Goal: Information Seeking & Learning: Find specific fact

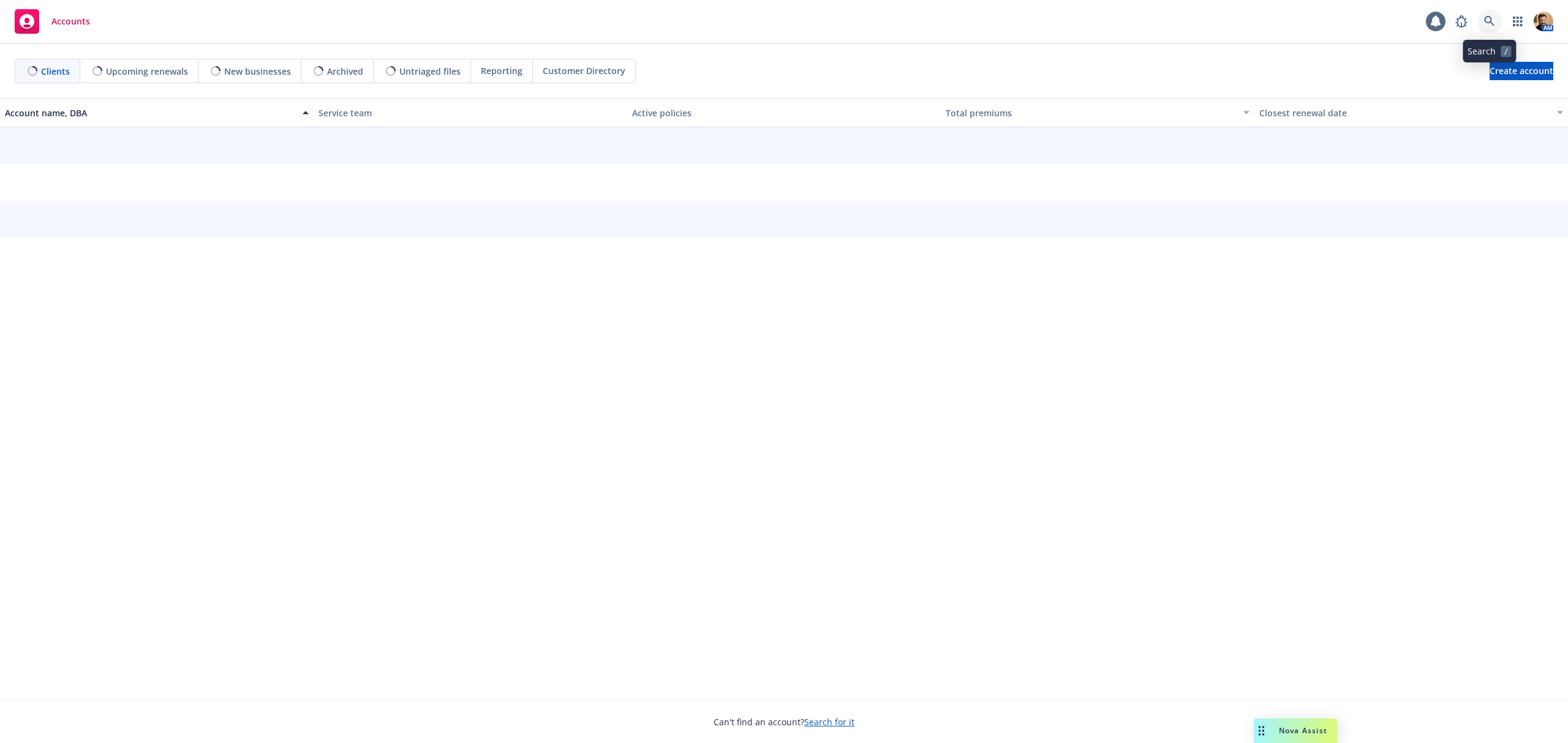
click at [1490, 20] on icon at bounding box center [1489, 21] width 11 height 11
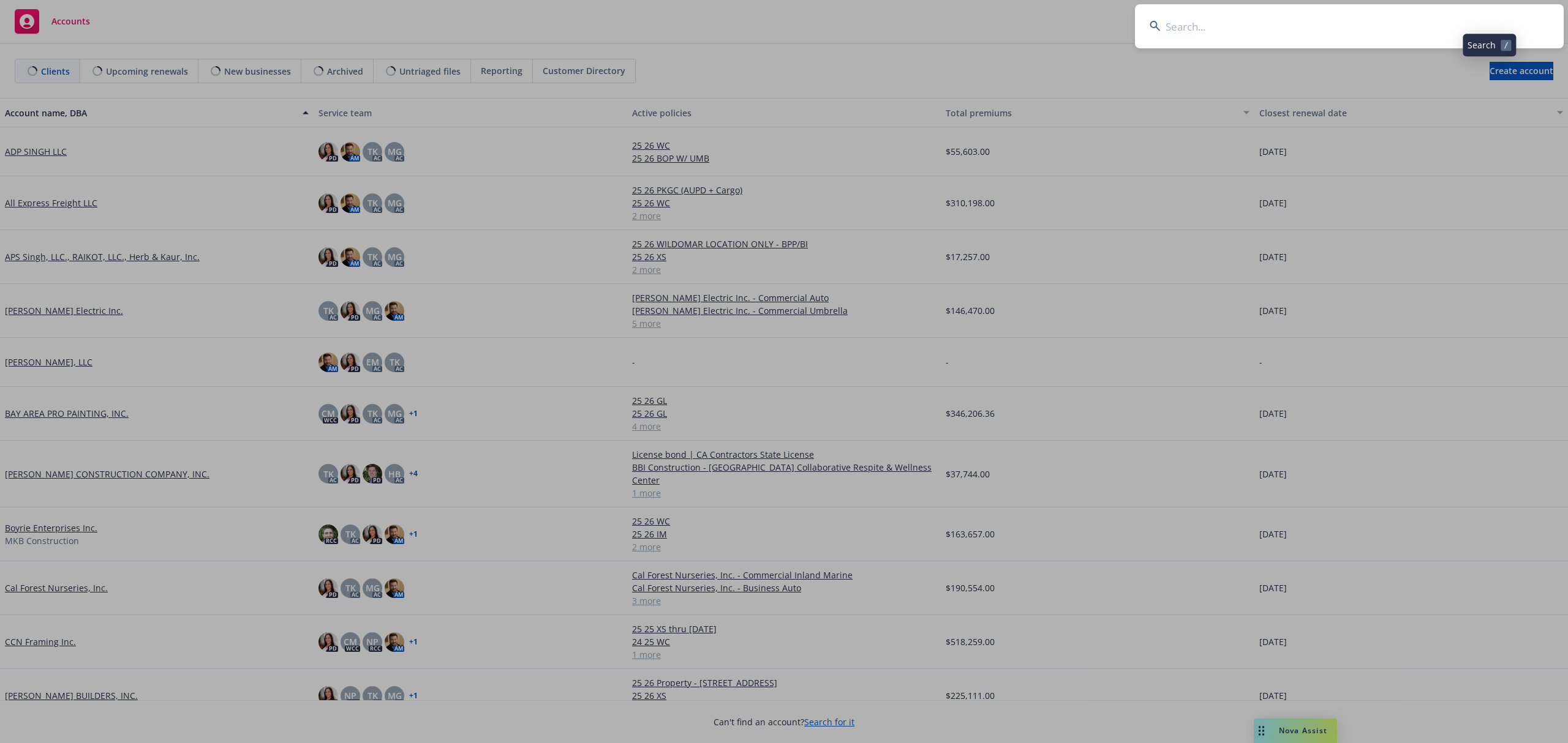
click at [1405, 30] on input at bounding box center [1349, 26] width 428 height 44
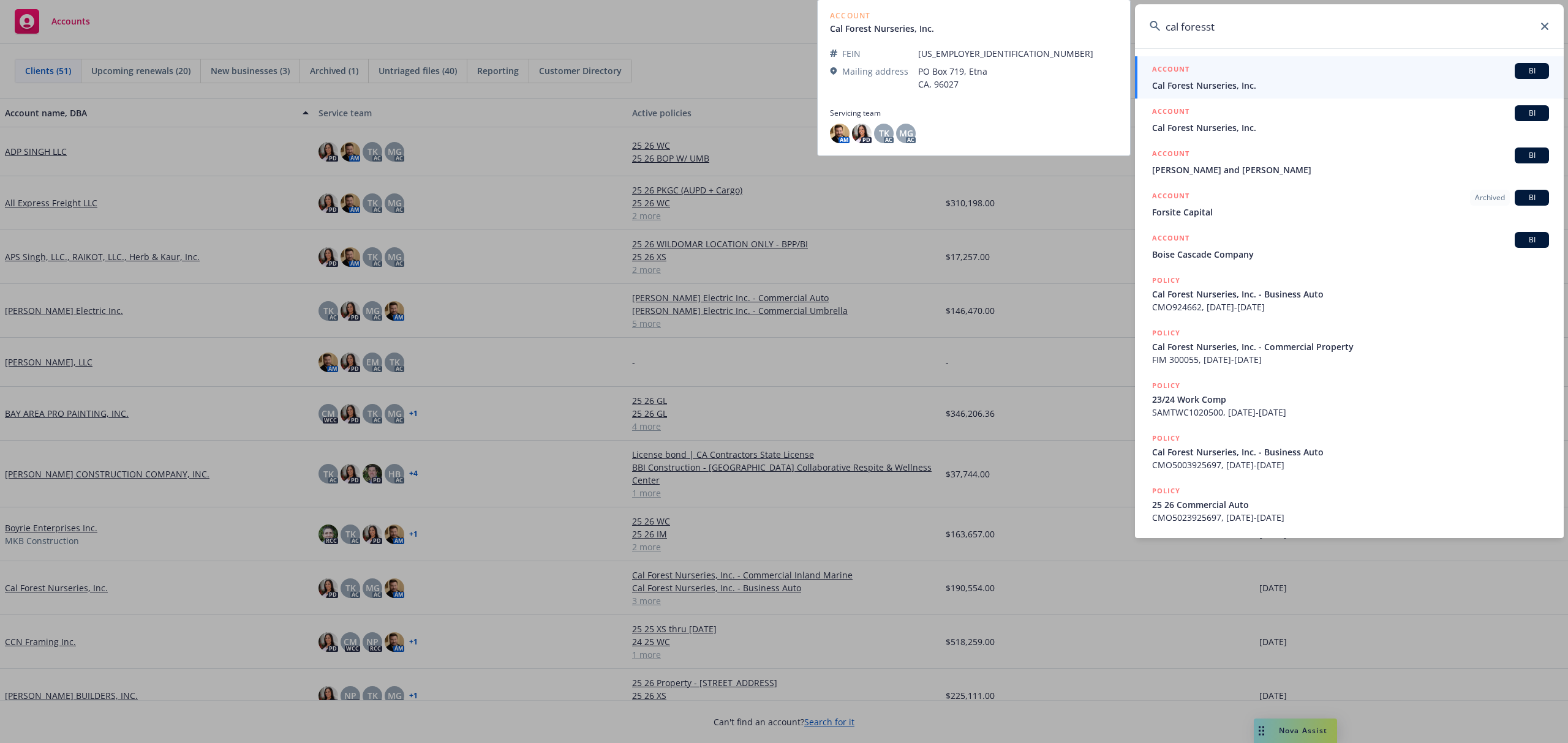
type input "cal foresst"
click at [1169, 82] on span "Cal Forest Nurseries, Inc." at bounding box center [1350, 86] width 397 height 13
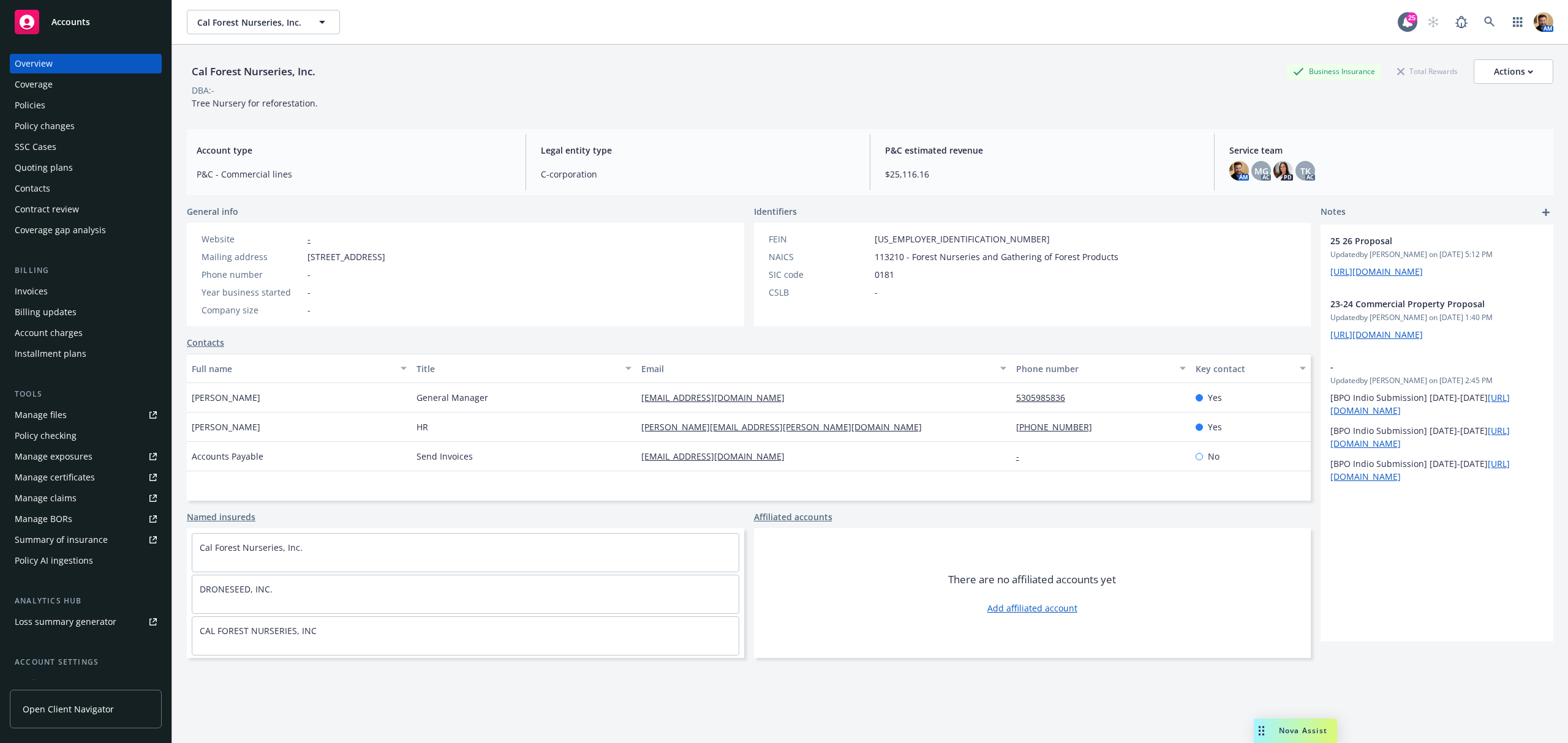
click at [53, 167] on div "Quoting plans" at bounding box center [44, 168] width 58 height 20
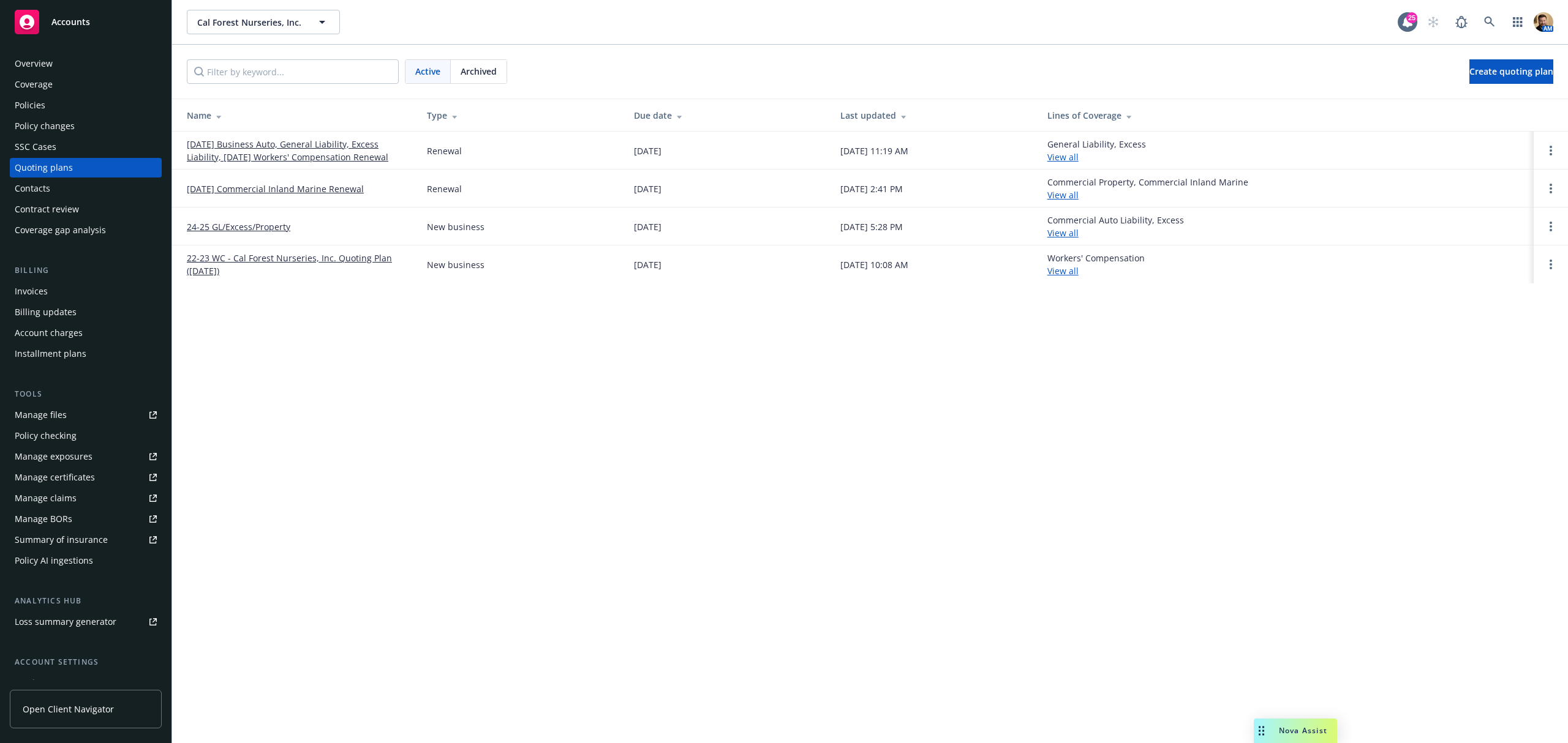
click at [233, 155] on link "10/17/25 Business Auto, General Liability, Excess Liability, 10/28/25 Workers' …" at bounding box center [297, 150] width 221 height 26
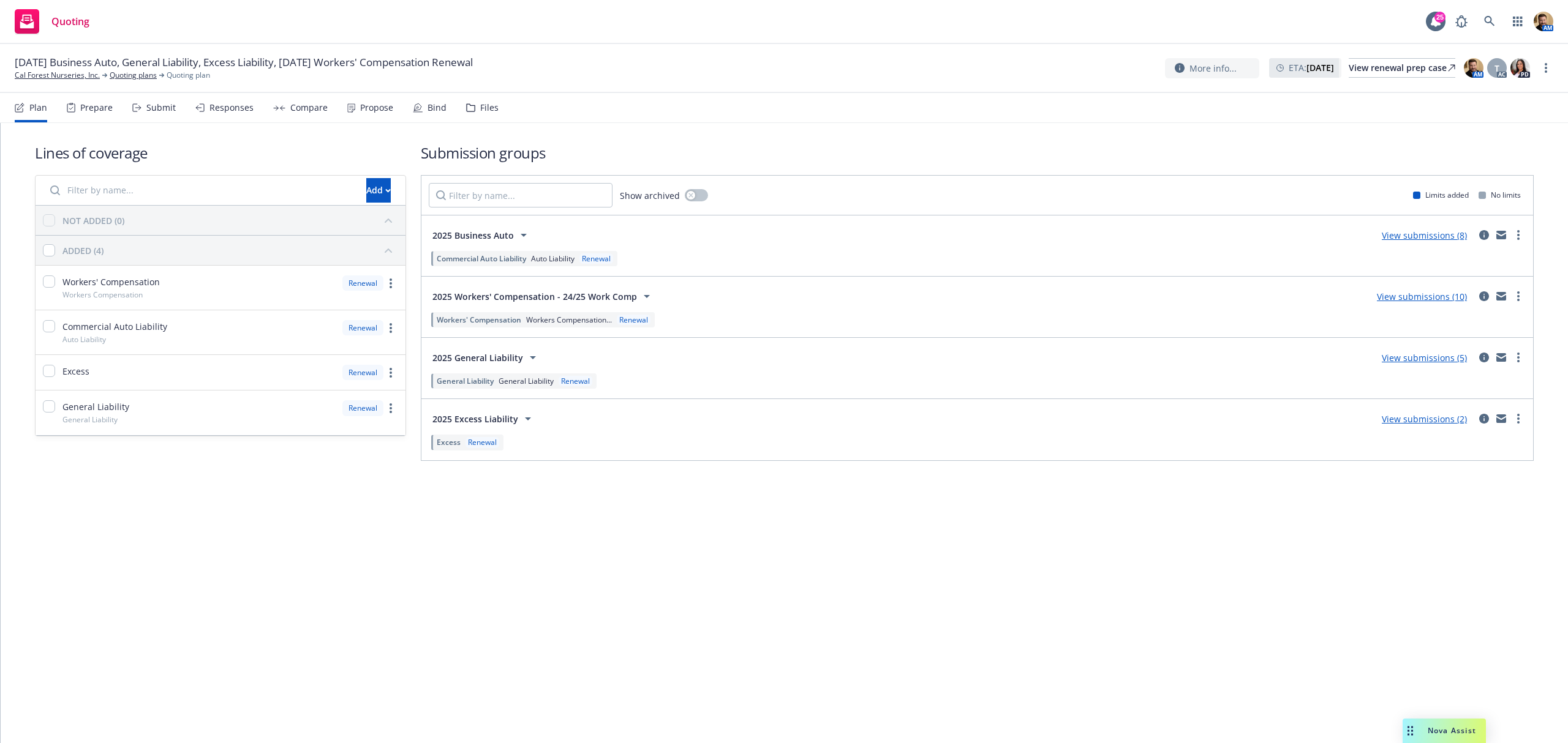
click at [428, 104] on div "Bind" at bounding box center [437, 107] width 19 height 10
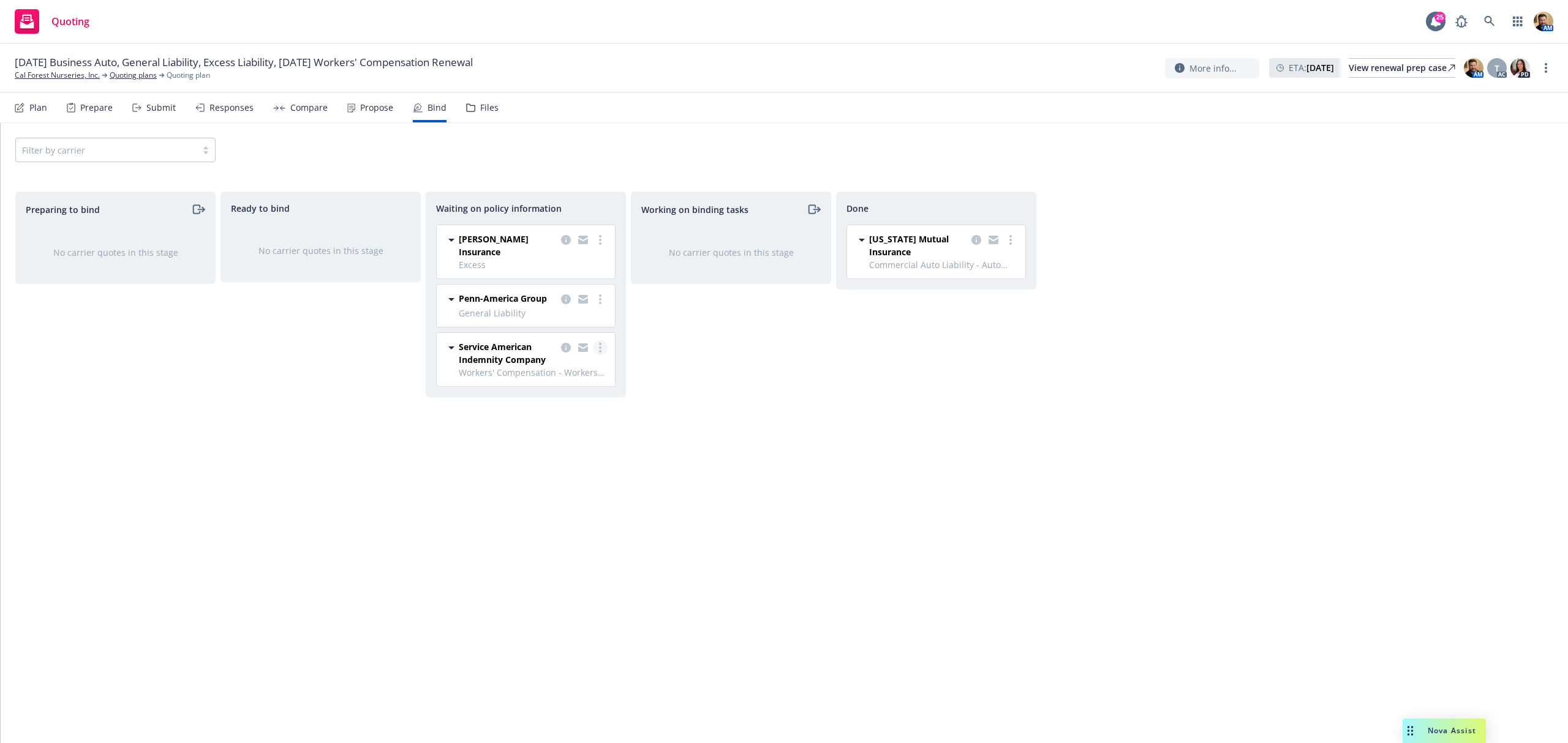
click at [598, 341] on link "more" at bounding box center [600, 348] width 15 height 15
click at [581, 359] on span "Create policies" at bounding box center [541, 363] width 90 height 12
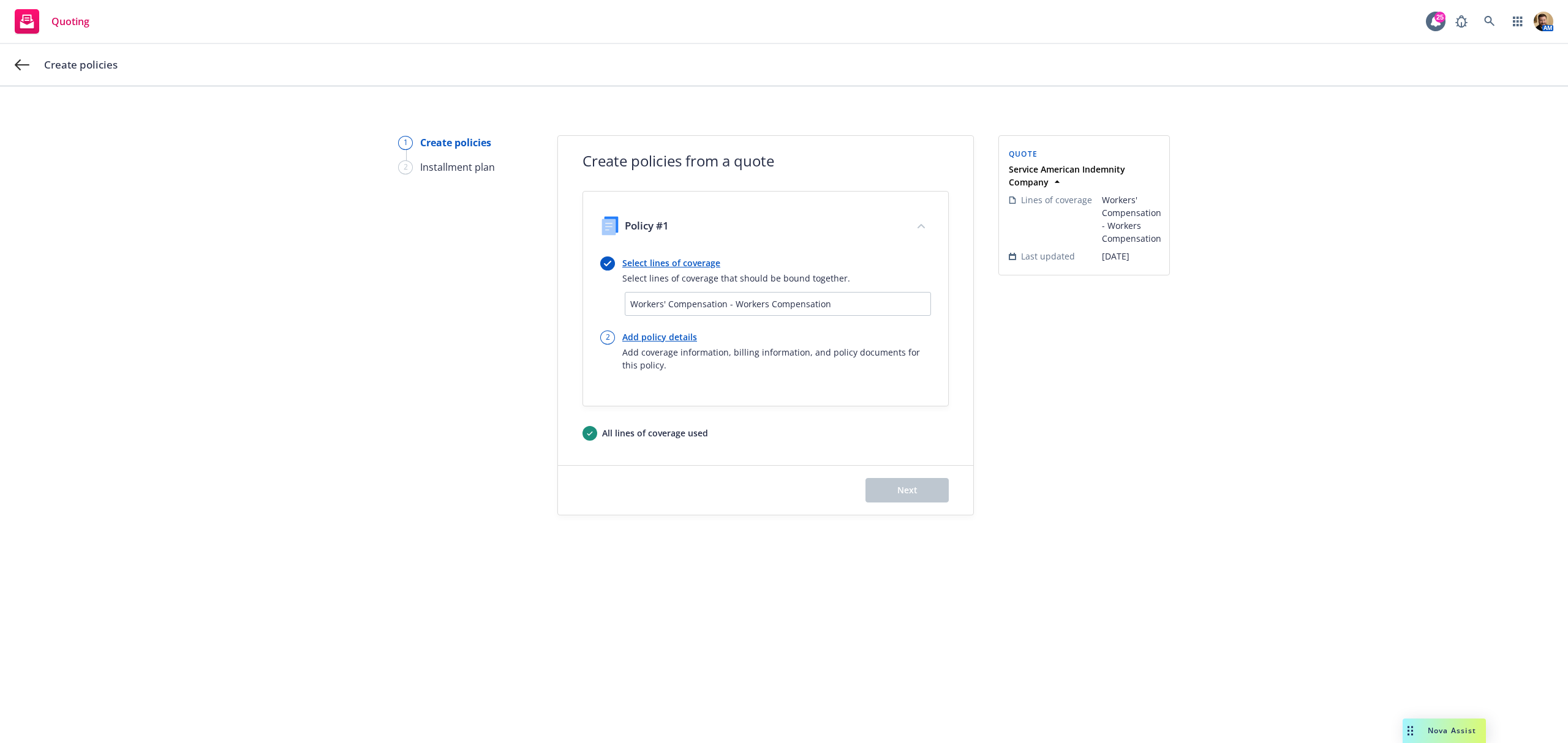
click at [653, 336] on link "Add policy details" at bounding box center [776, 337] width 308 height 13
select select "12"
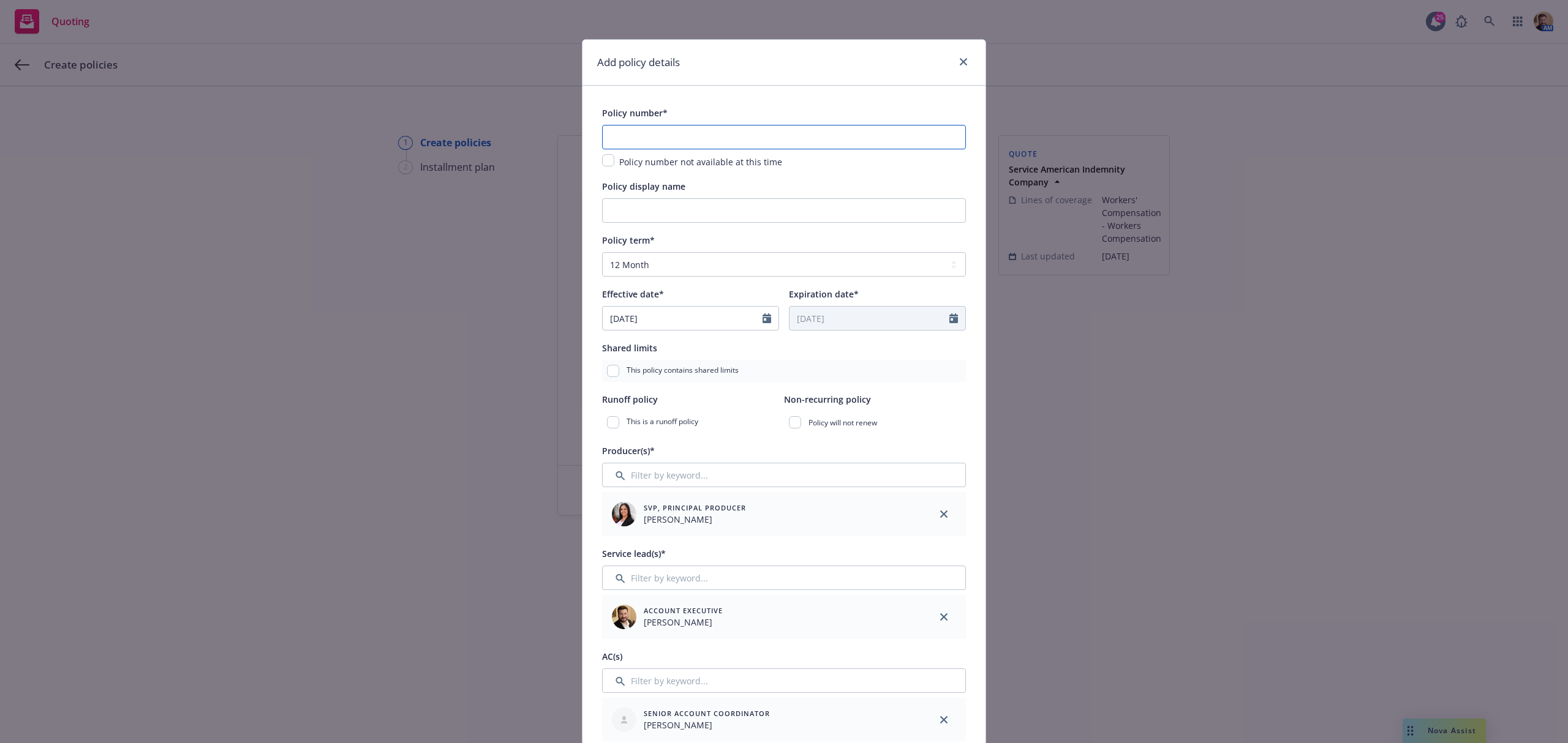
click at [669, 141] on input "text" at bounding box center [784, 137] width 364 height 25
paste input "SAMTWC1020502"
type input "SAMTWC1020502"
click at [636, 216] on input "Policy display name" at bounding box center [784, 211] width 364 height 25
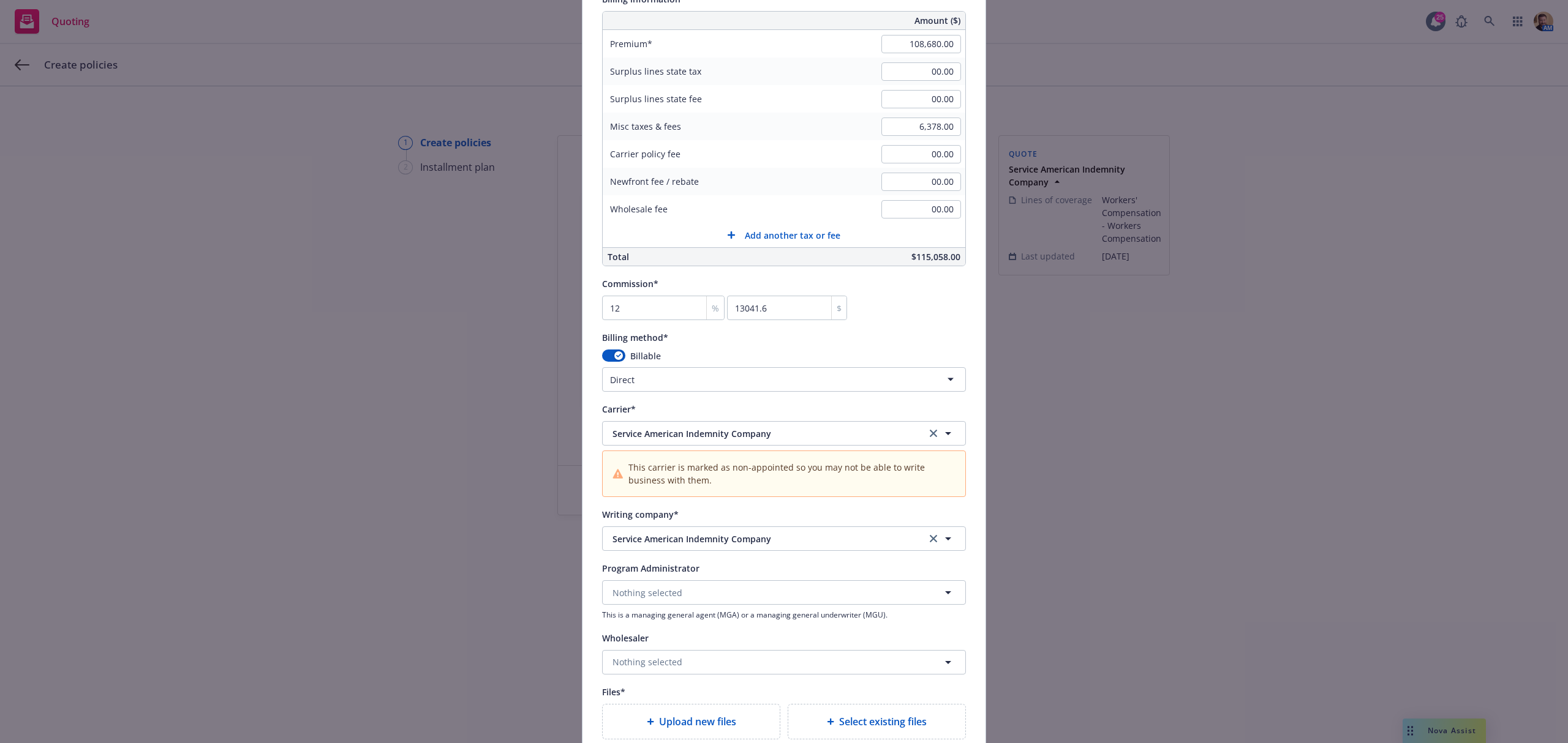
scroll to position [816, 0]
type input "25 26 WC"
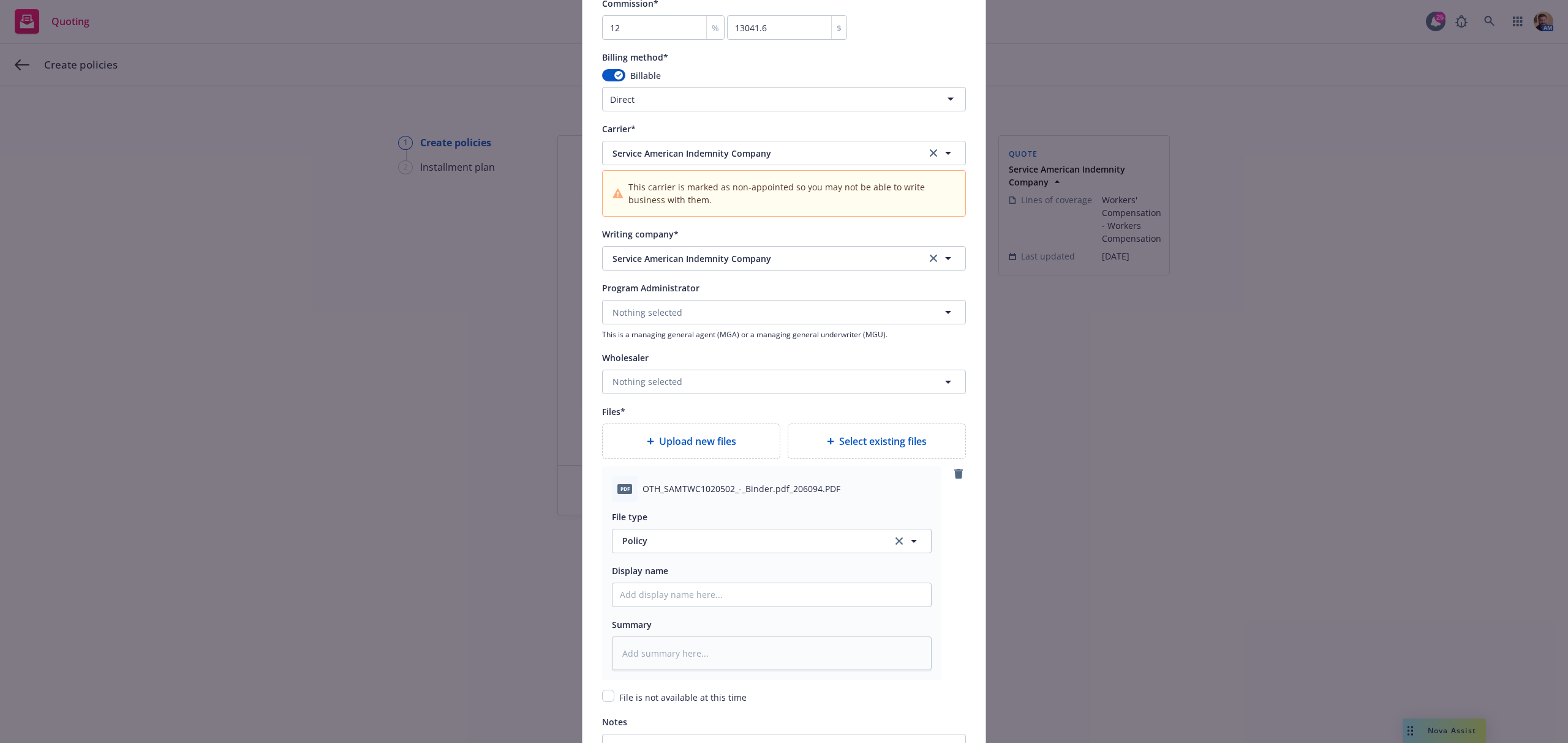
scroll to position [1142, 0]
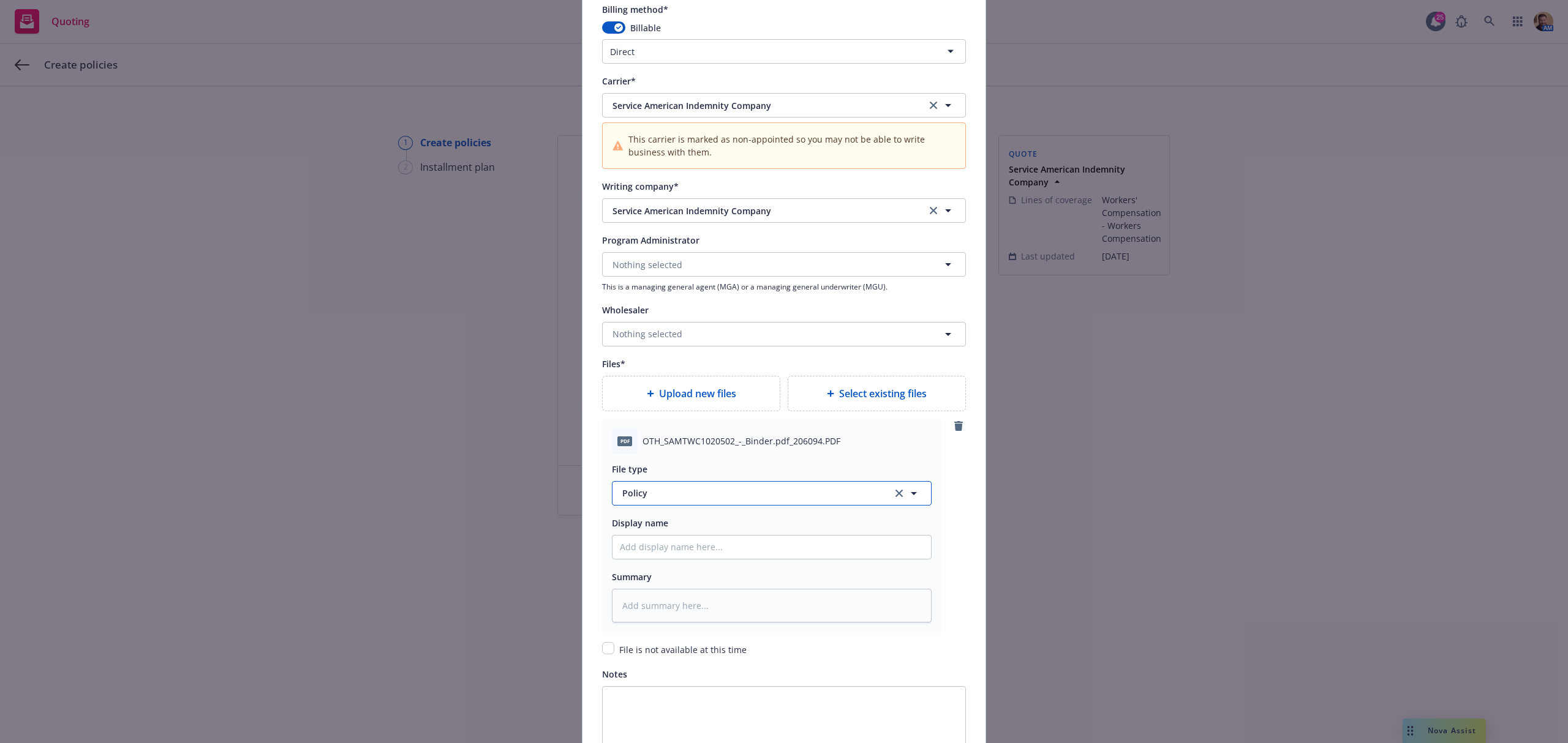
click at [677, 497] on span "Policy" at bounding box center [750, 493] width 256 height 13
type input "binder"
click at [675, 426] on div "Binder" at bounding box center [771, 426] width 304 height 17
click at [688, 554] on input "Policy display name" at bounding box center [772, 547] width 318 height 23
paste input "SAMTWC1020502"
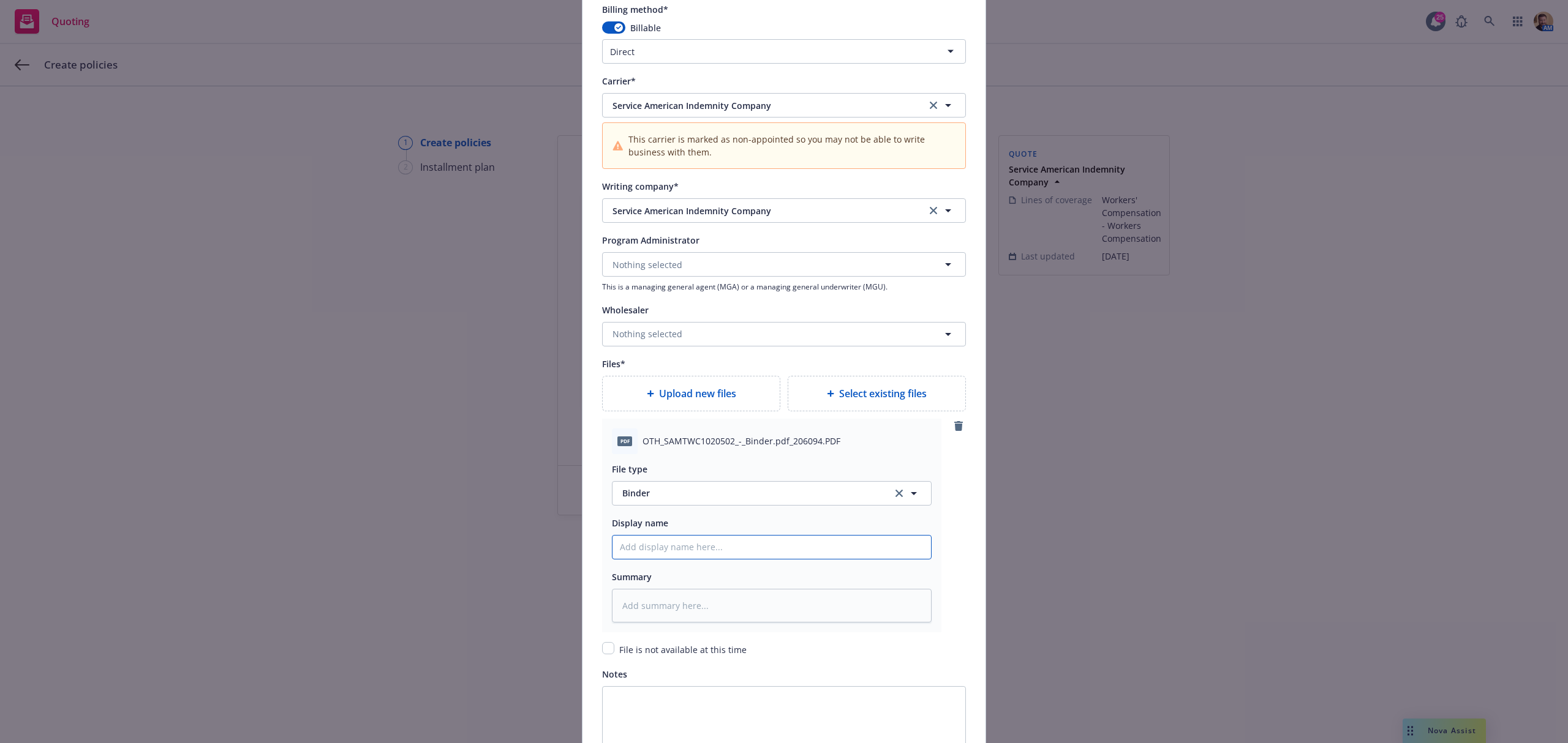
type textarea "x"
type input "SAMTWC1020502"
drag, startPoint x: 716, startPoint y: 552, endPoint x: 528, endPoint y: 574, distance: 189.3
click at [528, 574] on div "Add policy details Policy number* SAMTWC1020502 Policy number not available at …" at bounding box center [784, 371] width 1568 height 743
type textarea "x"
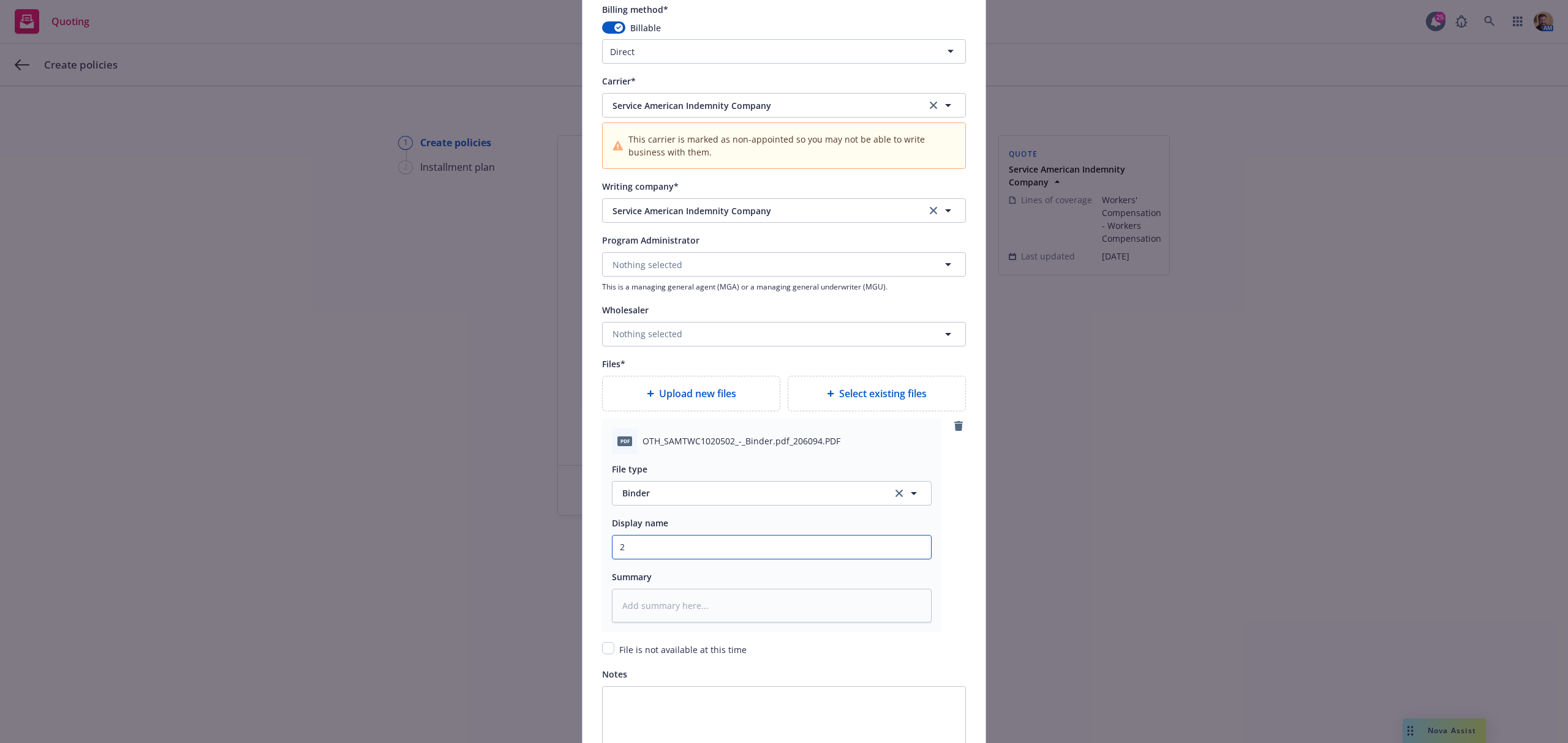
type input "25"
type textarea "x"
type input "25"
type textarea "x"
type input "25 2"
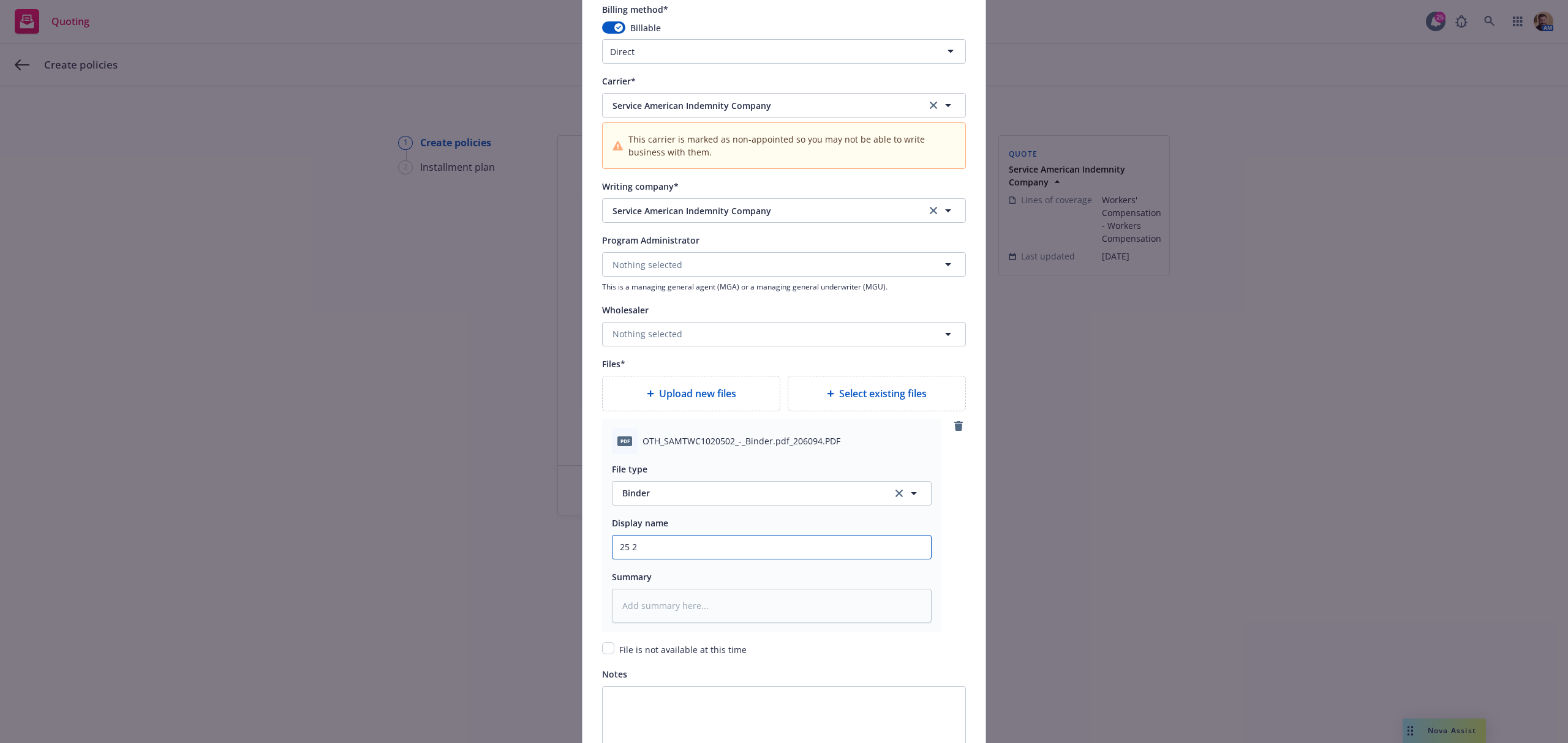
type textarea "x"
type input "25 26"
type textarea "x"
type input "25 26"
type textarea "x"
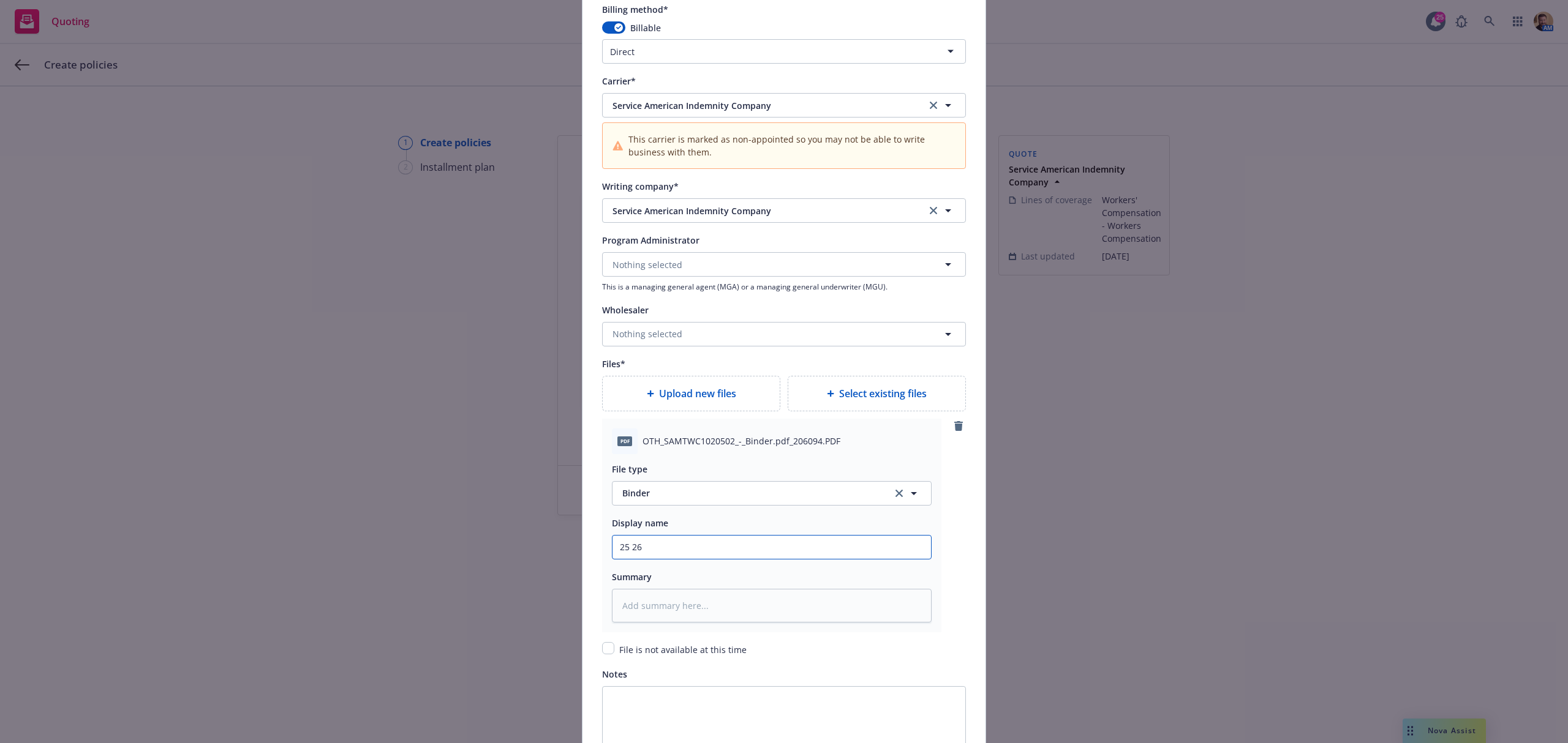
type input "25 26 W"
type textarea "x"
type input "25 26 WC"
type textarea "x"
type input "25 26 WC"
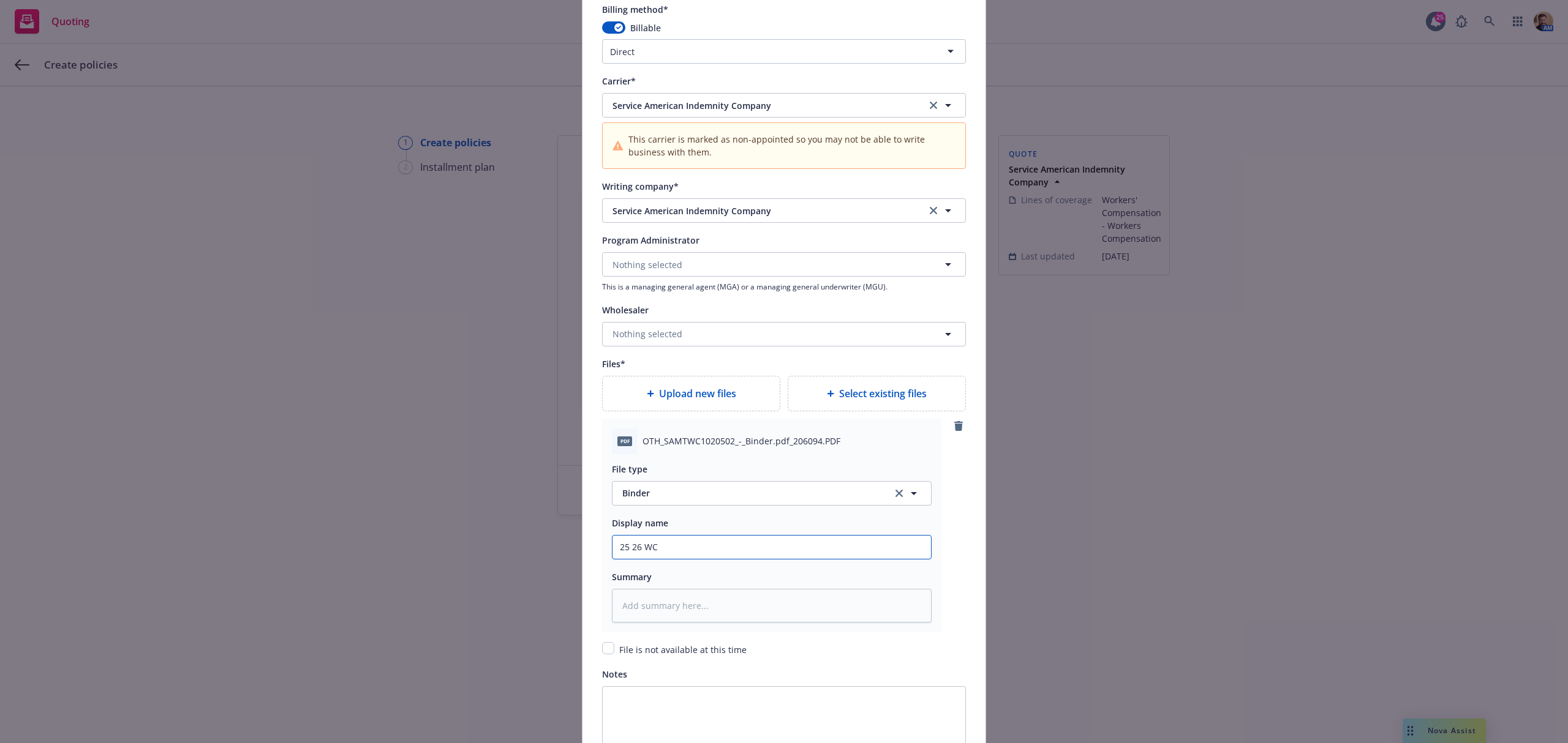
type textarea "x"
type input "25 26 WC R"
type textarea "x"
type input "25 26 WC Re"
type textarea "x"
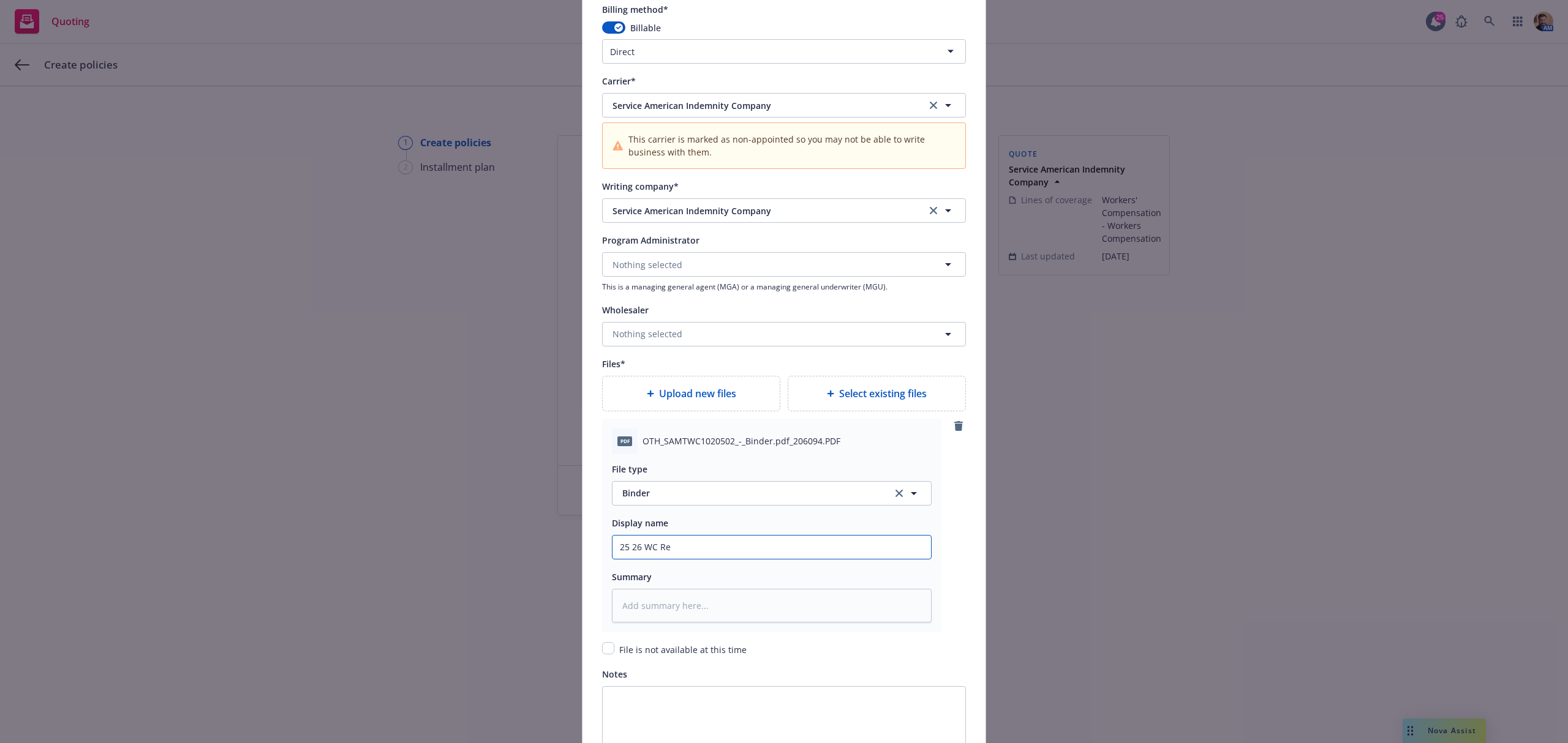
type input "25 26 WC Ren"
type textarea "x"
type input "25 26 WC Renew"
type textarea "x"
type input "25 26 WC Renewal"
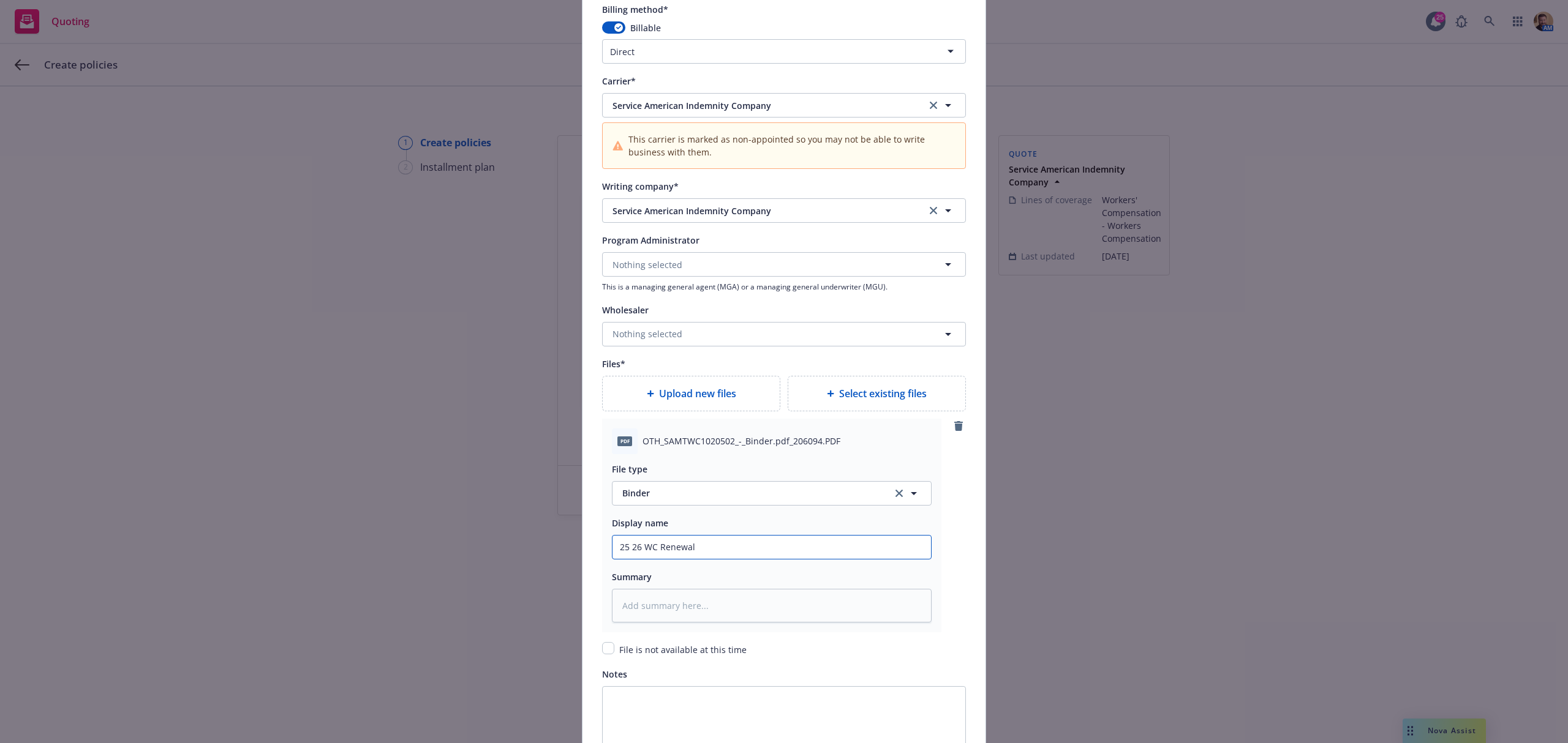
type textarea "x"
type input "25 26 WC Renewal"
type textarea "x"
type input "25 26 WC Renewal B"
type textarea "x"
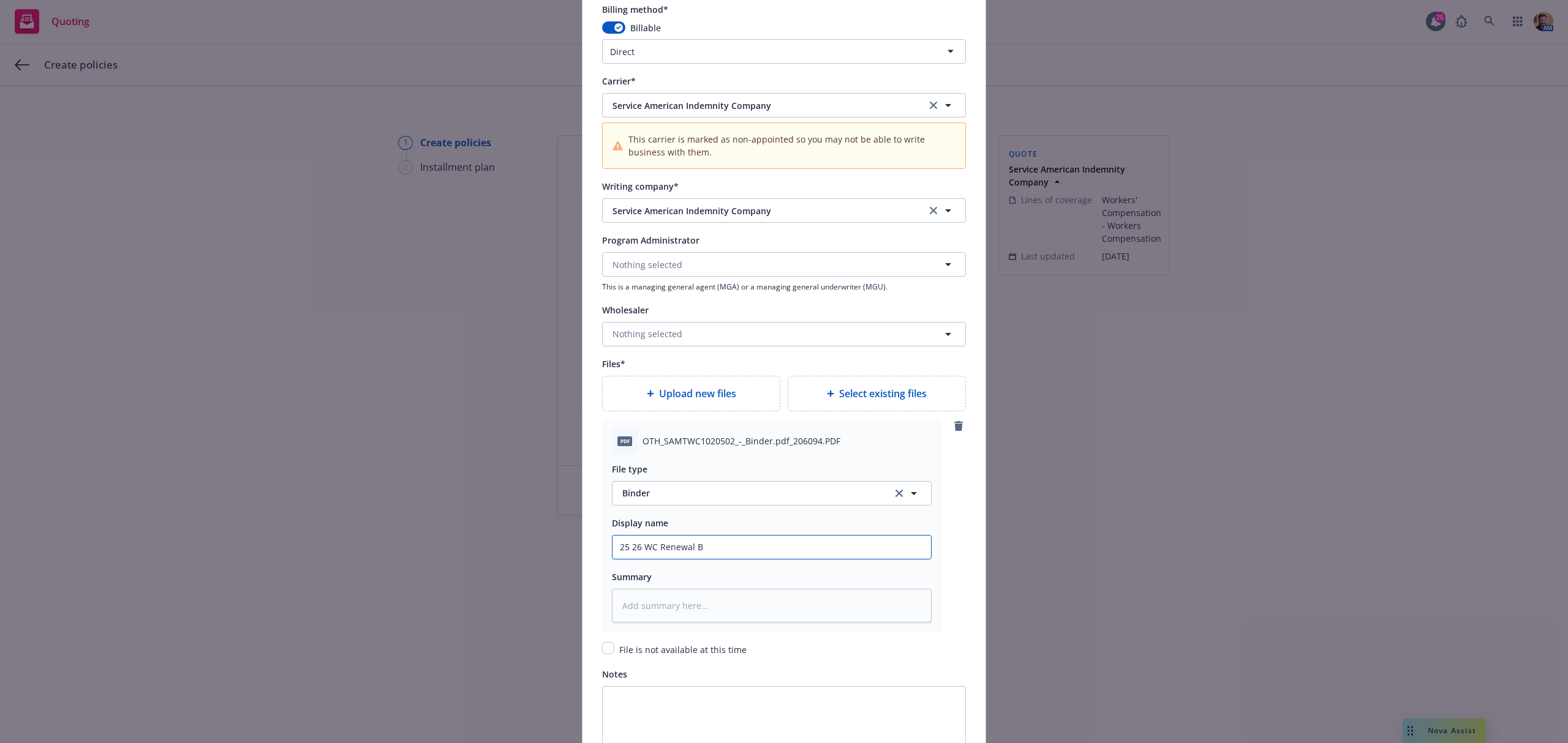
type input "25 26 WC Renewal Bi"
type textarea "x"
type input "25 26 WC Renewal Bin"
type textarea "x"
type input "25 26 WC Renewal Bind"
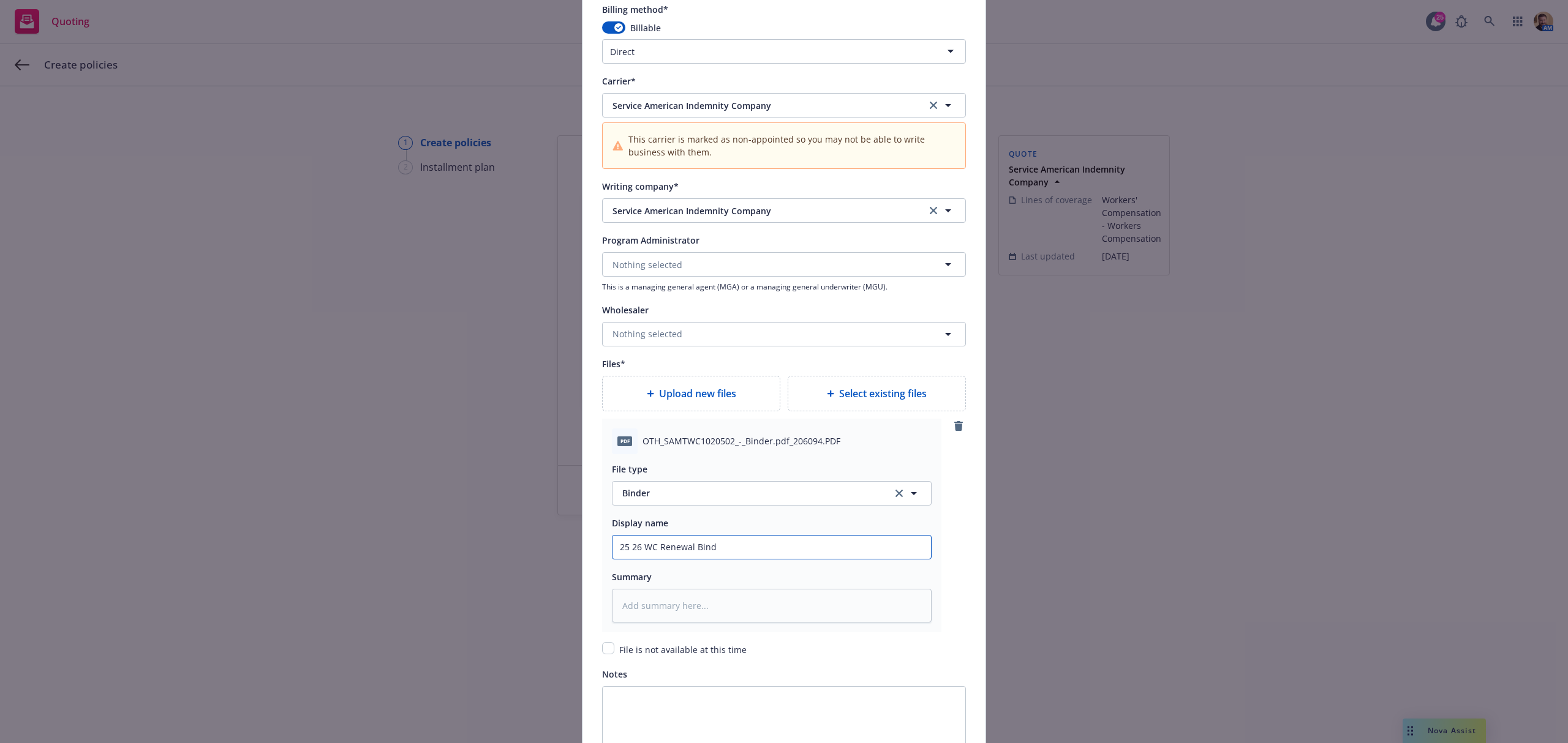
type textarea "x"
type input "25 26 WC Renewal Binde"
type textarea "x"
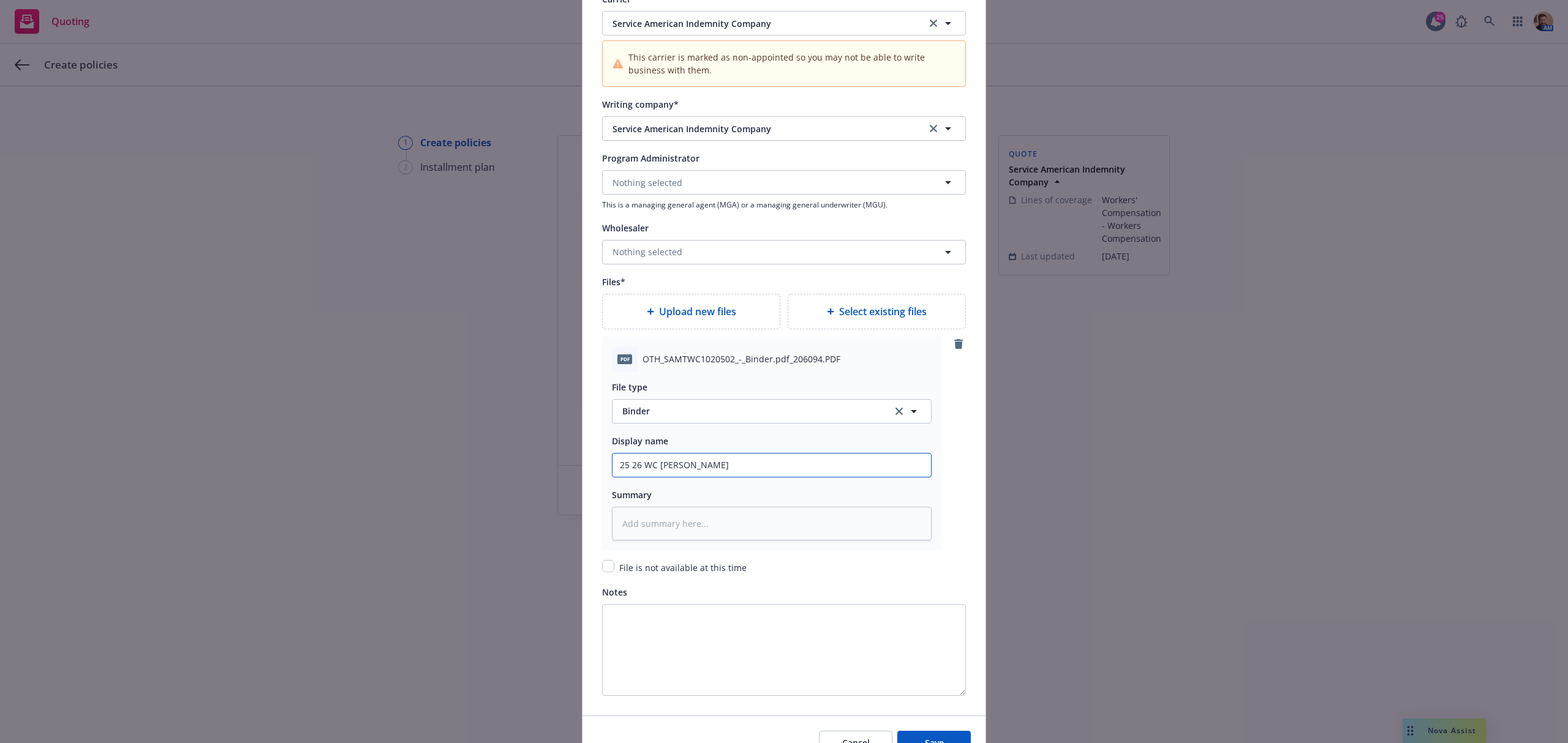
type input "25 26 WC Renewal Binder"
type textarea "x"
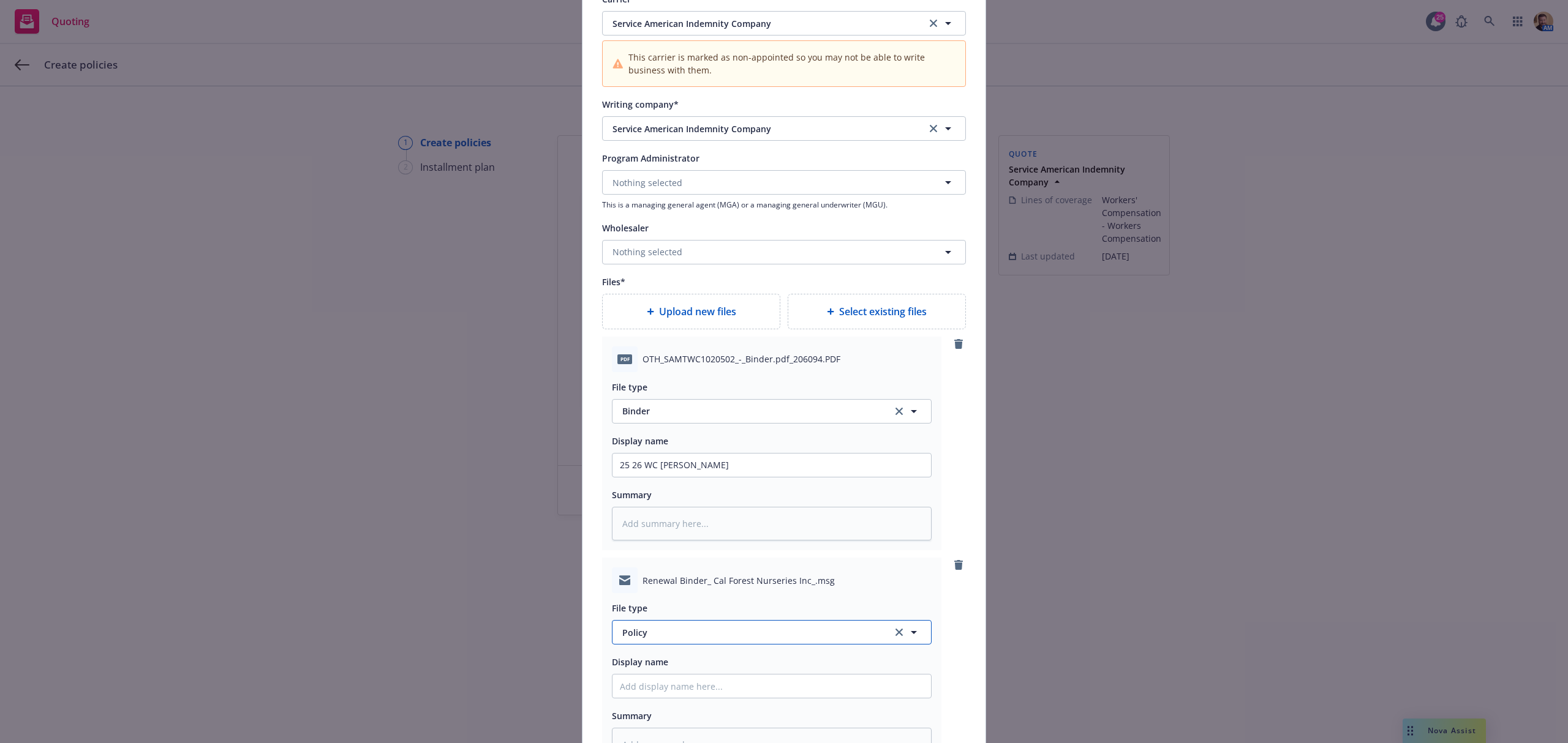
click at [665, 632] on span "Policy" at bounding box center [750, 633] width 256 height 13
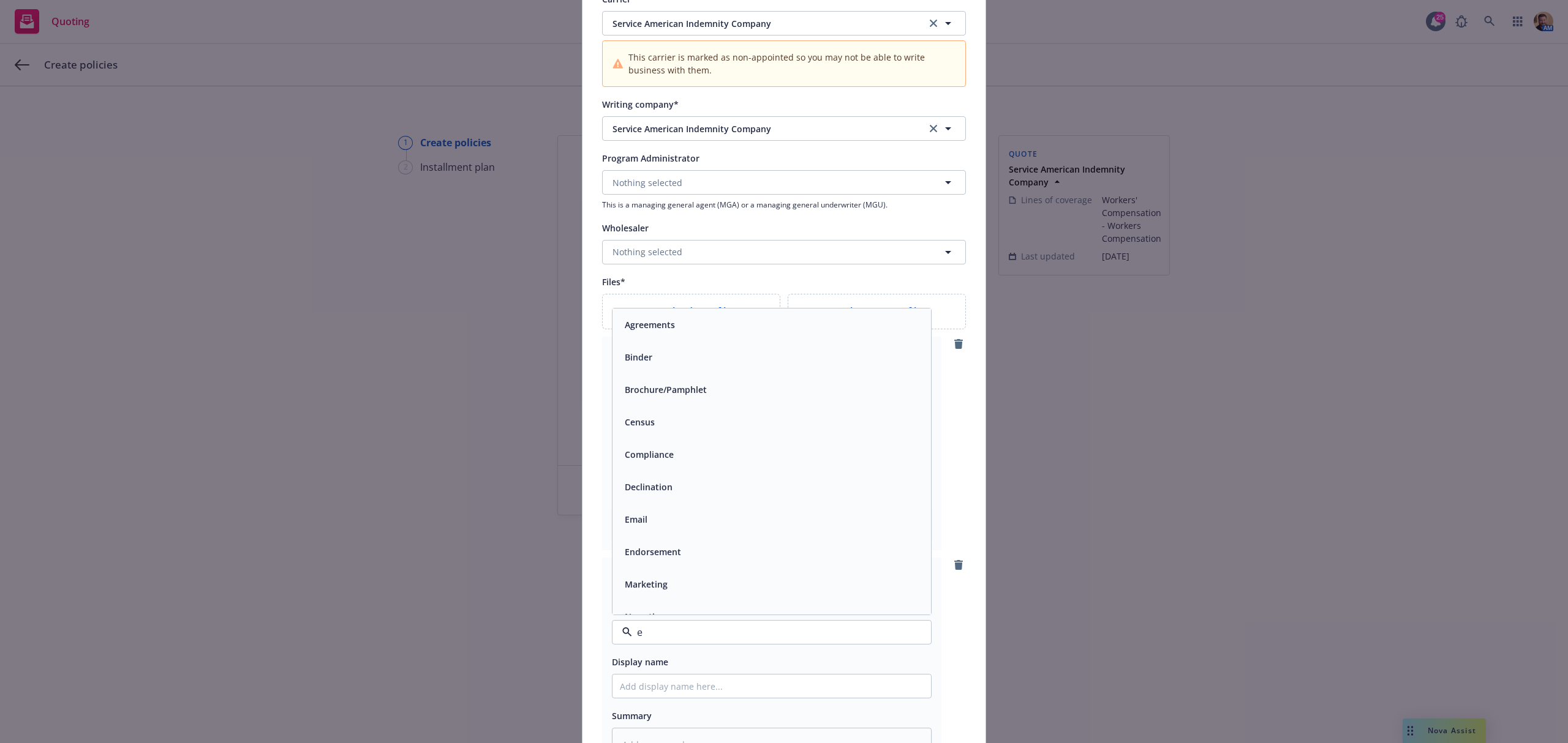
type input "em"
click at [653, 377] on div "Endorsement" at bounding box center [772, 389] width 318 height 32
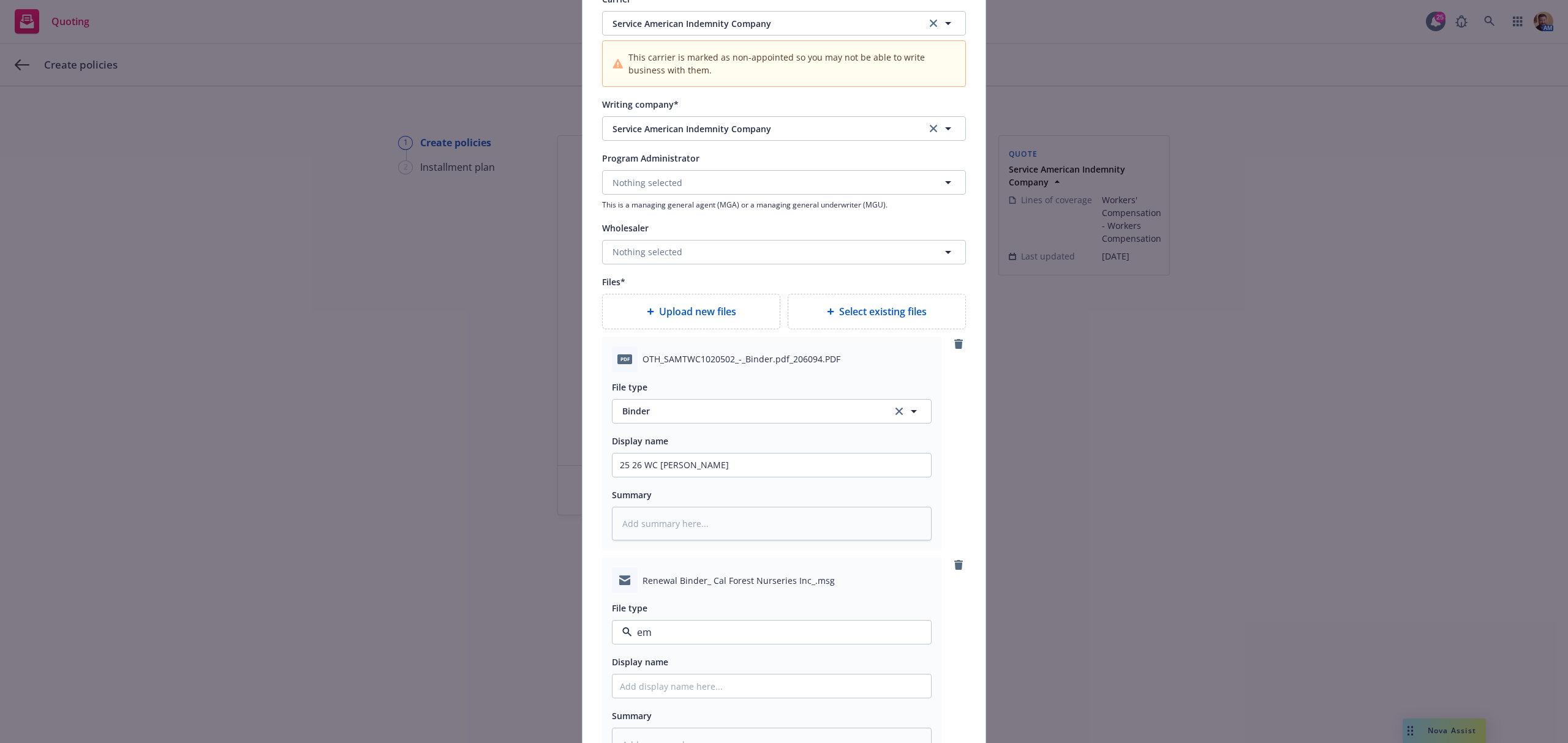
type textarea "x"
click at [688, 636] on span "Endorsement" at bounding box center [750, 633] width 256 height 13
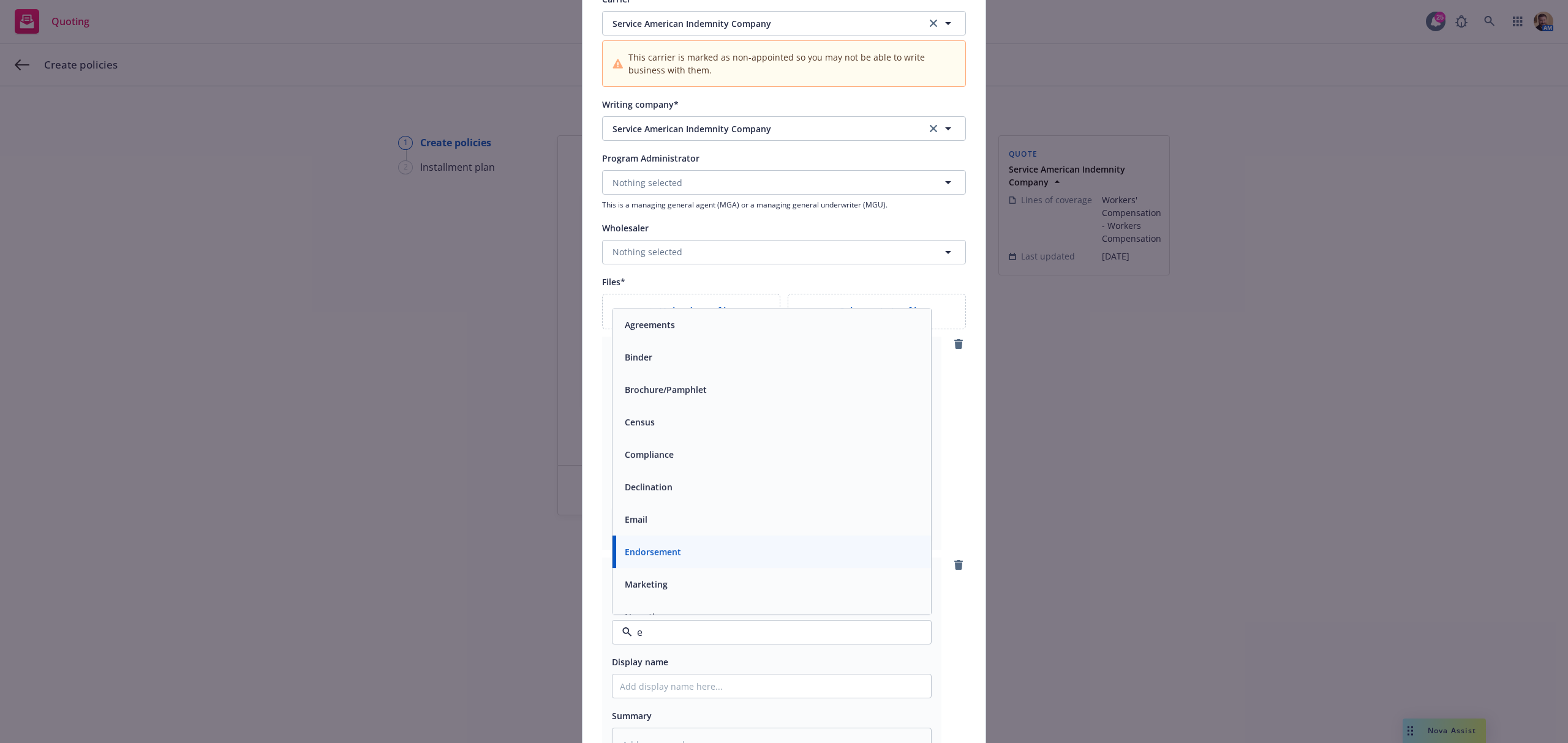
type input "em"
click at [638, 362] on span "Email" at bounding box center [635, 357] width 22 height 13
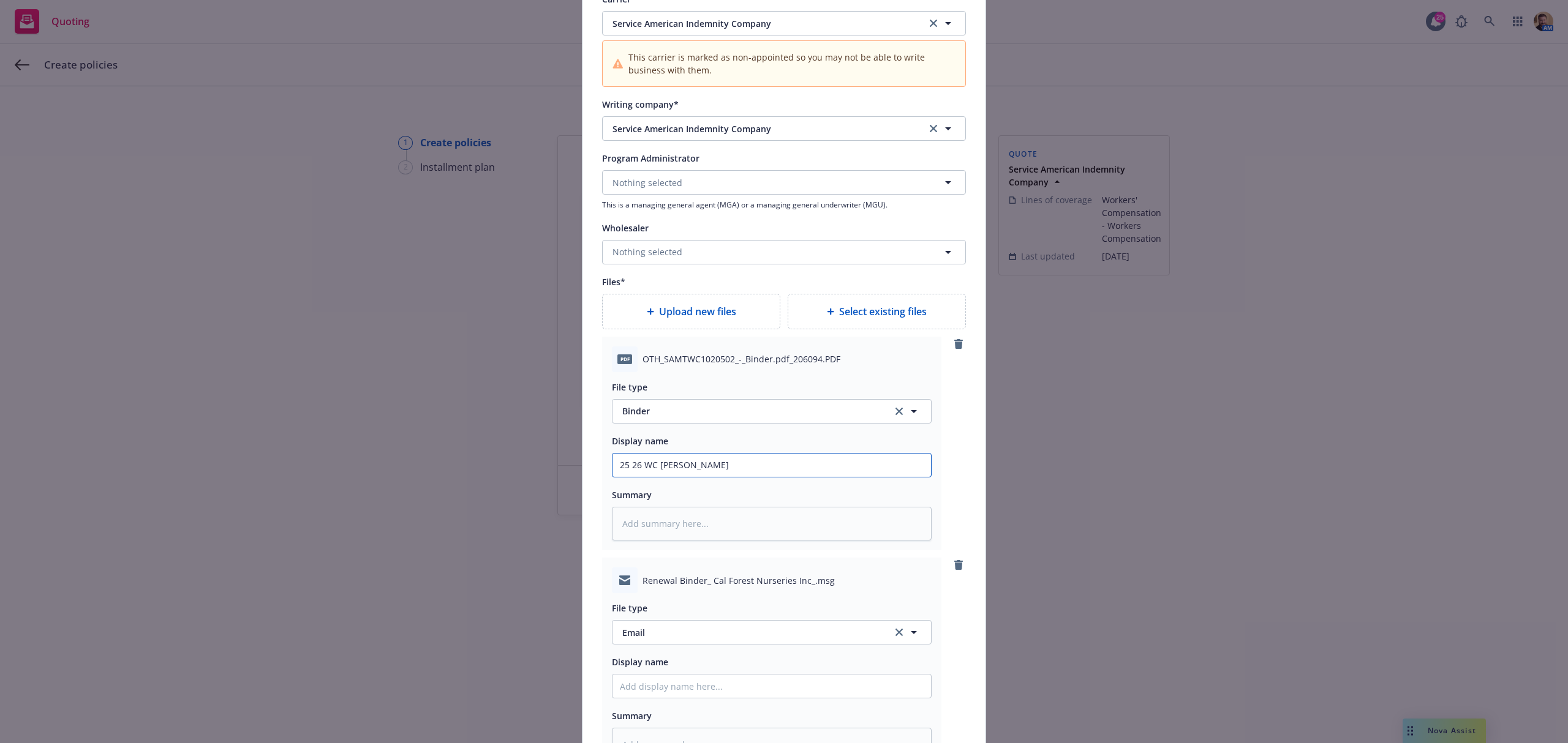
drag, startPoint x: 593, startPoint y: 469, endPoint x: 518, endPoint y: 474, distance: 75.2
click at [518, 474] on div "Add policy details Policy number* SAMTWC1020502 Policy number not available at …" at bounding box center [784, 371] width 1568 height 743
click at [642, 686] on input "Policy display name" at bounding box center [772, 686] width 318 height 23
paste input "25 26 WC Renewal Binder"
type textarea "x"
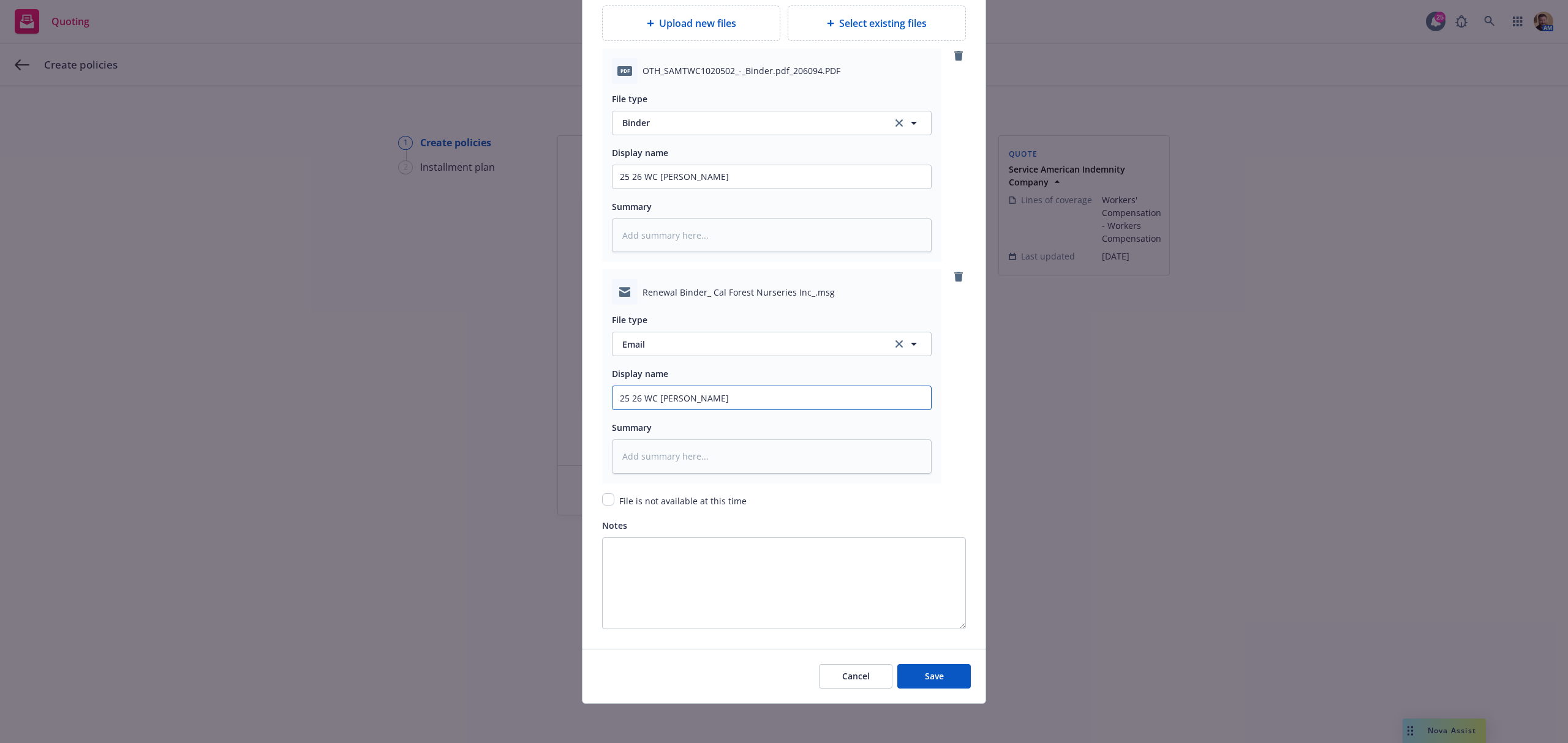
scroll to position [1514, 0]
type input "25 26 WC Renewal Binder"
click at [898, 674] on button "Save" at bounding box center [934, 676] width 74 height 25
type textarea "x"
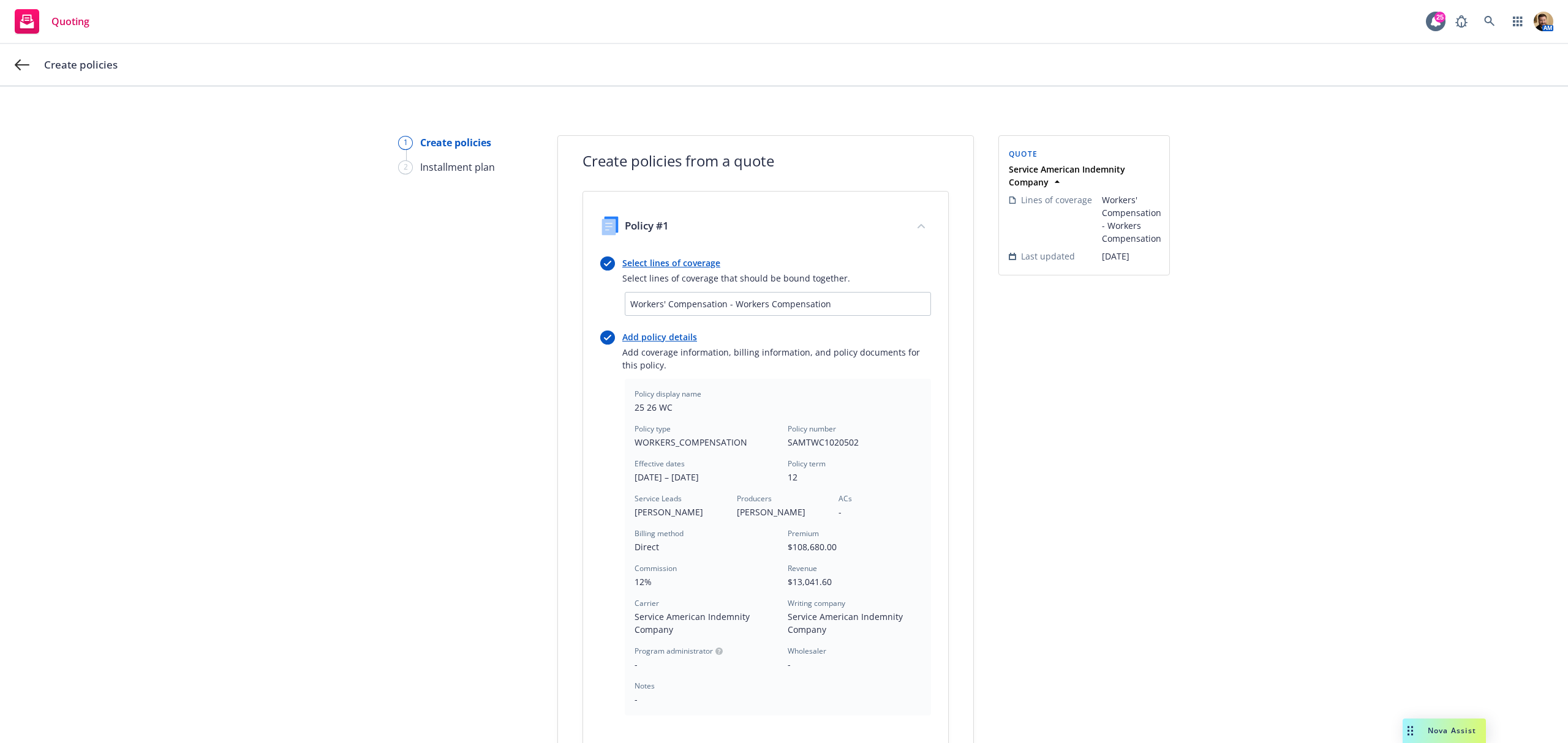
scroll to position [196, 0]
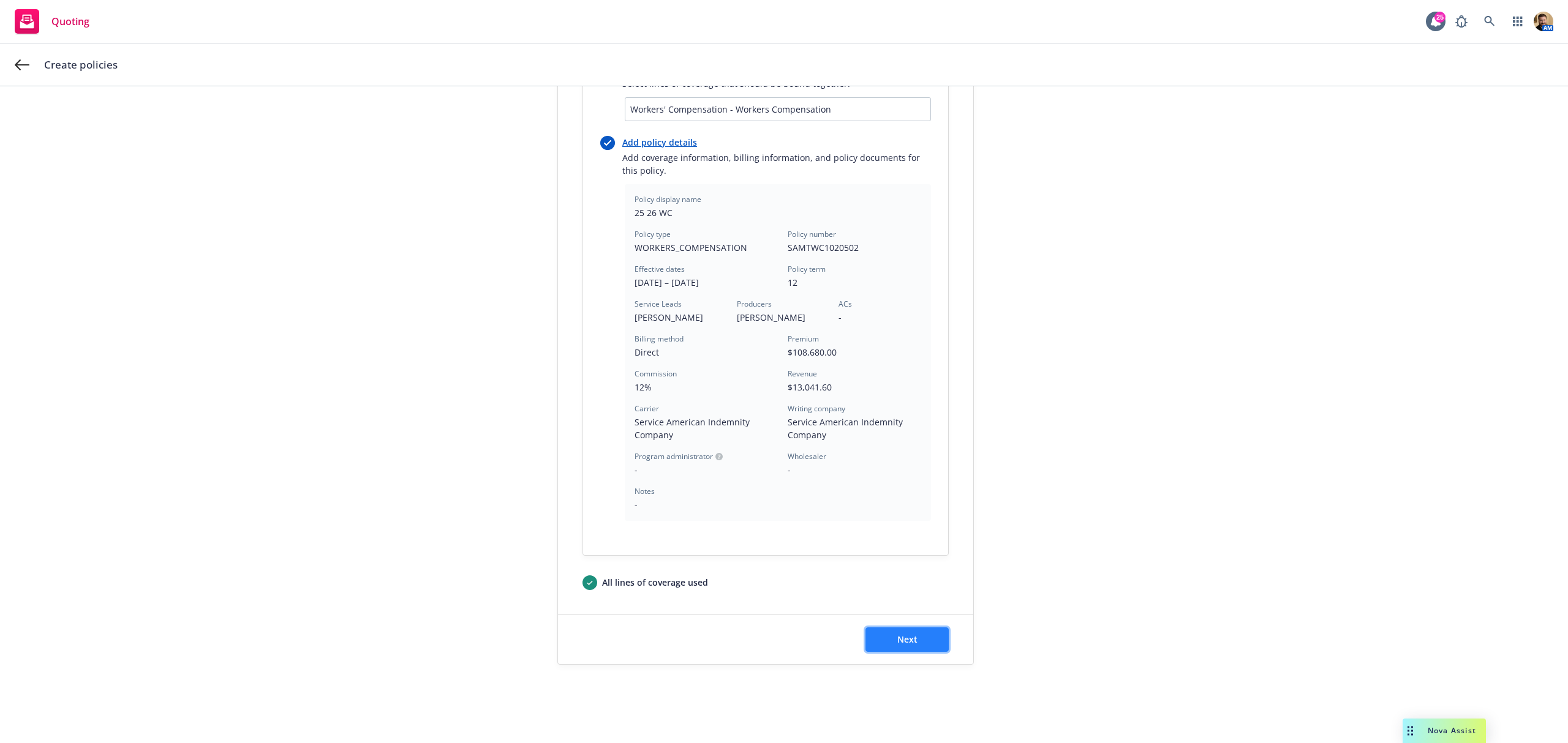
click at [912, 639] on button "Next" at bounding box center [906, 640] width 84 height 25
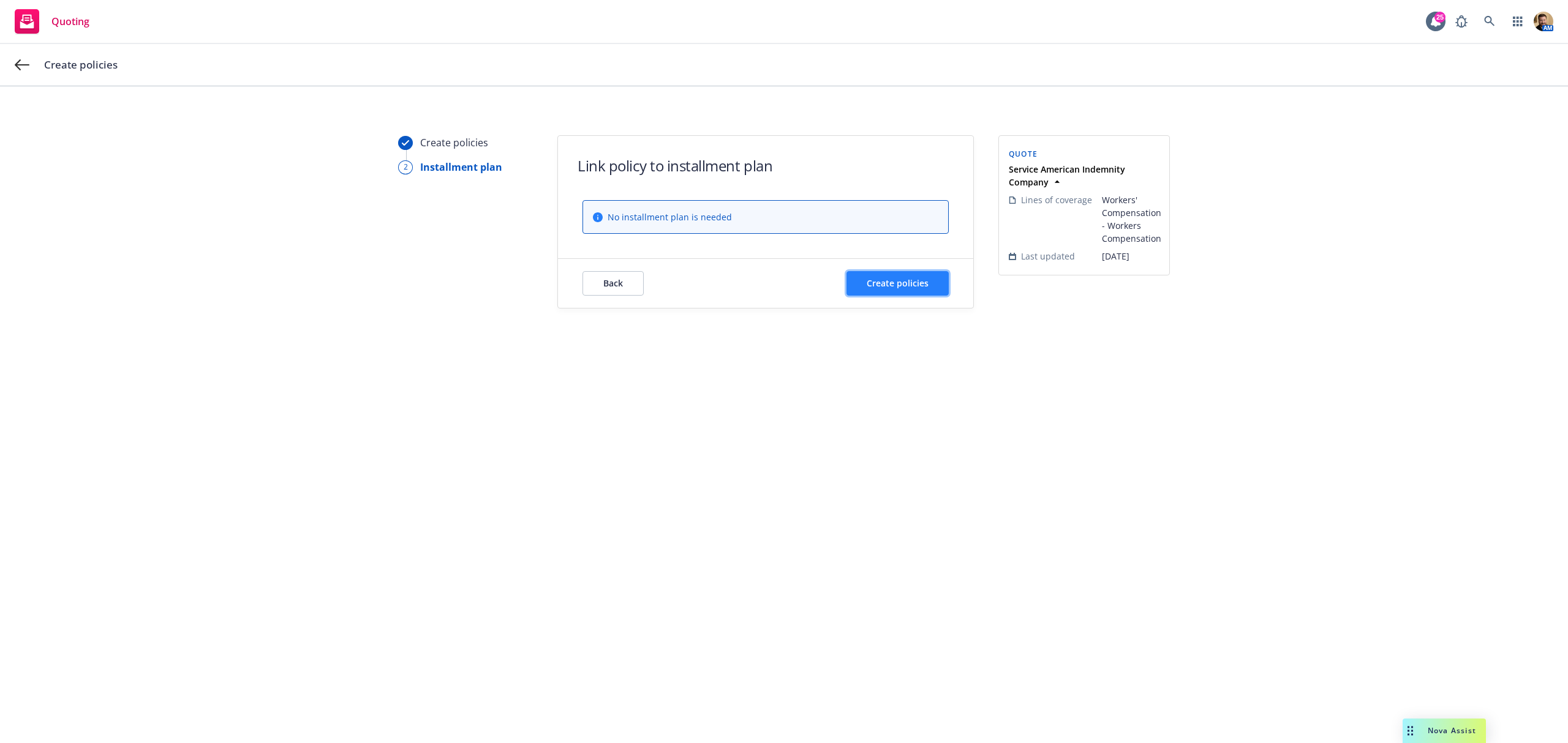
click at [904, 289] on span "Create policies" at bounding box center [897, 283] width 62 height 12
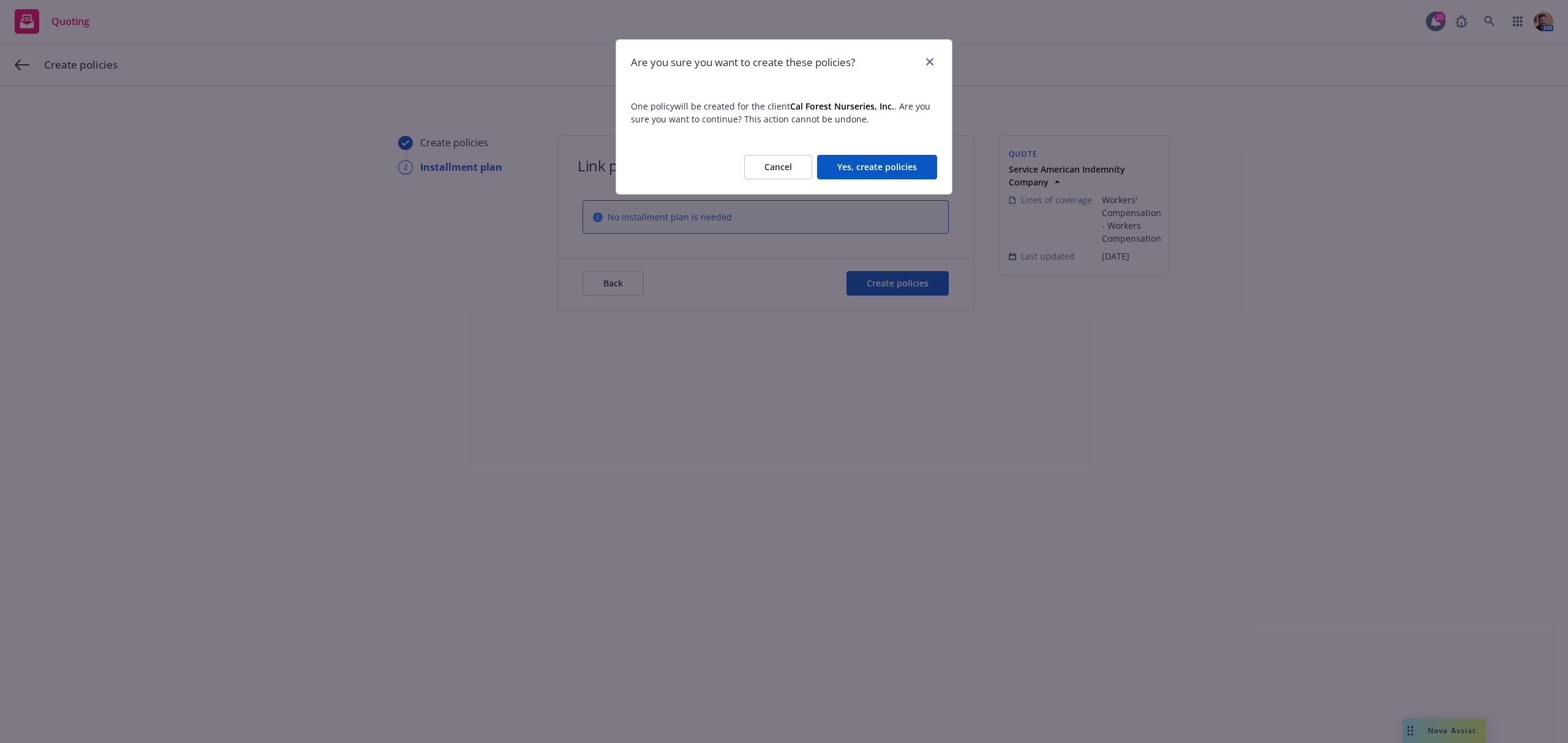
click at [893, 174] on button "Yes, create policies" at bounding box center [877, 167] width 120 height 25
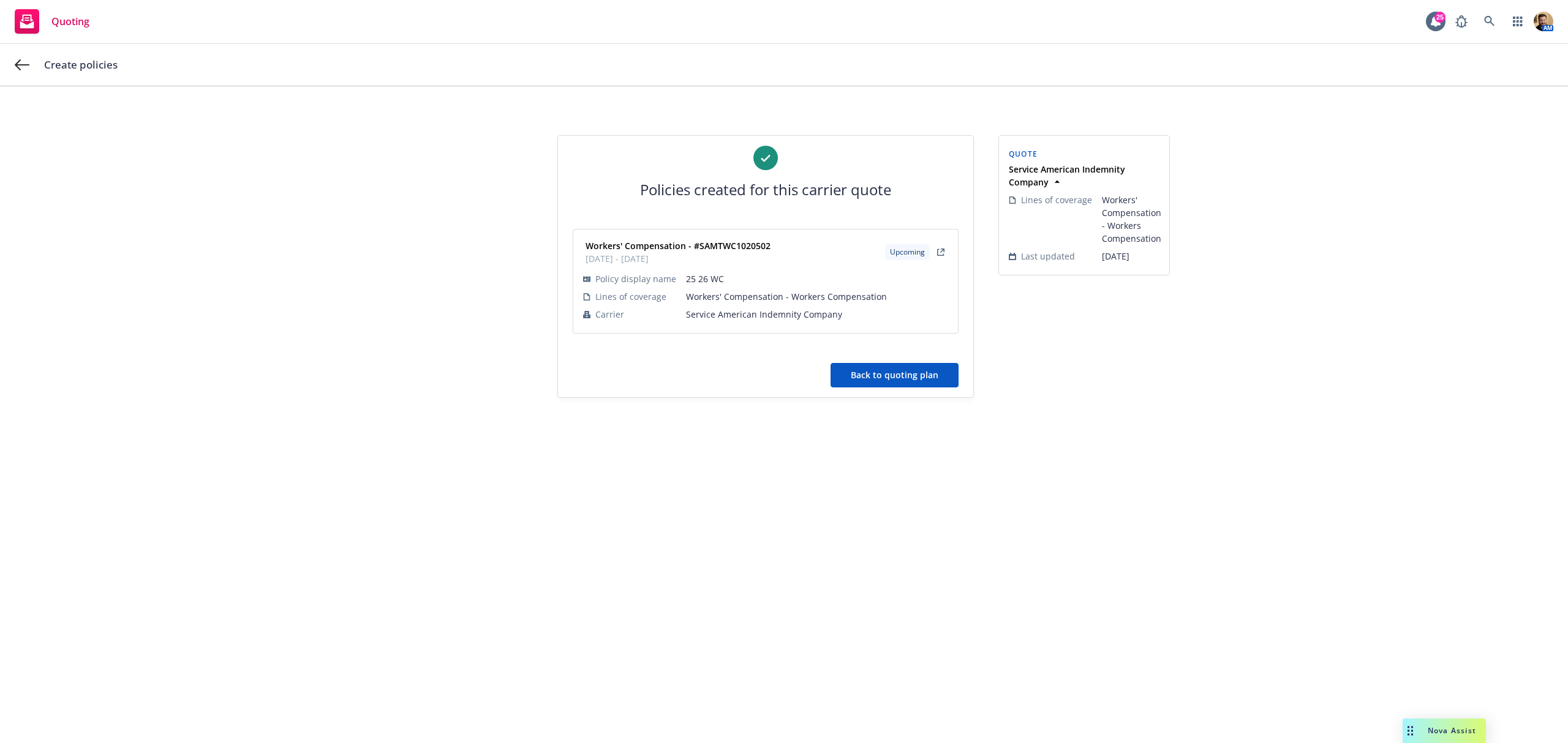
click at [865, 360] on div "Policies created for this carrier quote Workers' Compensation - #SAMTWC1020502 …" at bounding box center [766, 266] width 415 height 261
click at [868, 366] on button "Back to quoting plan" at bounding box center [894, 375] width 128 height 25
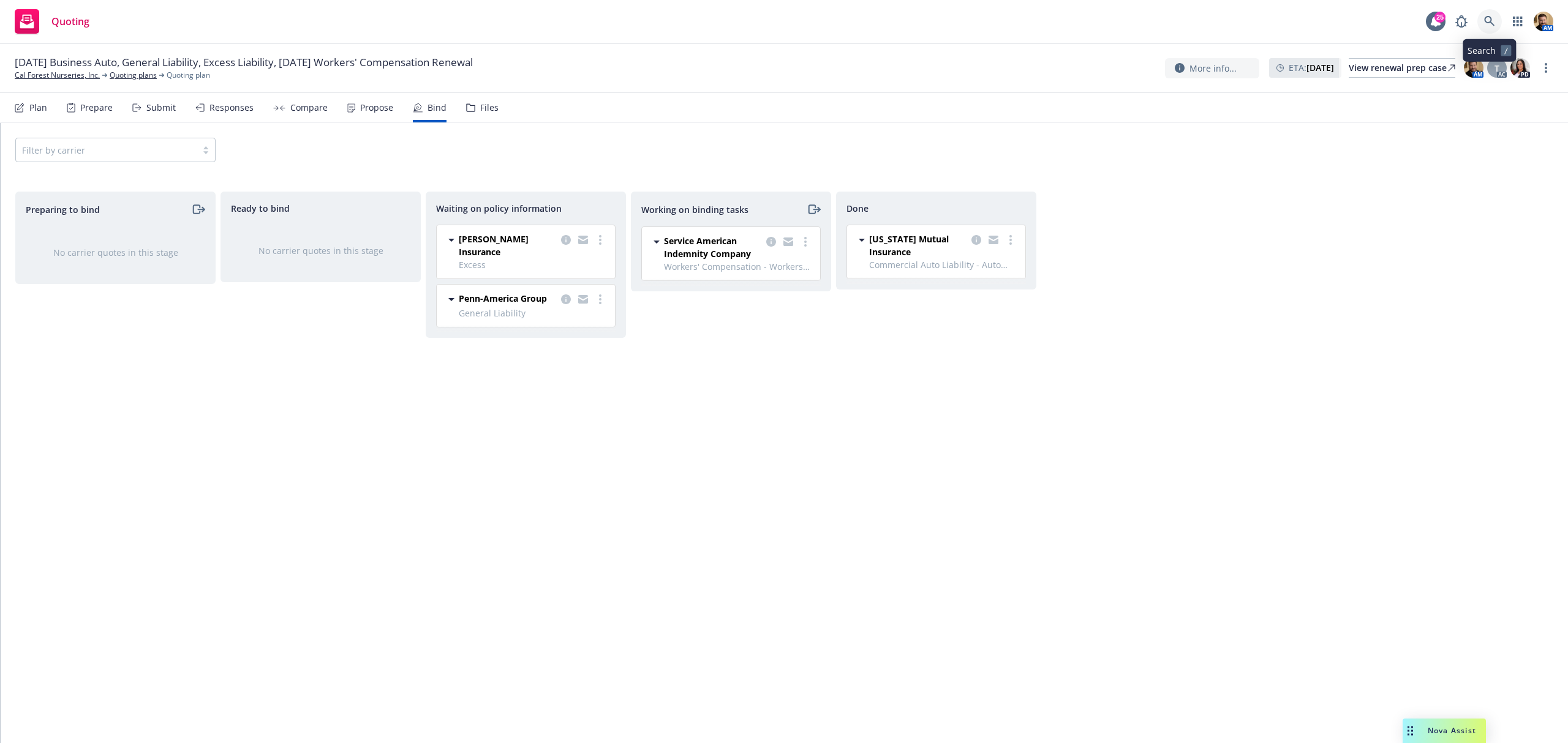
click at [1486, 17] on icon at bounding box center [1489, 21] width 11 height 11
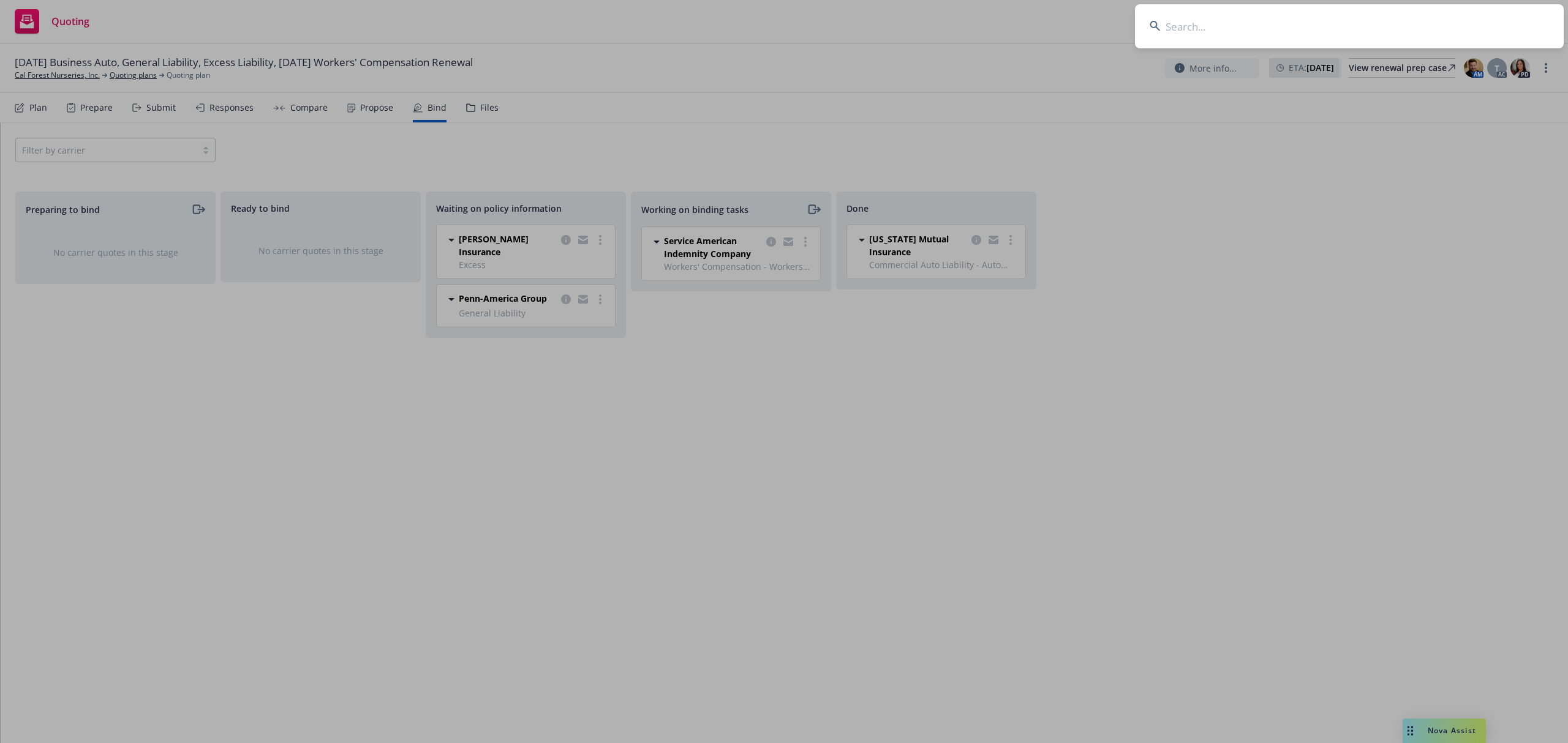
click at [1470, 27] on input at bounding box center [1349, 26] width 428 height 44
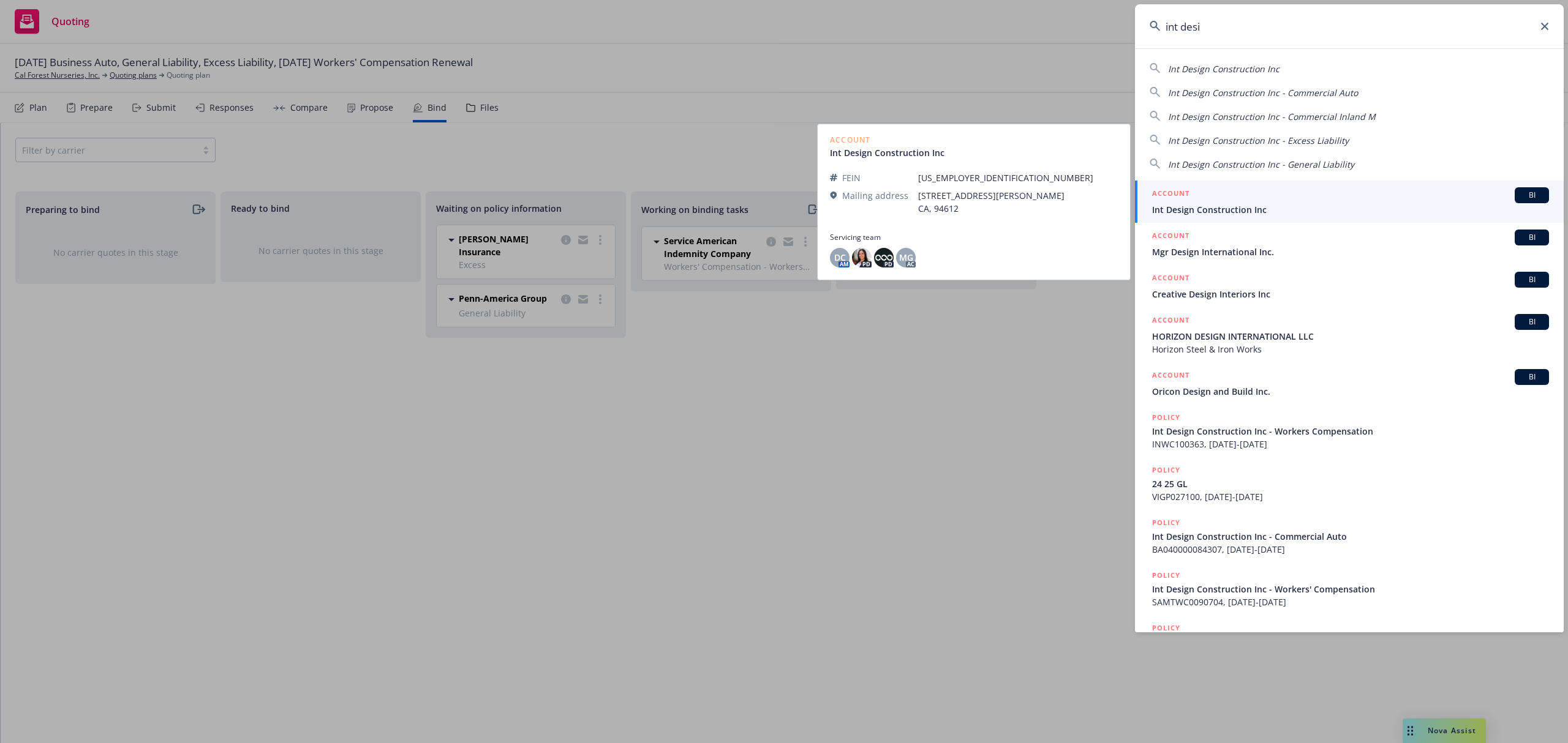
type input "int desi"
click at [1193, 208] on span "Int Design Construction Inc" at bounding box center [1350, 210] width 397 height 13
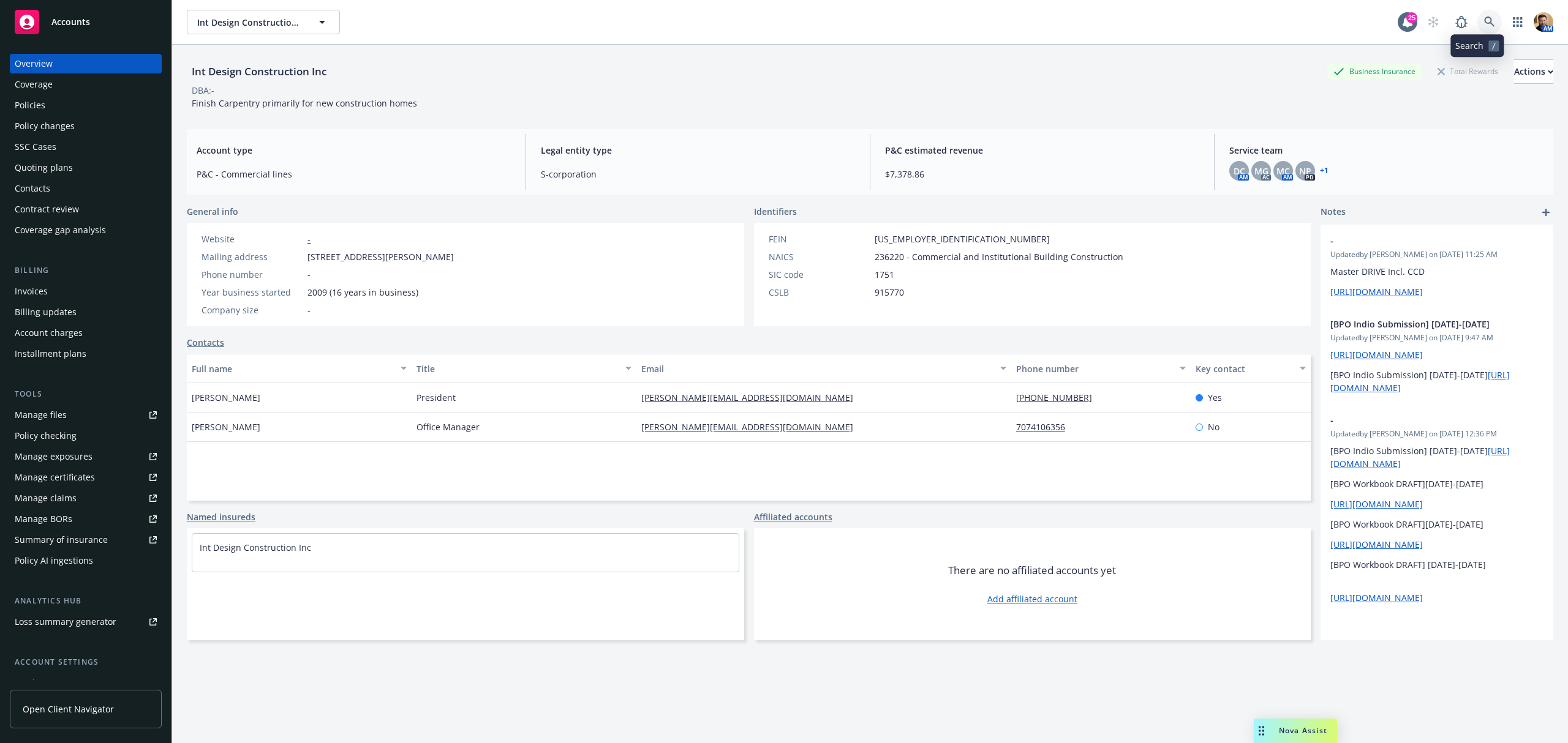
click at [1484, 20] on icon at bounding box center [1489, 21] width 11 height 11
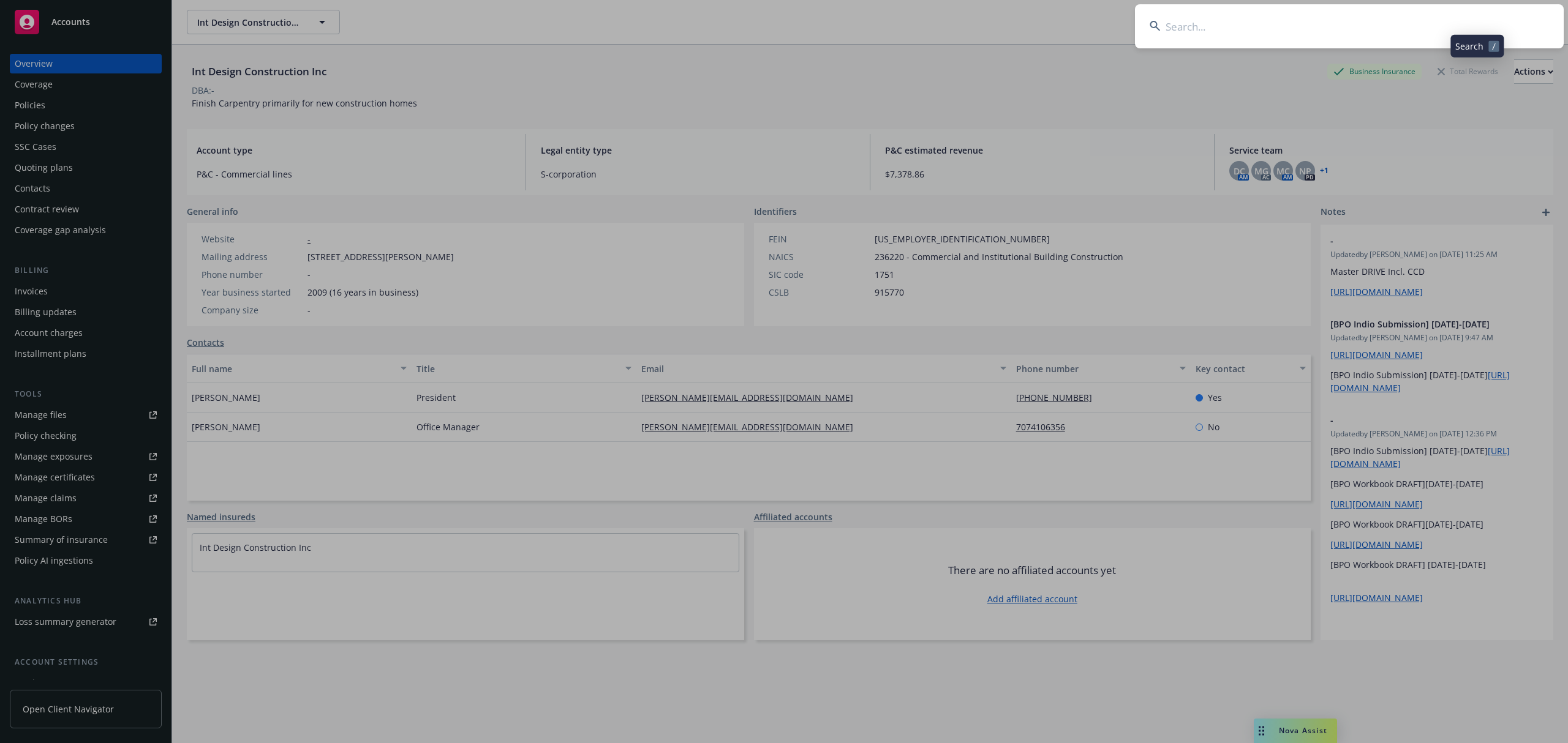
click at [1412, 31] on input at bounding box center [1349, 26] width 428 height 44
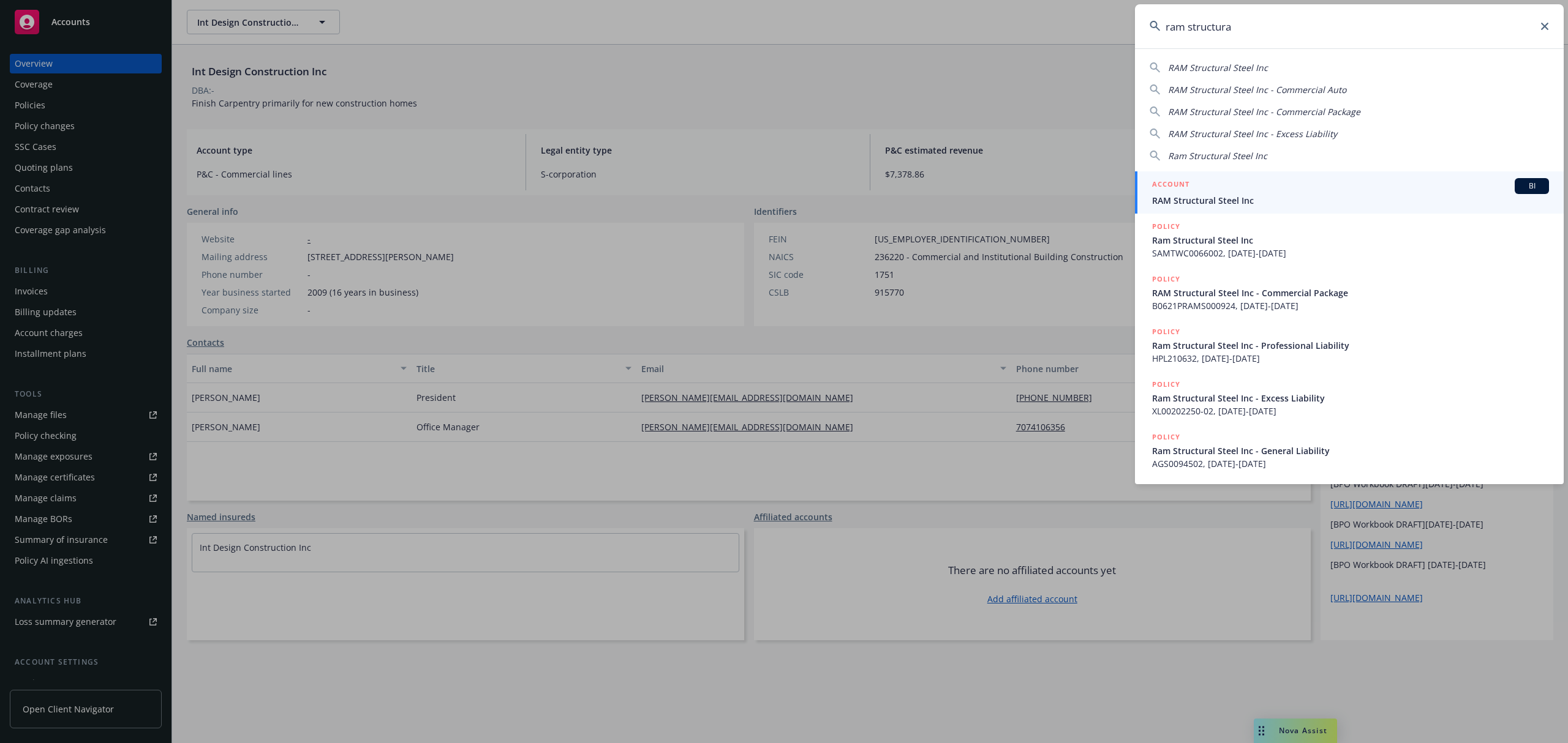
type input "ram structura"
click at [1164, 197] on span "RAM Structural Steel Inc" at bounding box center [1350, 201] width 397 height 13
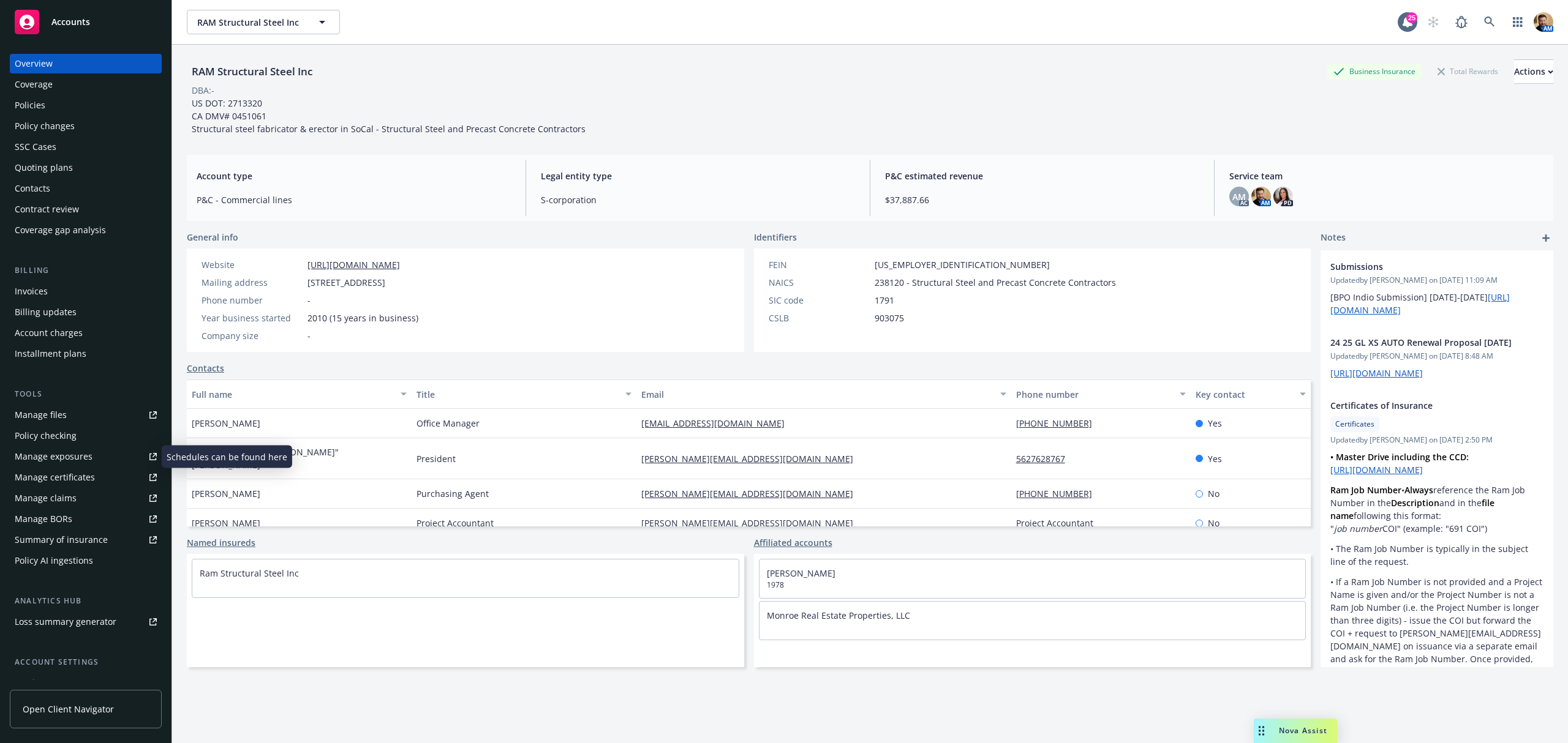
click at [41, 497] on div "Manage claims" at bounding box center [45, 498] width 62 height 20
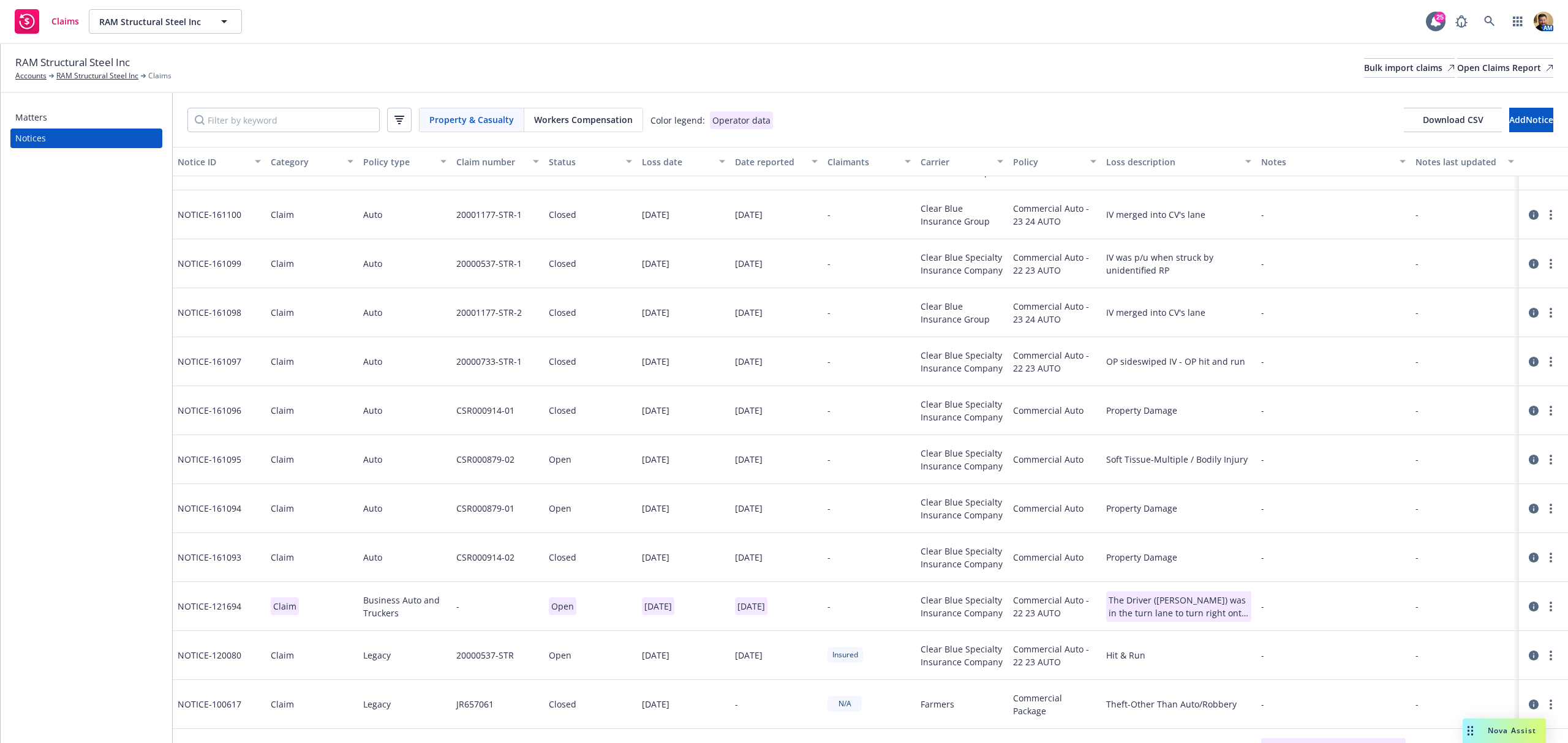
scroll to position [363, 0]
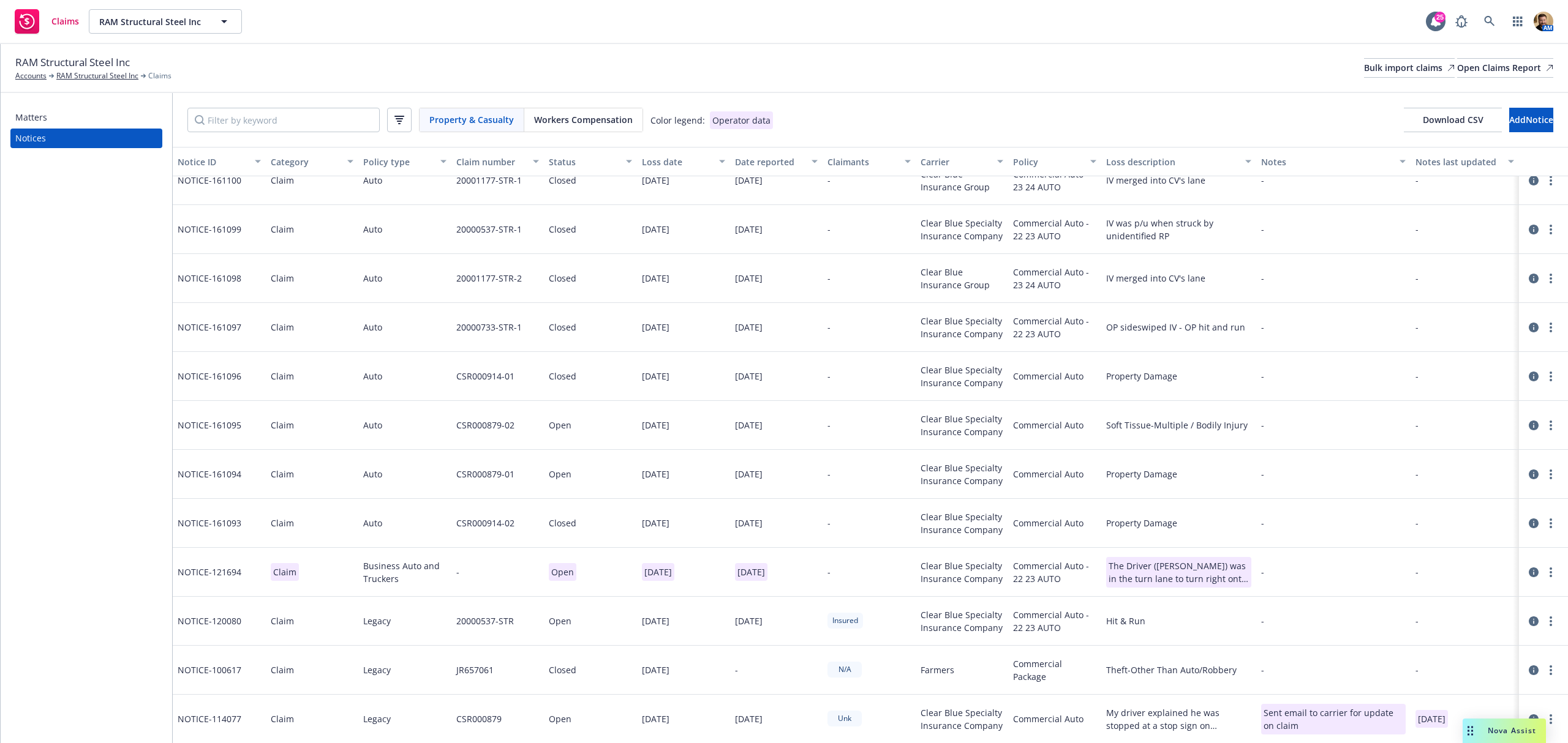
click at [1528, 424] on icon at bounding box center [1533, 426] width 10 height 10
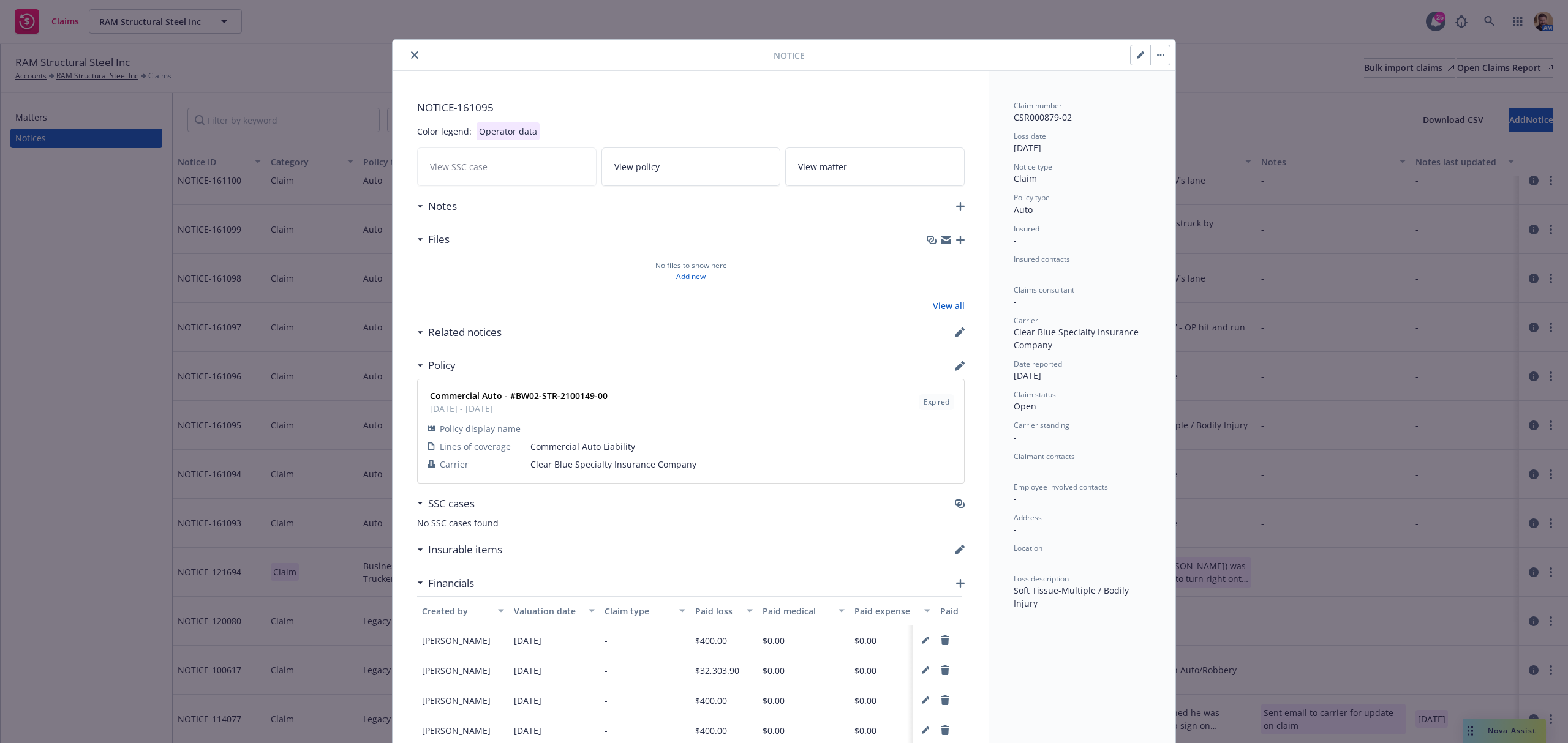
click at [417, 204] on div "Notes" at bounding box center [437, 206] width 40 height 16
click at [452, 175] on div "View SSC case" at bounding box center [506, 166] width 179 height 39
click at [461, 167] on div "View SSC case" at bounding box center [506, 166] width 179 height 39
click at [826, 170] on span "View matter" at bounding box center [822, 167] width 49 height 13
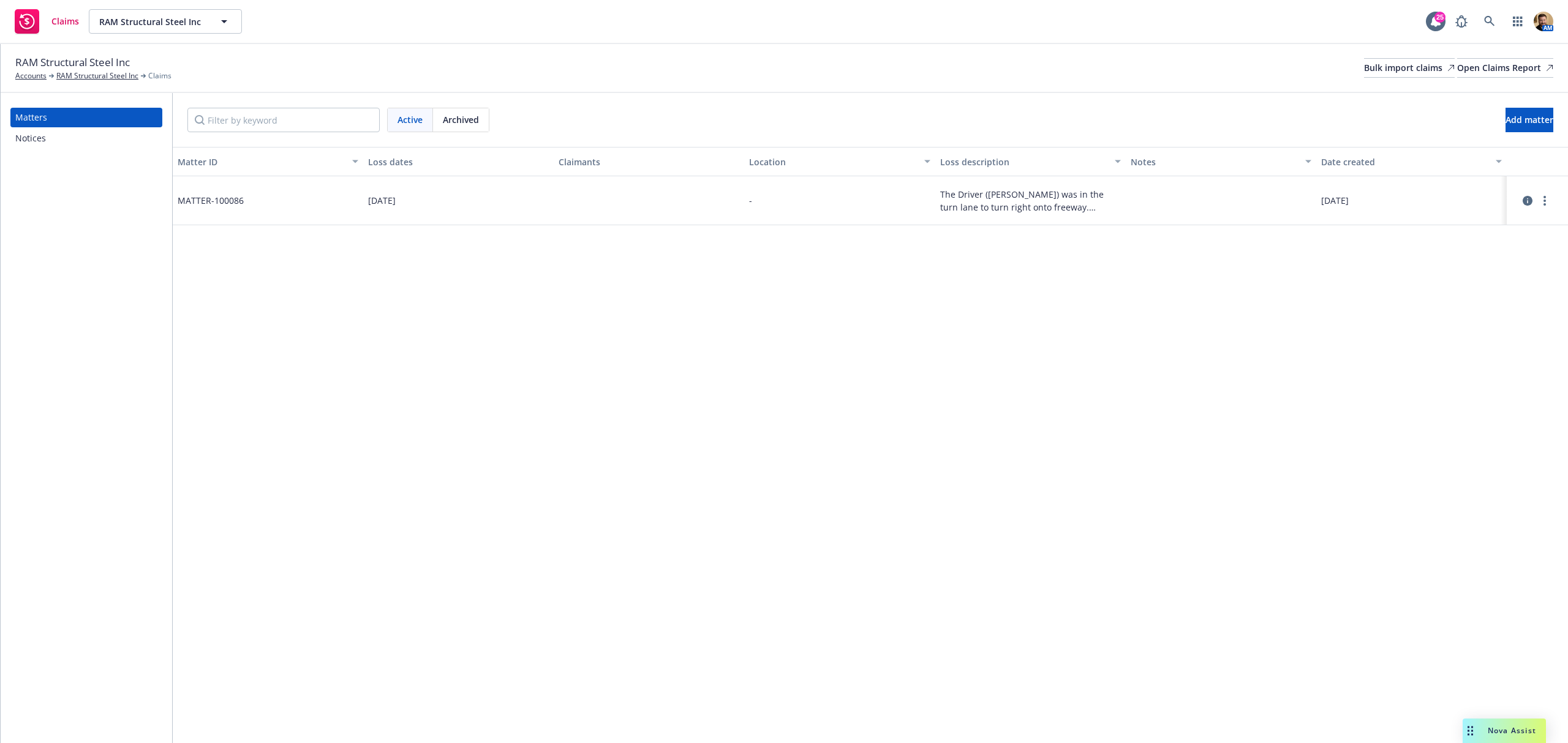
click at [1525, 202] on icon at bounding box center [1527, 201] width 10 height 10
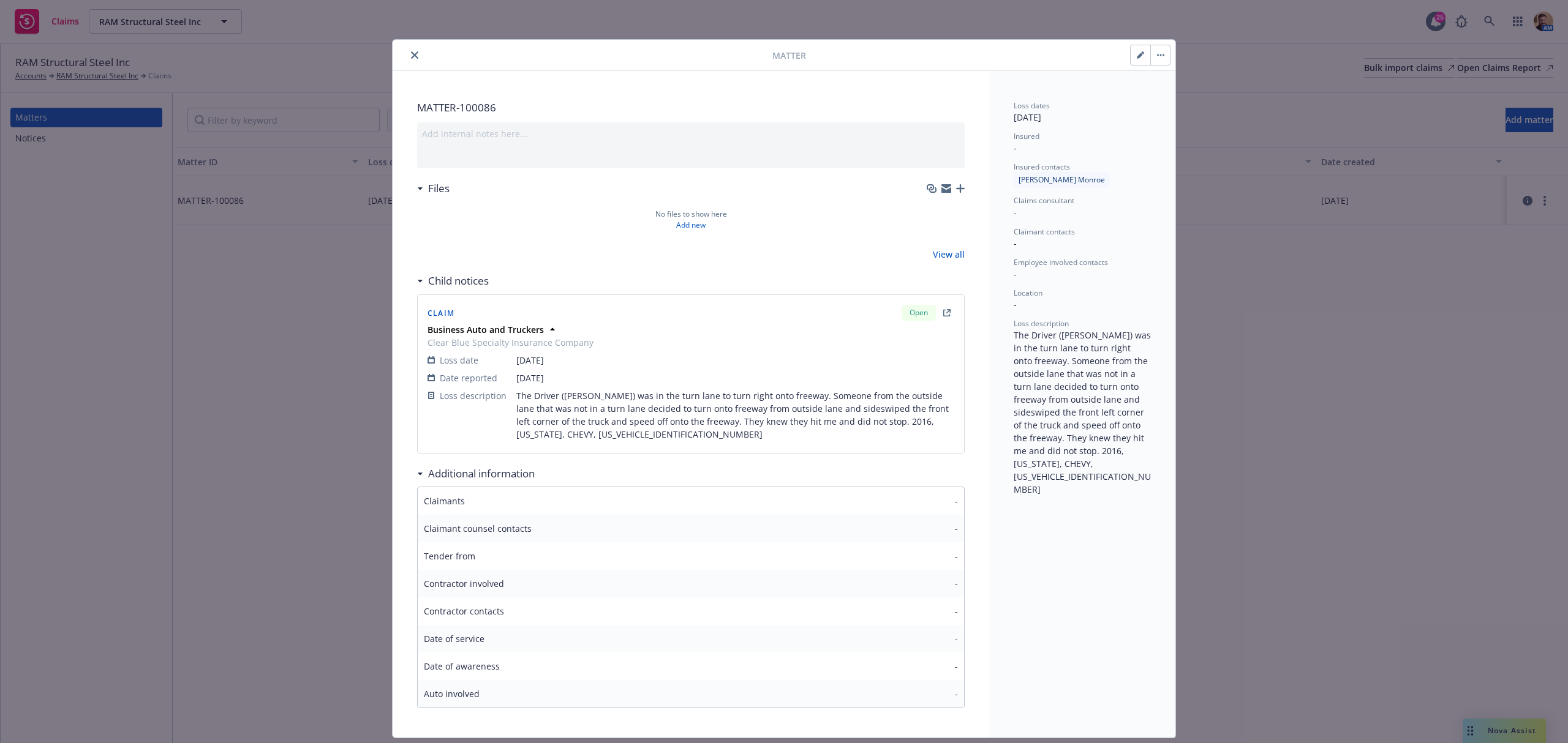
click at [411, 55] on icon "close" at bounding box center [414, 55] width 7 height 7
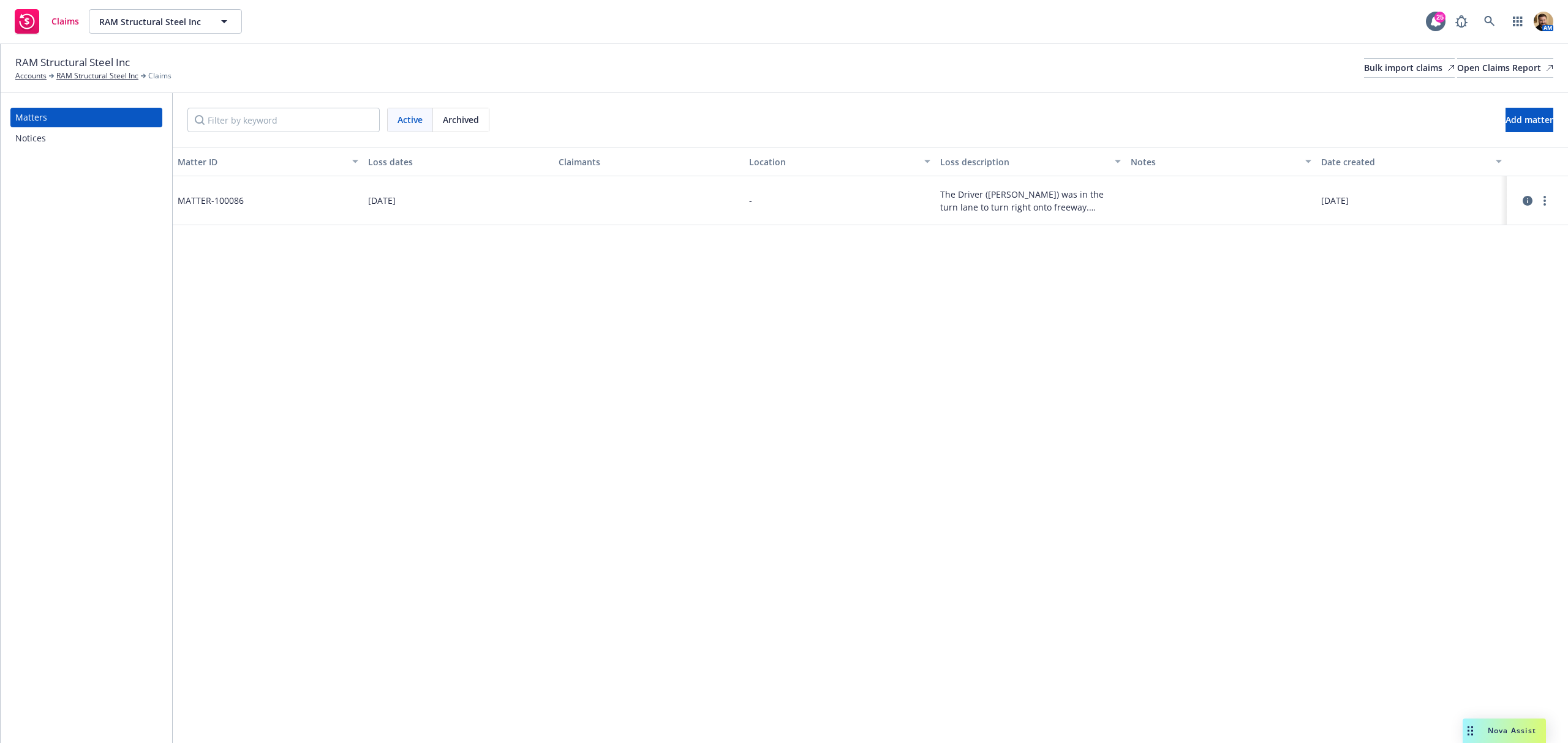
click at [65, 133] on div "Notices" at bounding box center [87, 139] width 142 height 20
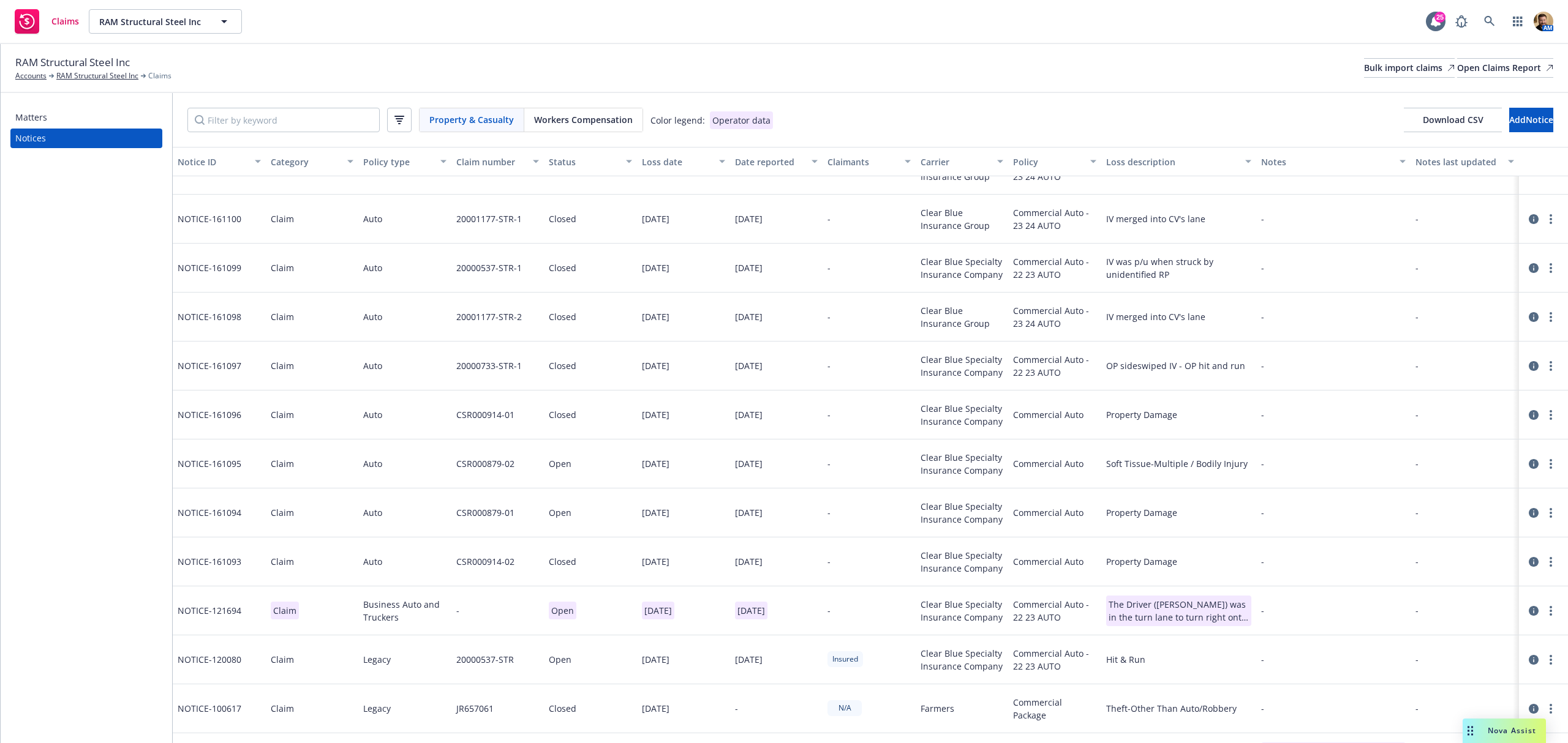
scroll to position [363, 0]
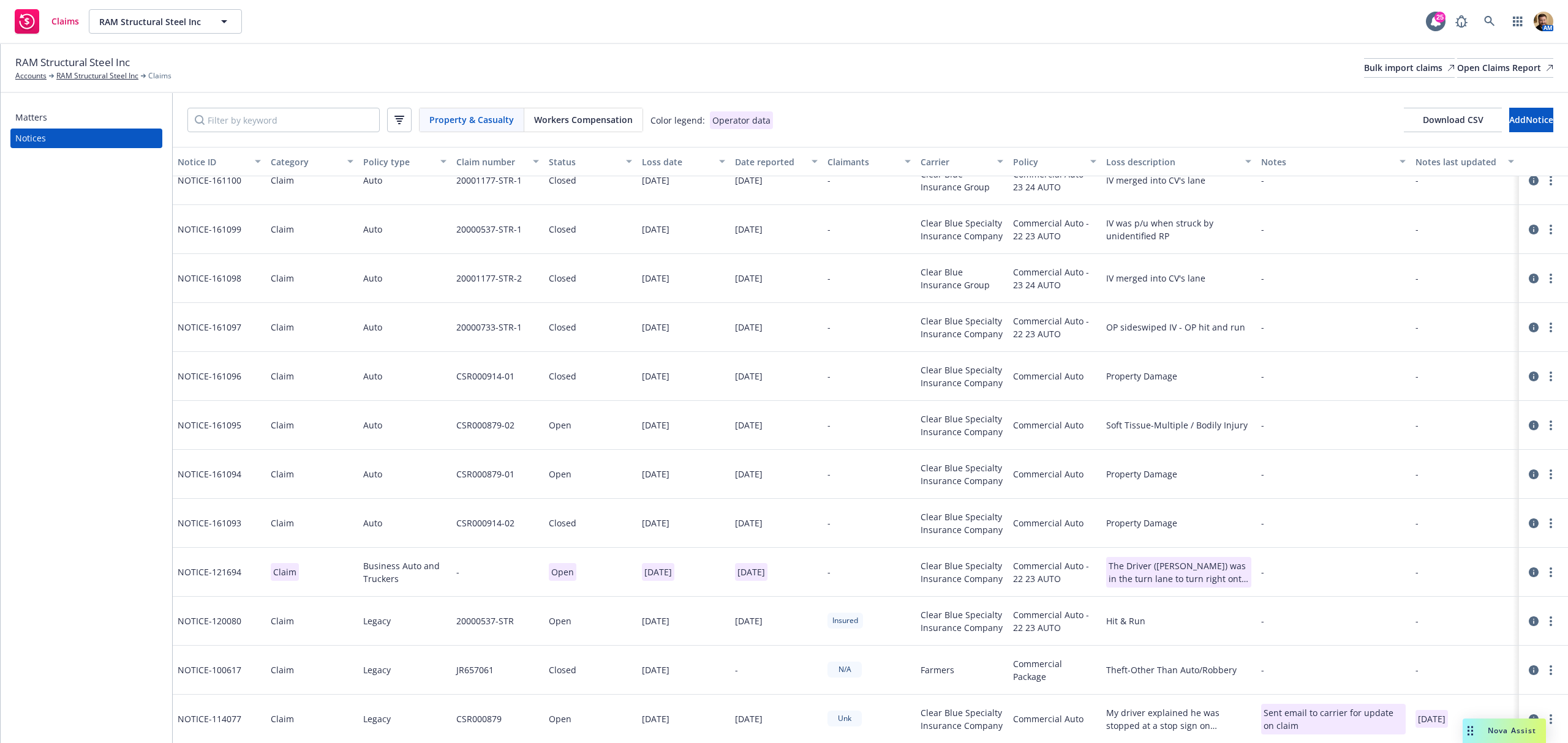
click at [1528, 422] on icon at bounding box center [1533, 426] width 10 height 10
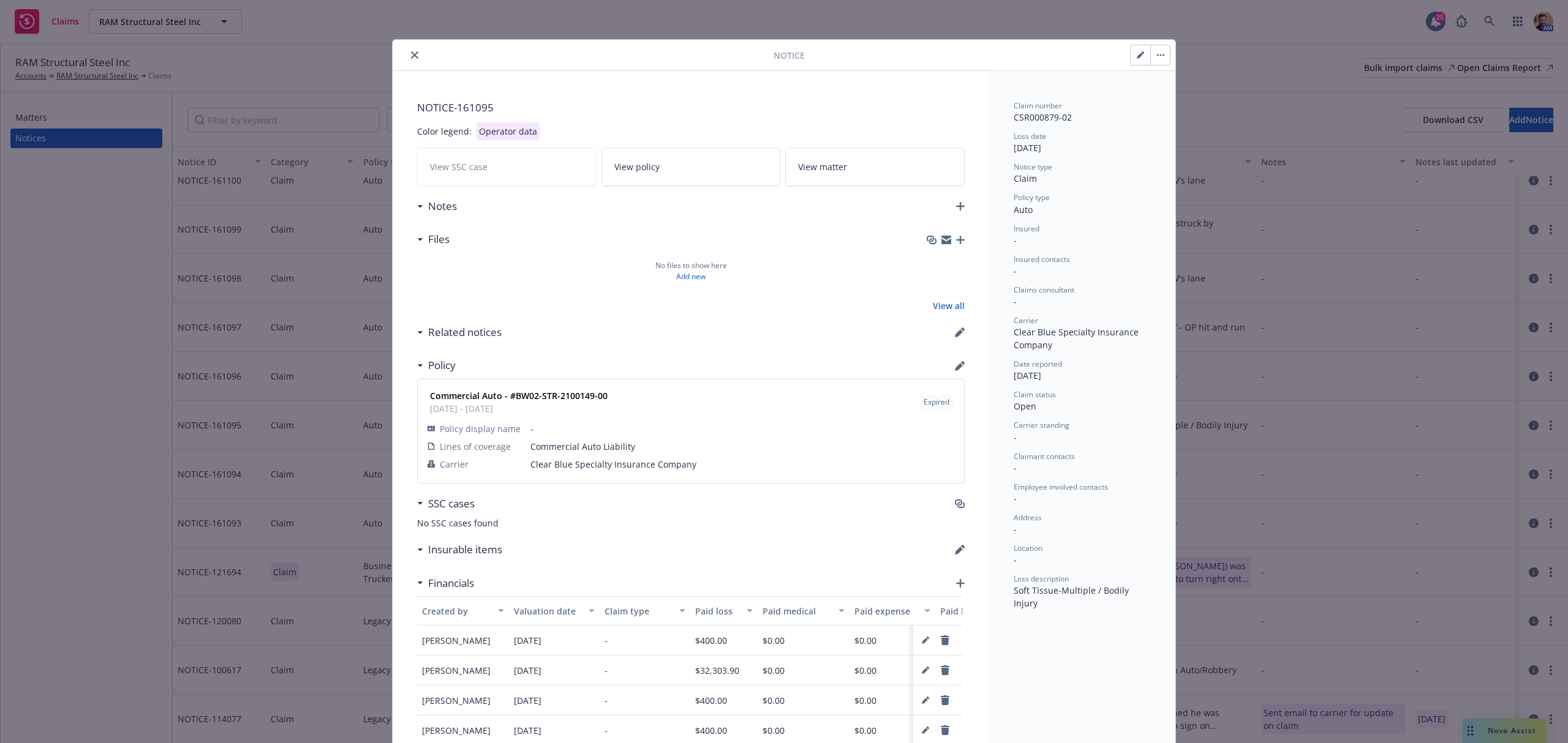
click at [412, 51] on icon "close" at bounding box center [414, 55] width 7 height 7
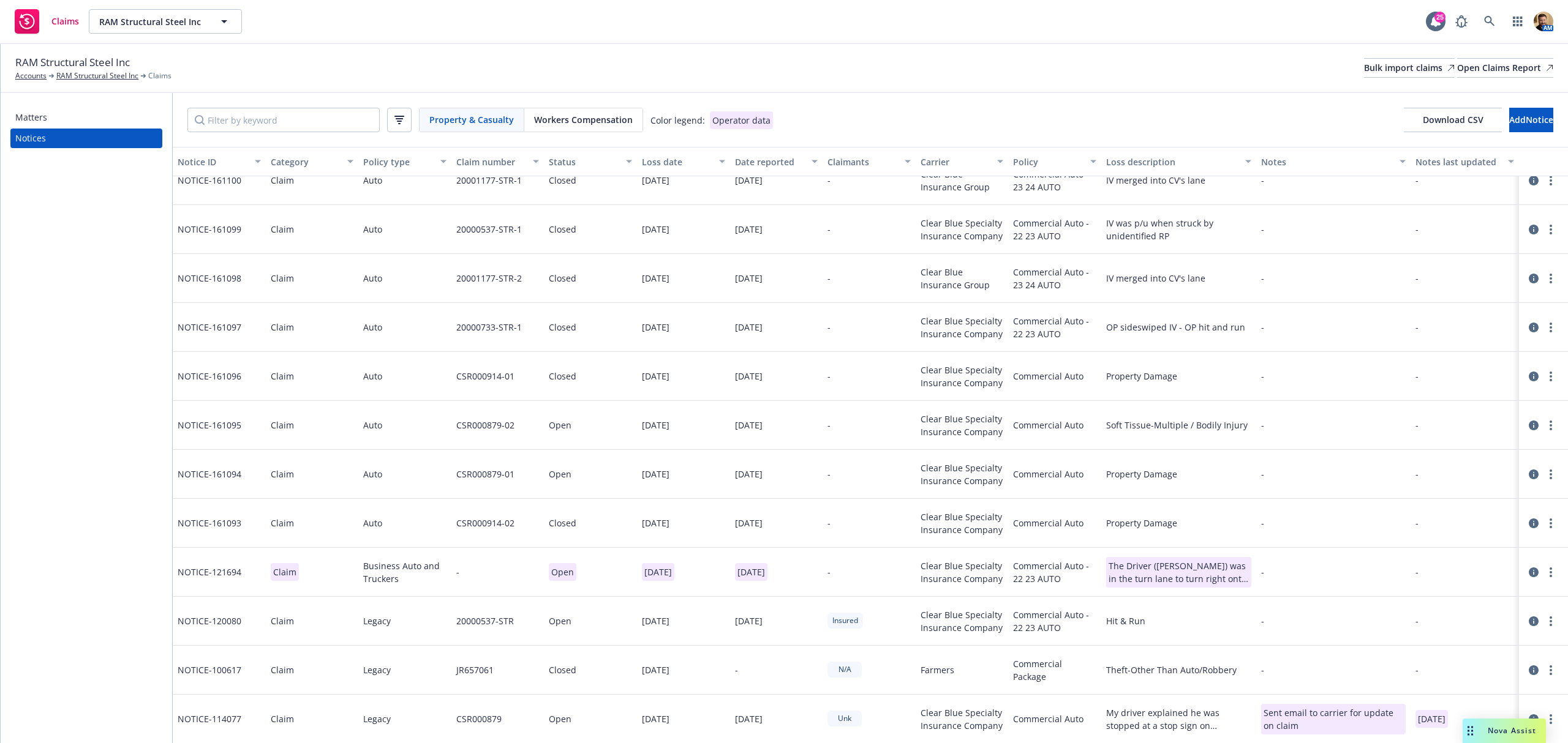
click at [91, 67] on span "RAM Structural Steel Inc" at bounding box center [73, 62] width 114 height 16
click at [91, 77] on link "RAM Structural Steel Inc" at bounding box center [97, 75] width 82 height 11
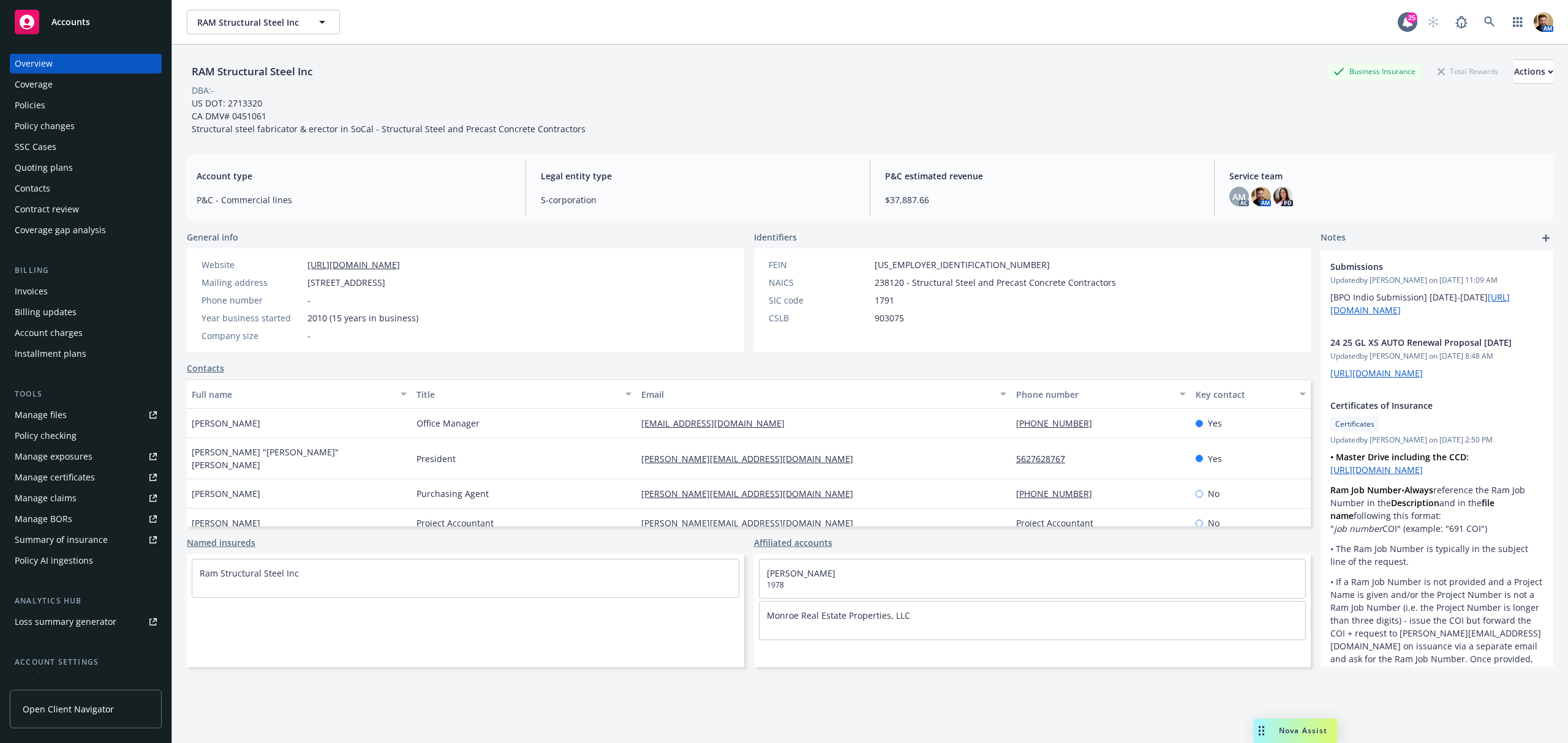
click at [37, 191] on div "Contacts" at bounding box center [32, 188] width 36 height 20
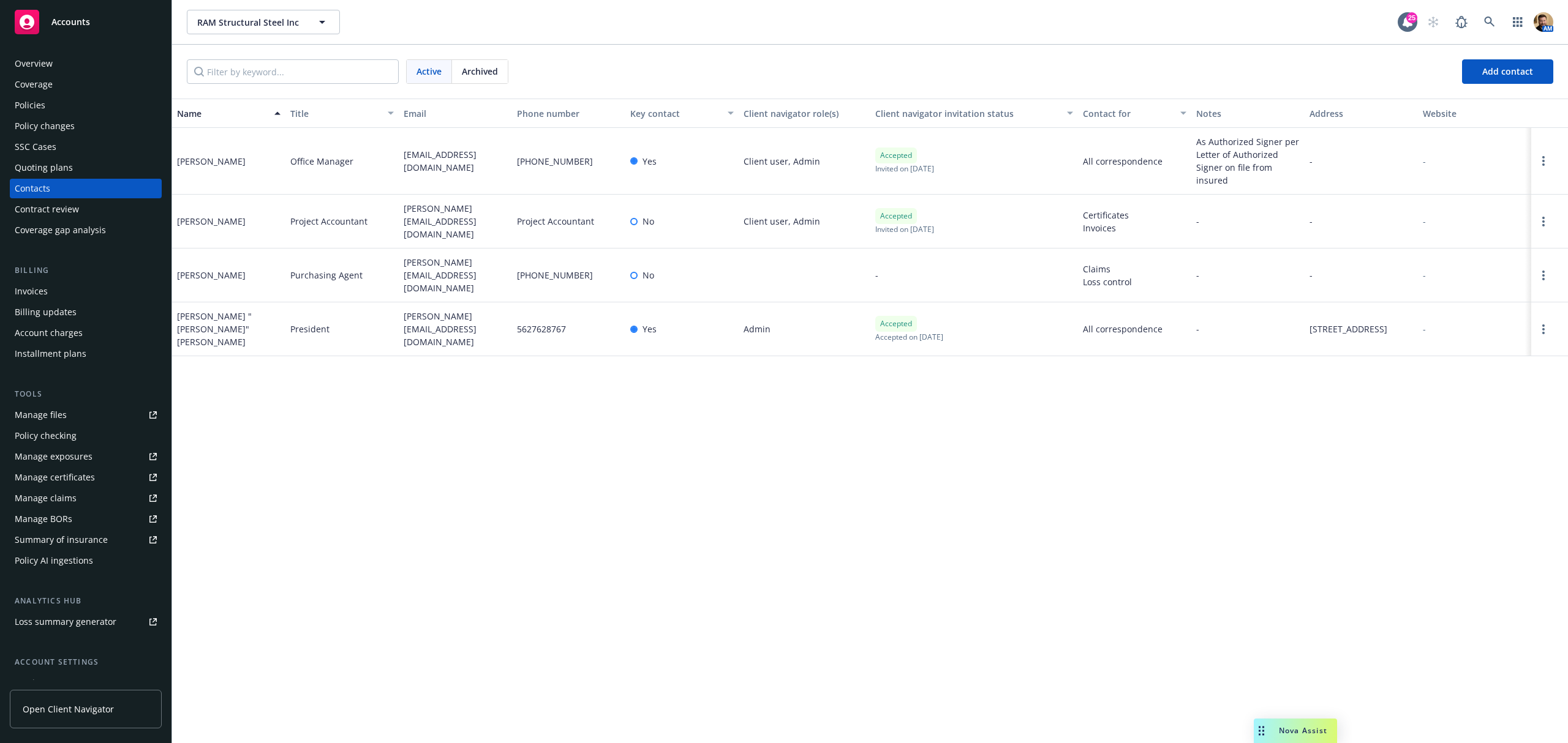
click at [61, 497] on div "Manage claims" at bounding box center [45, 498] width 62 height 20
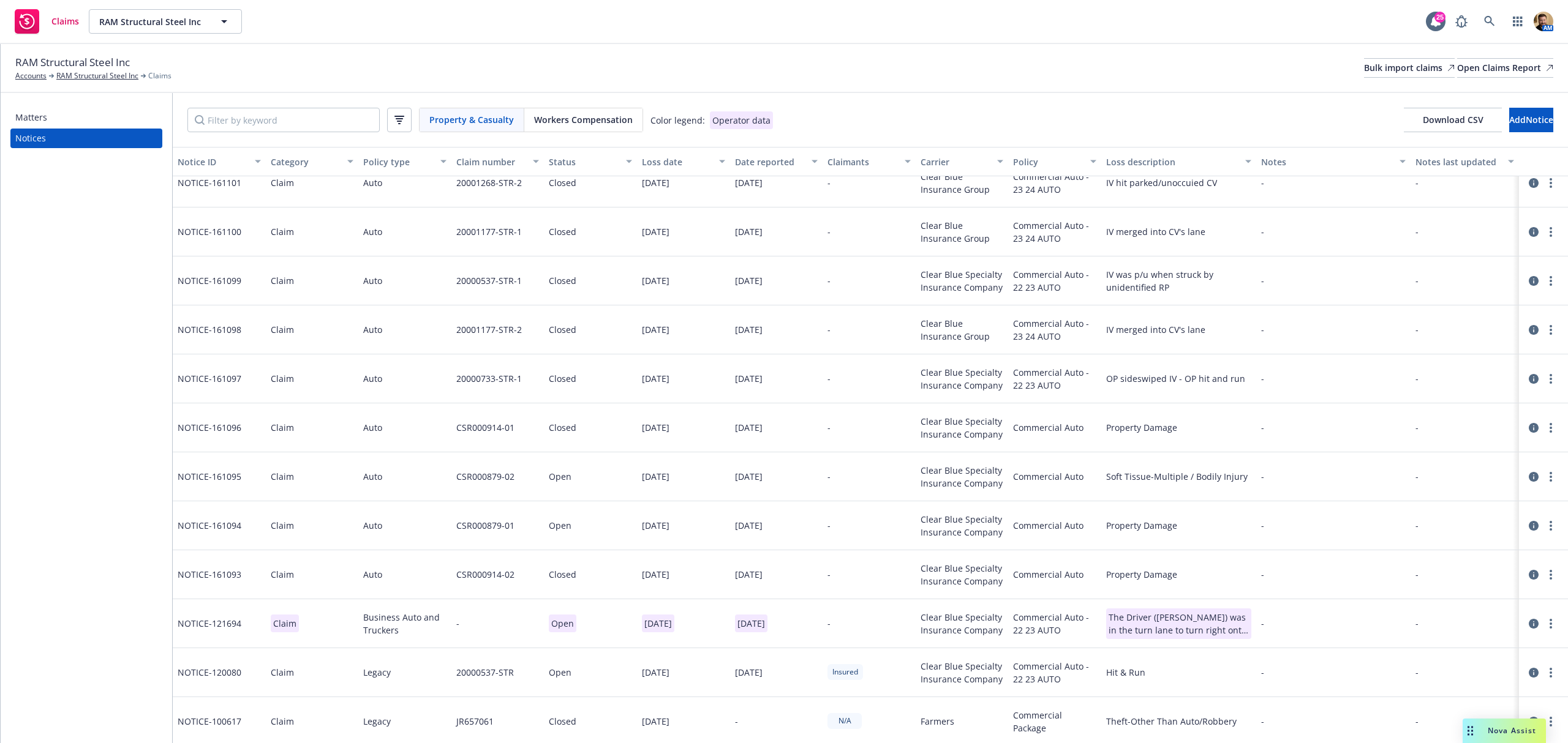
scroll to position [363, 0]
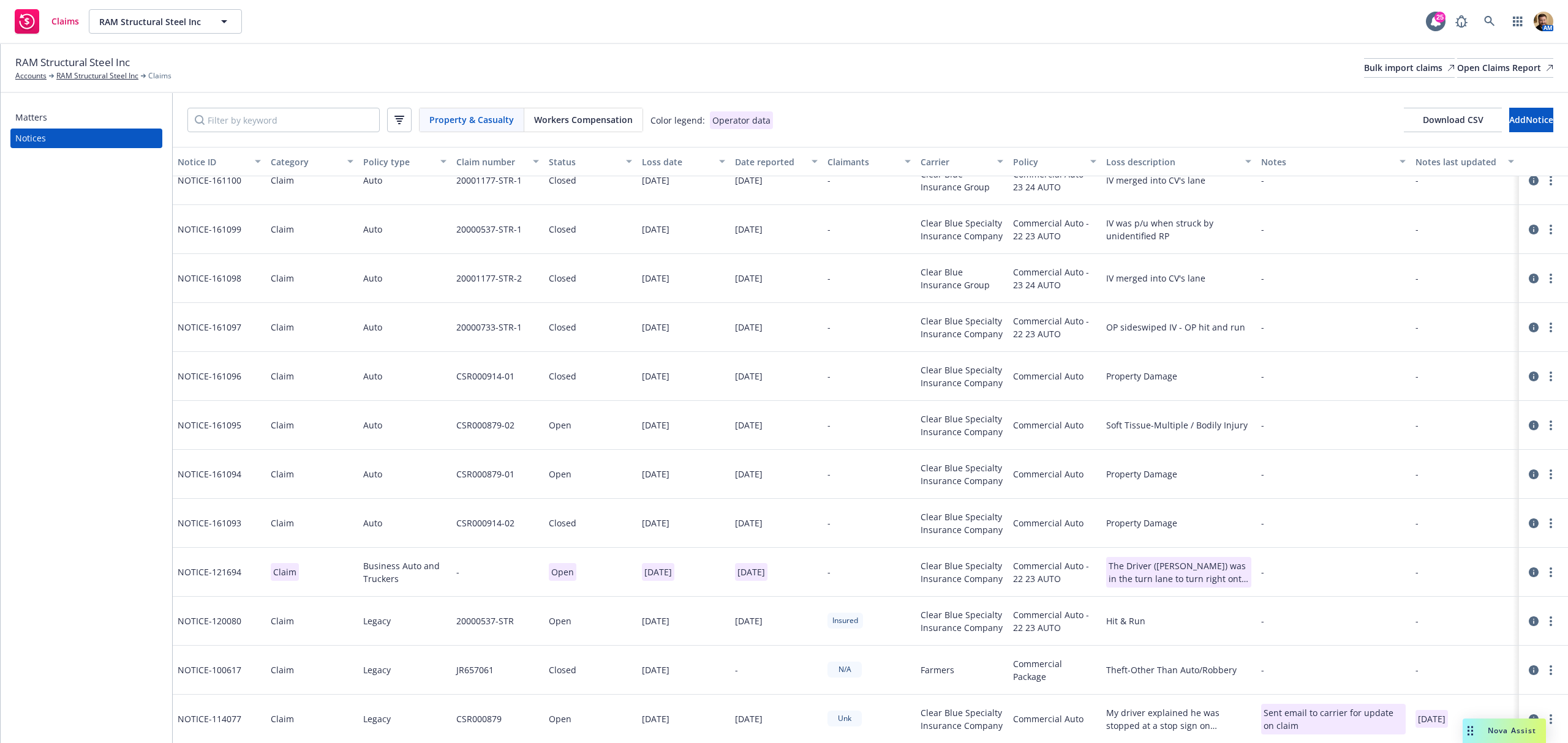
click at [1528, 421] on icon at bounding box center [1533, 426] width 10 height 10
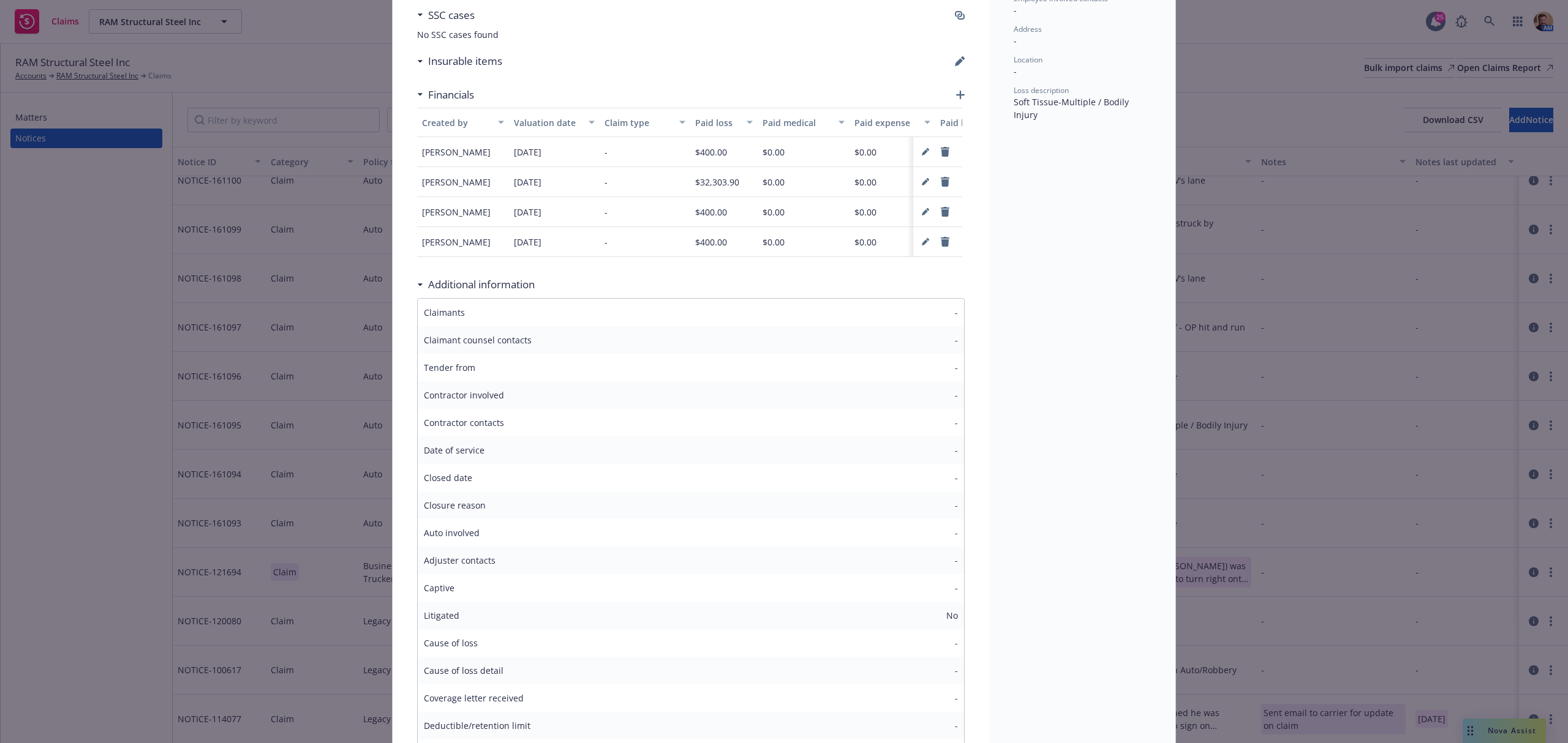
scroll to position [489, 0]
click at [292, 52] on div "Notice NOTICE- 161095 Color legend: Operator data View SSC case View policy Vie…" at bounding box center [784, 371] width 1568 height 743
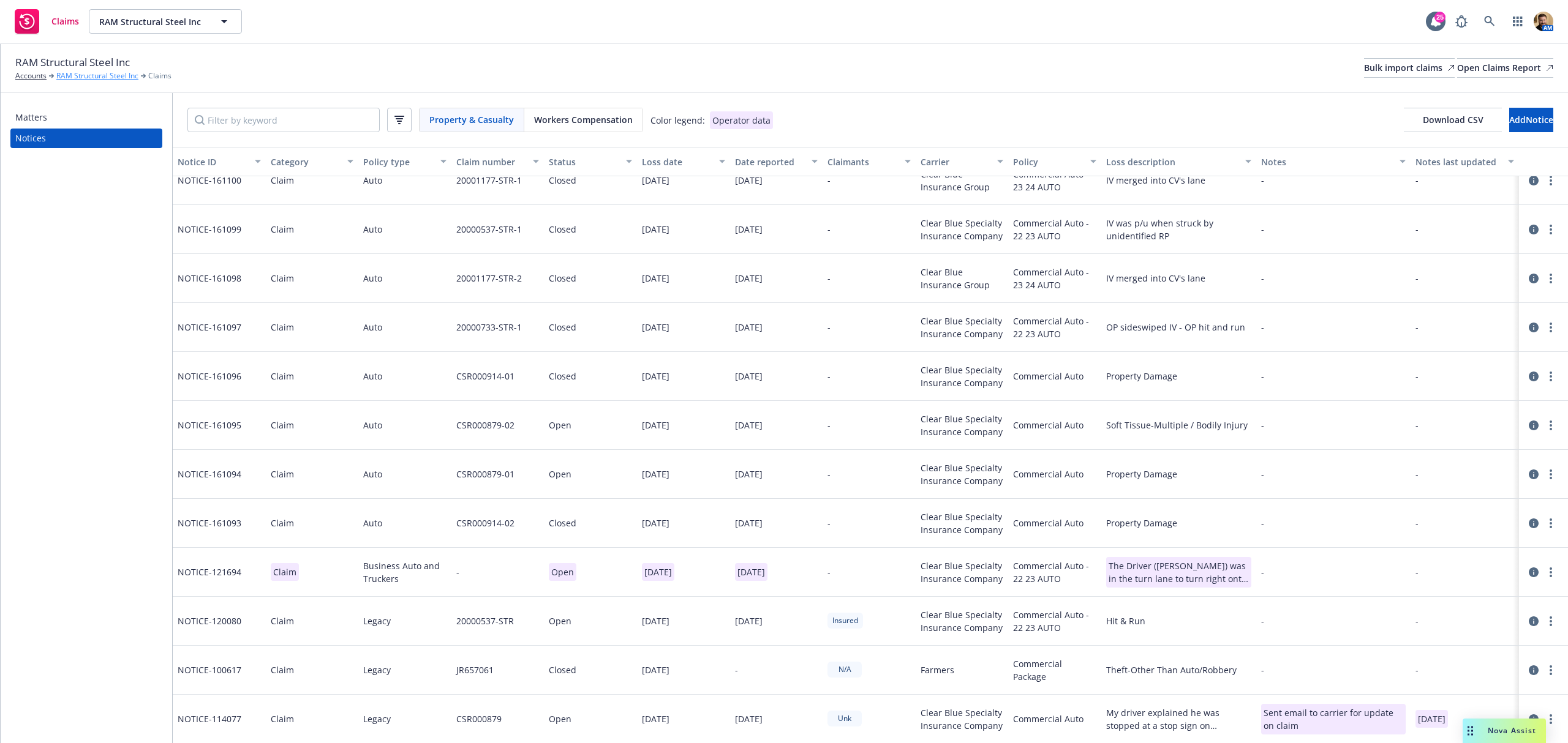
click at [104, 74] on link "RAM Structural Steel Inc" at bounding box center [97, 75] width 82 height 11
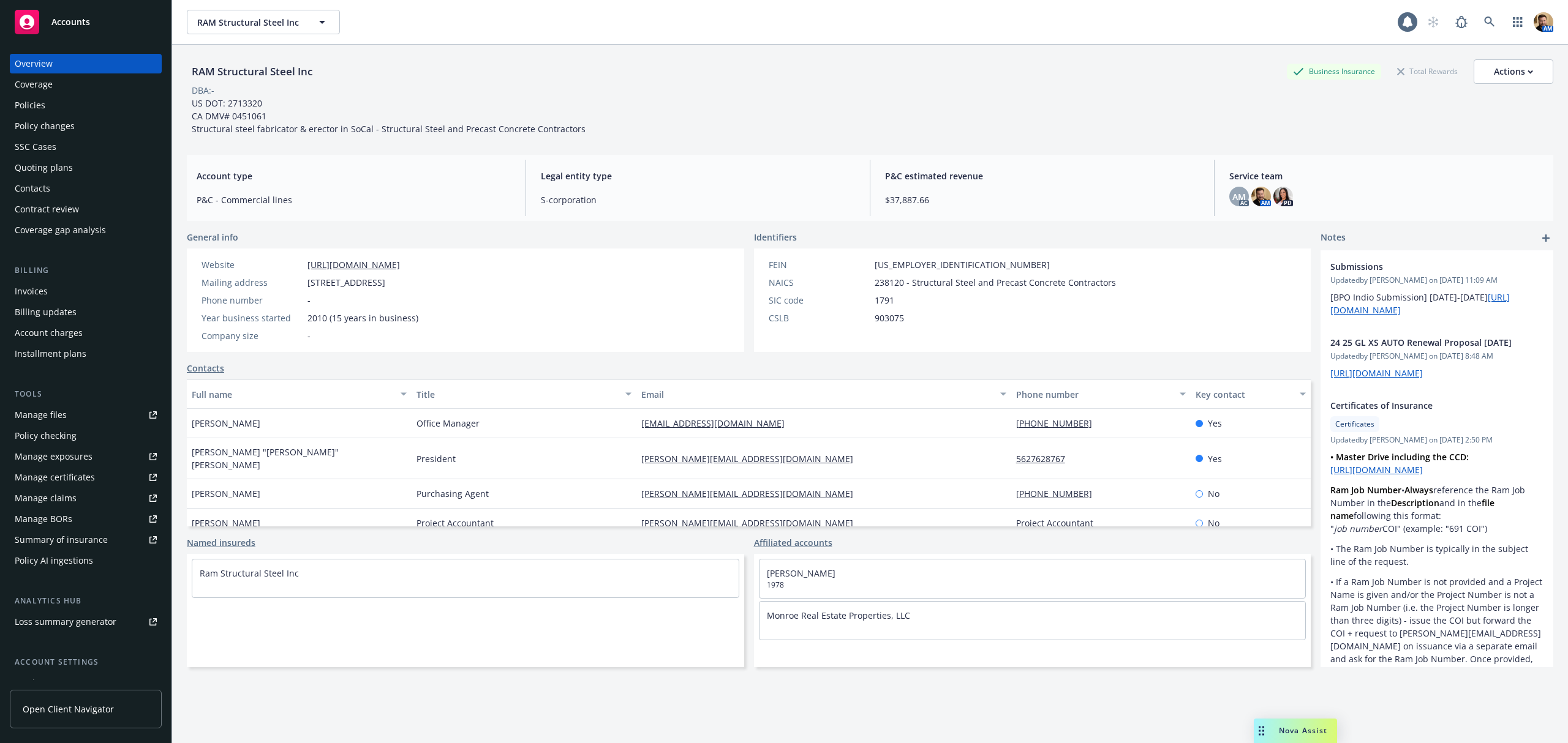
click at [39, 106] on div "Policies" at bounding box center [30, 106] width 31 height 20
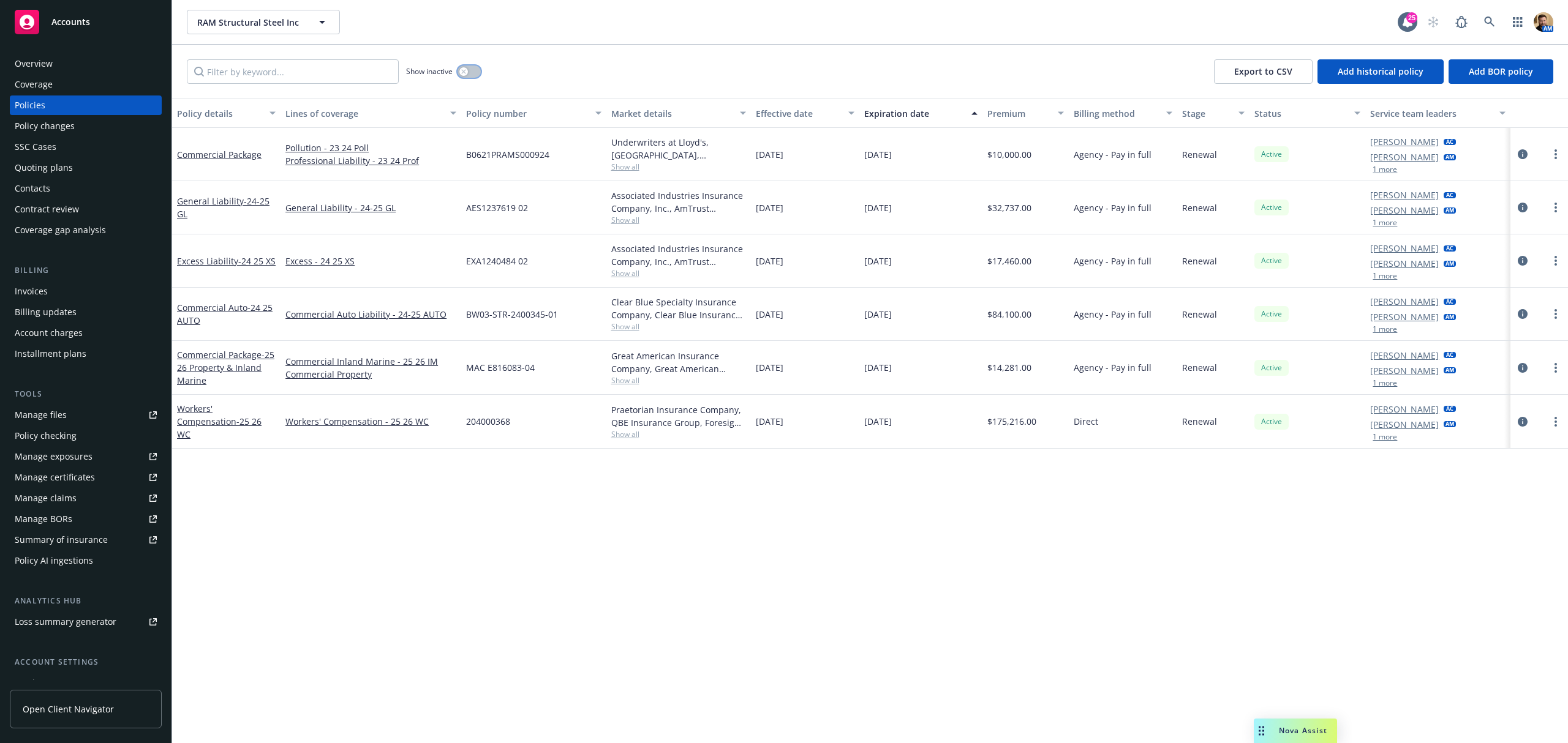
click at [471, 74] on button "button" at bounding box center [469, 71] width 23 height 12
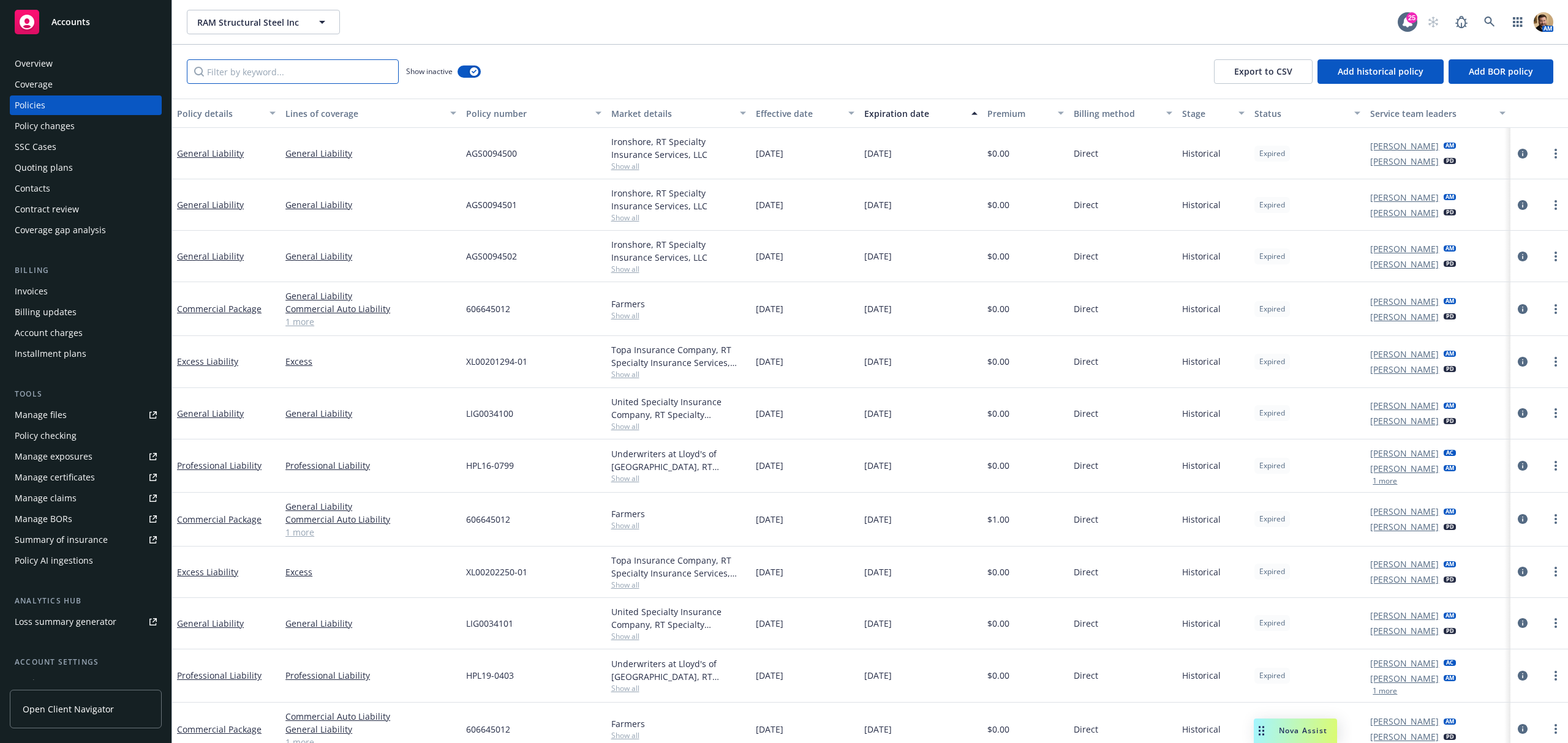
click at [338, 71] on input "Filter by keyword..." at bounding box center [293, 72] width 212 height 25
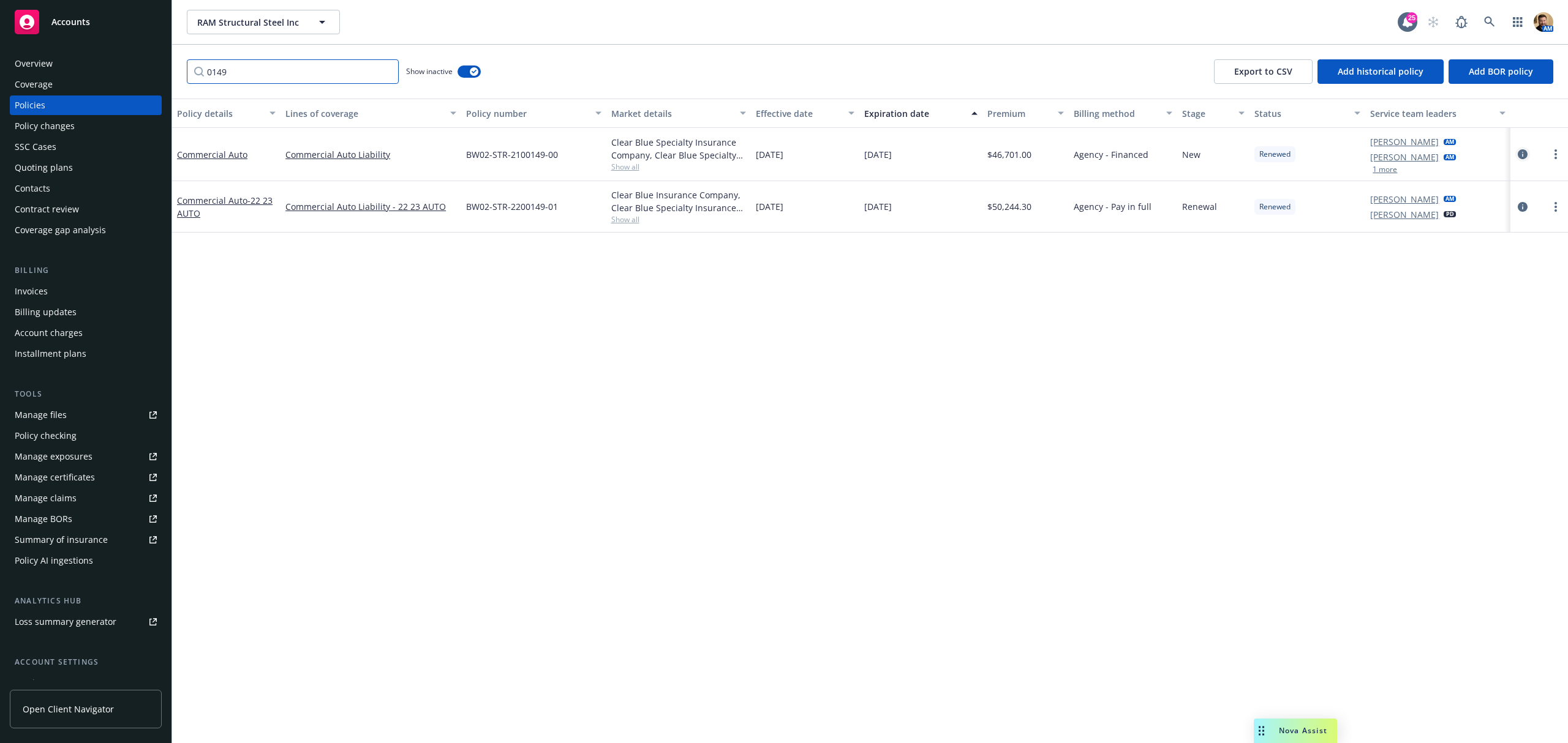
type input "0149"
click at [1523, 152] on icon "circleInformation" at bounding box center [1523, 155] width 10 height 10
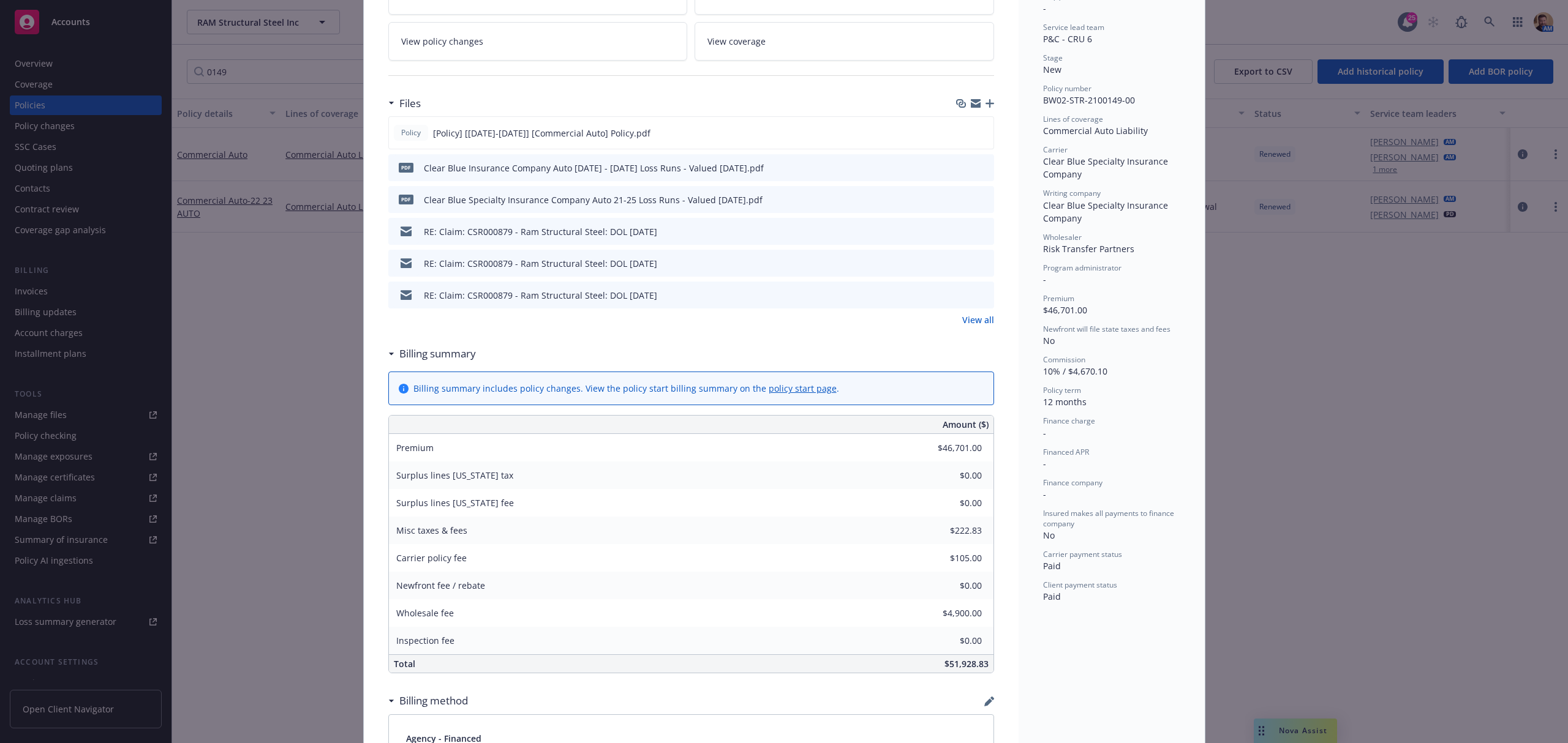
scroll to position [163, 0]
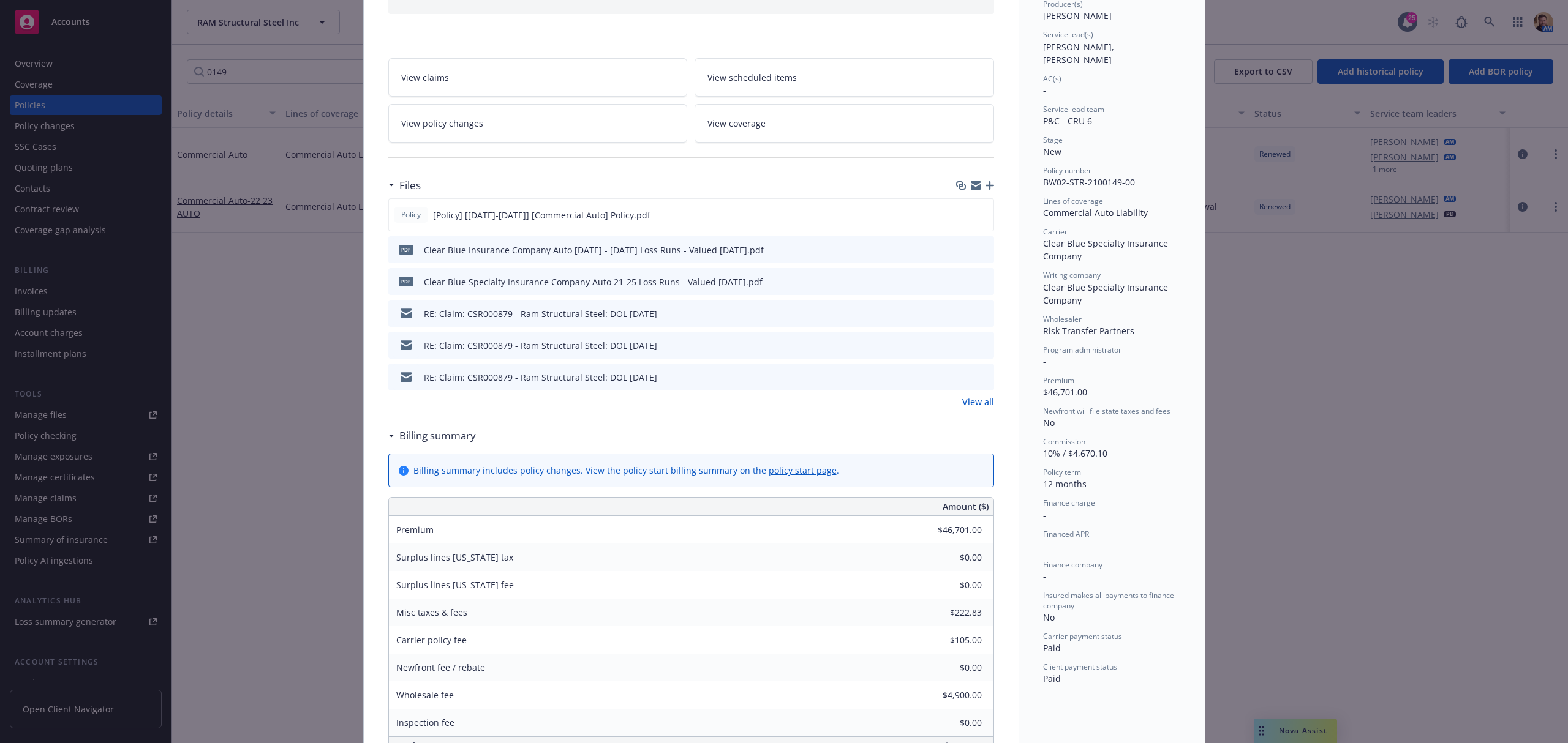
click at [966, 402] on link "View all" at bounding box center [978, 402] width 32 height 13
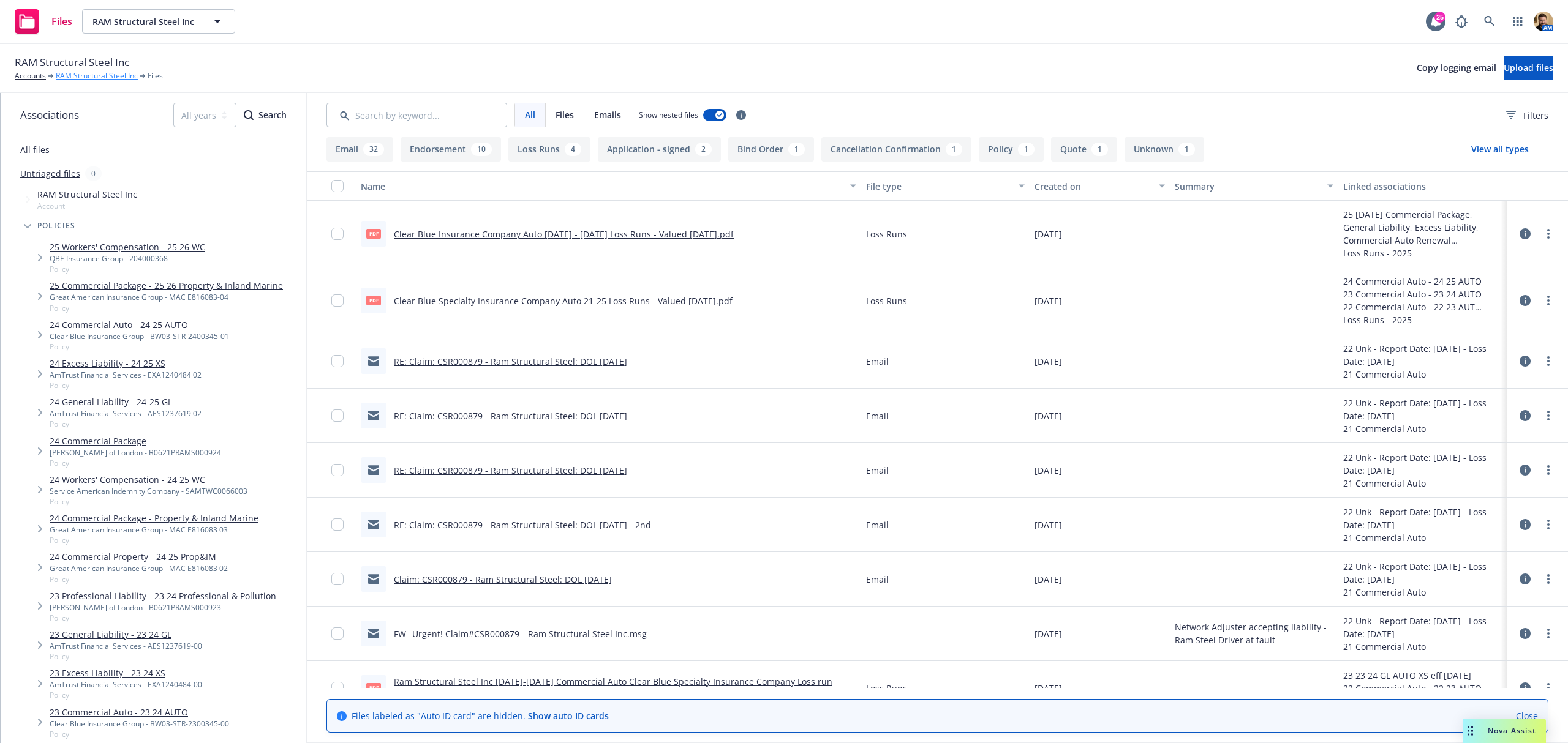
click at [103, 76] on link "RAM Structural Steel Inc" at bounding box center [96, 75] width 82 height 11
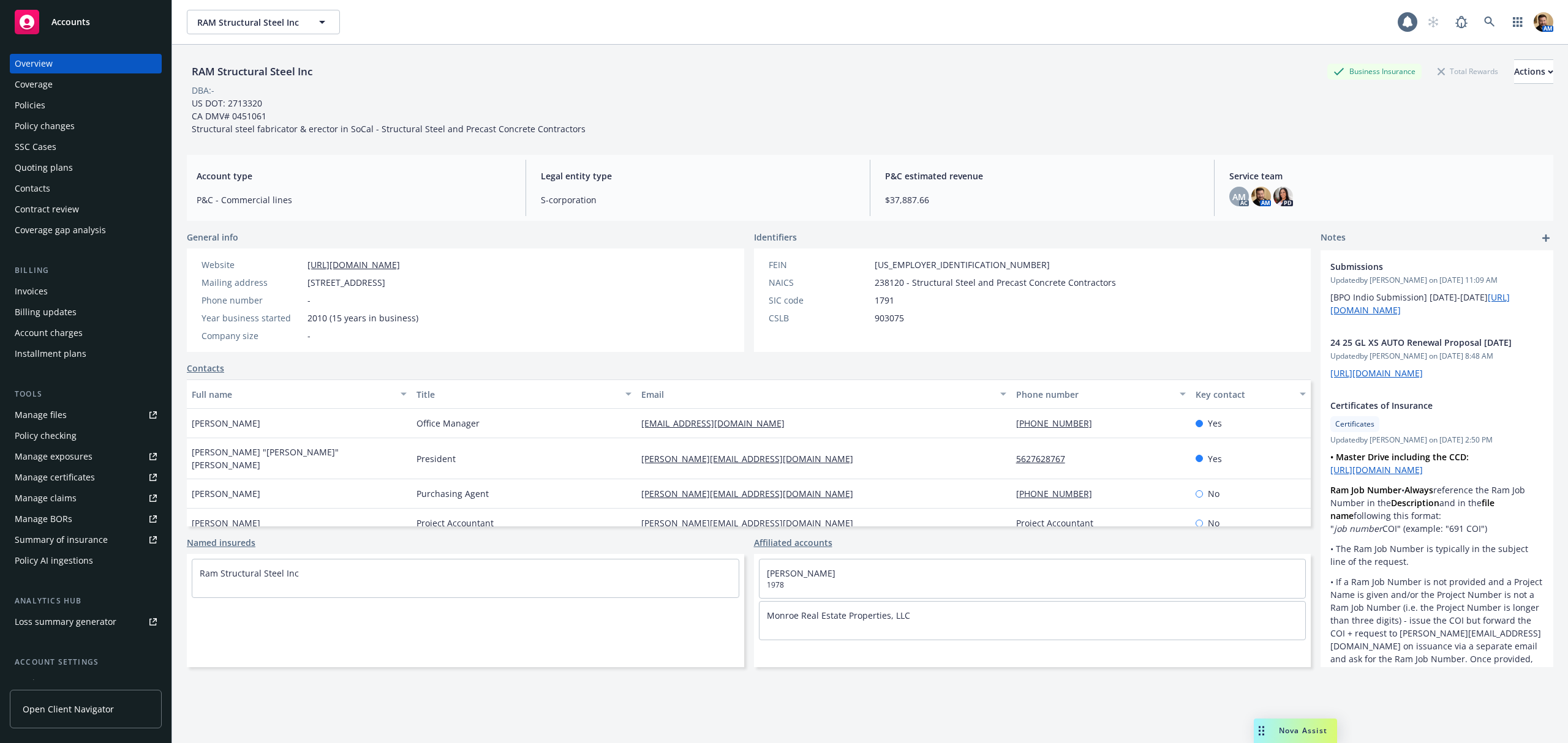
click at [66, 106] on div "Policies" at bounding box center [86, 106] width 142 height 20
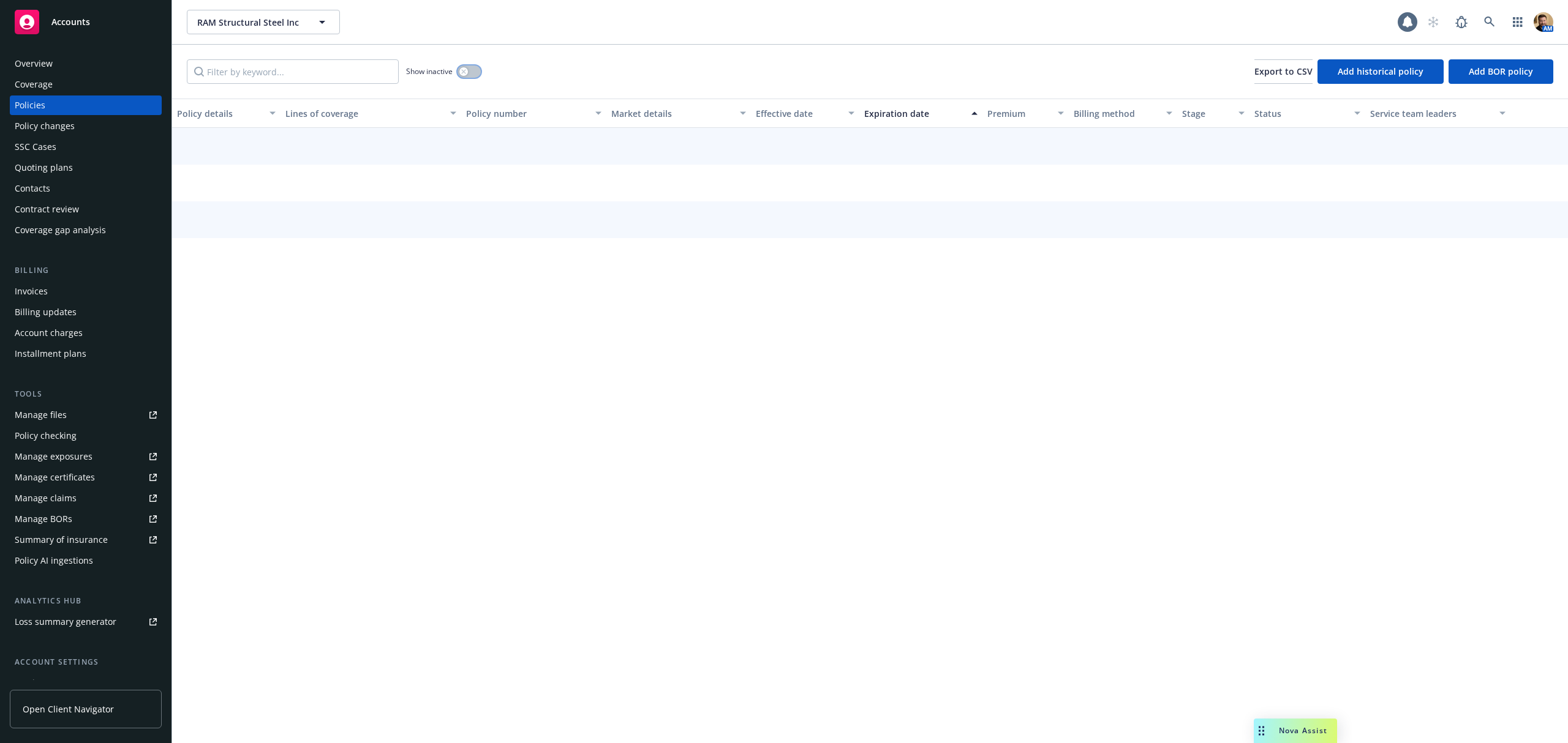
click at [471, 71] on button "button" at bounding box center [469, 71] width 23 height 12
click at [346, 67] on input "Filter by keyword..." at bounding box center [293, 72] width 212 height 25
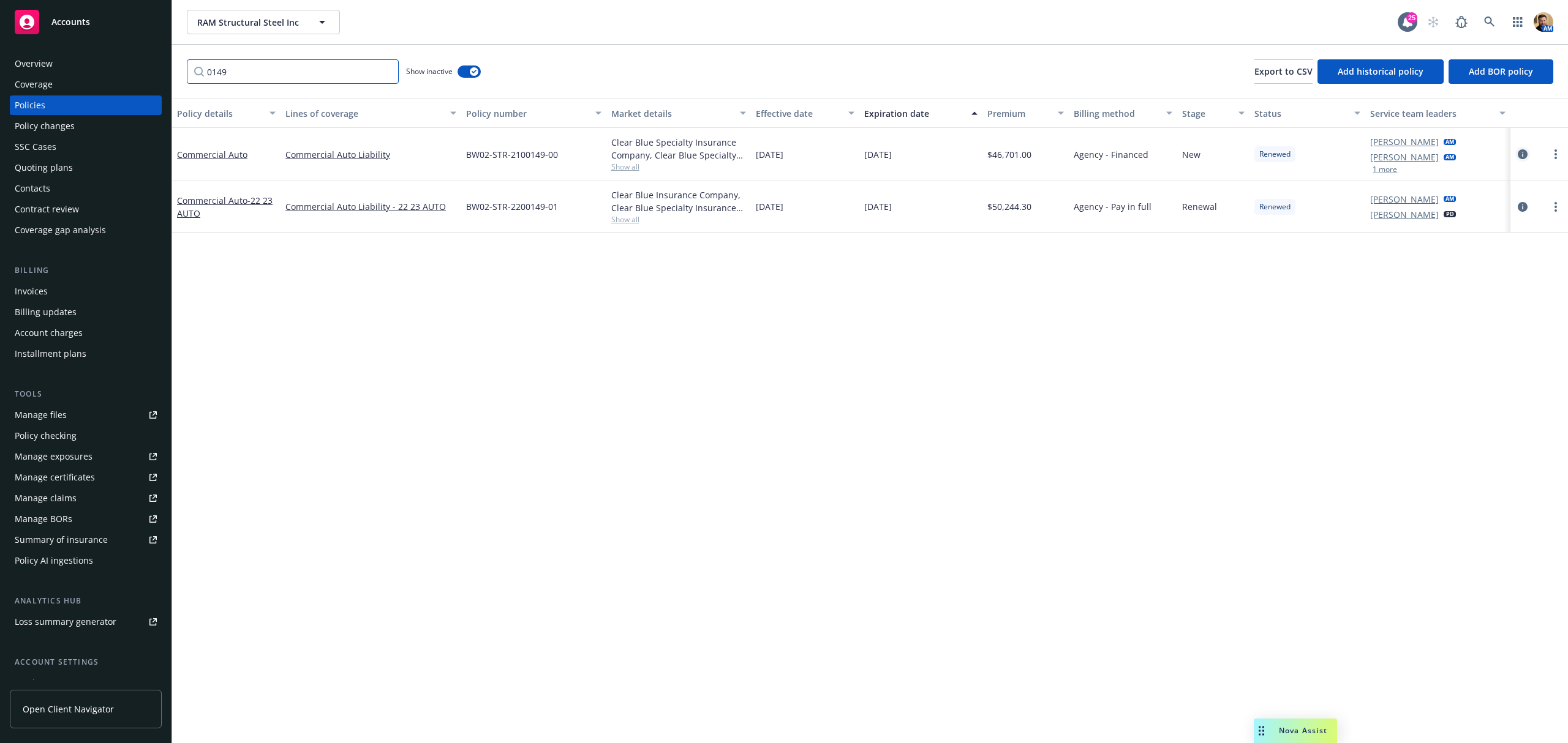
type input "0149"
click at [1523, 158] on icon "circleInformation" at bounding box center [1523, 155] width 10 height 10
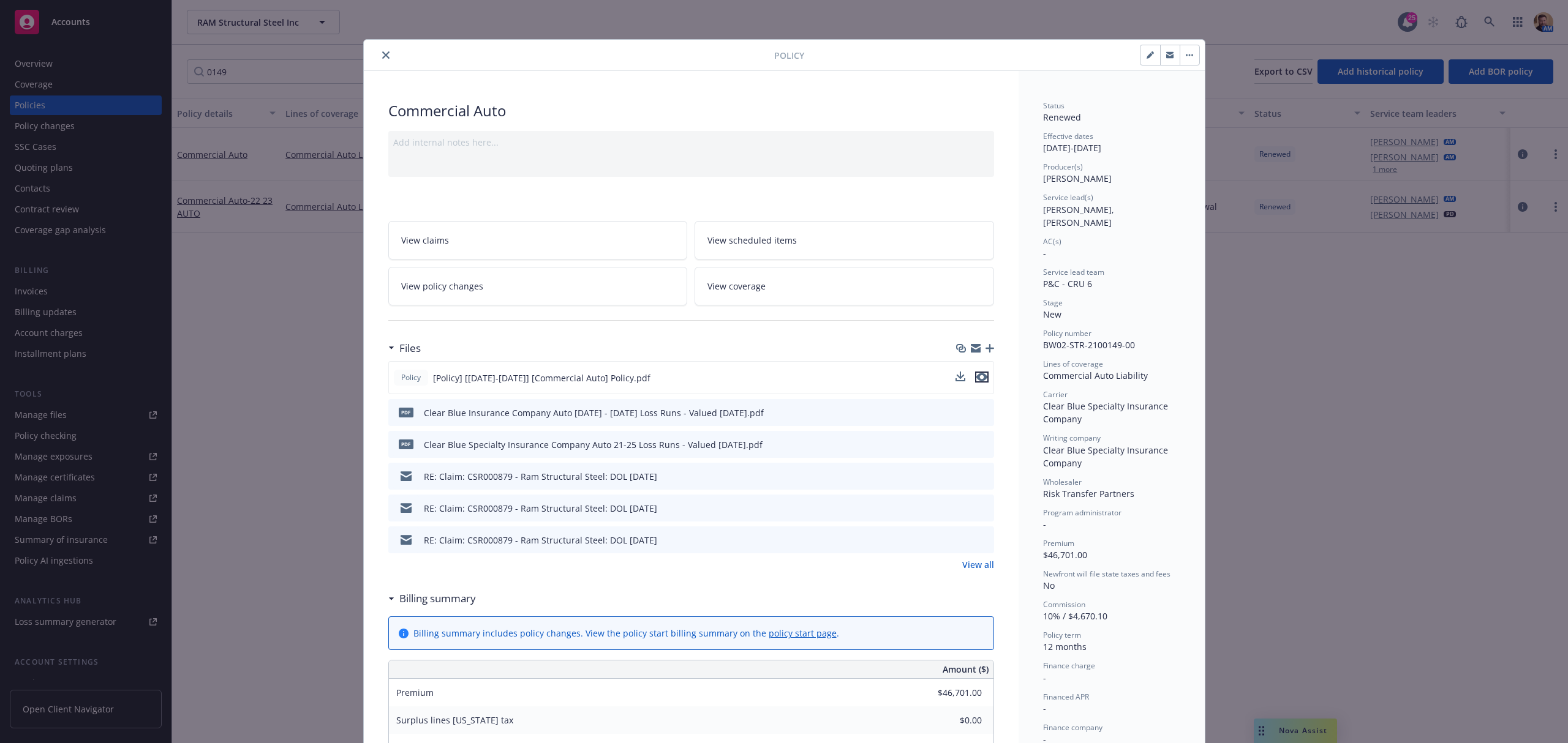
click at [976, 378] on icon "preview file" at bounding box center [981, 377] width 11 height 8
